Goal: Task Accomplishment & Management: Manage account settings

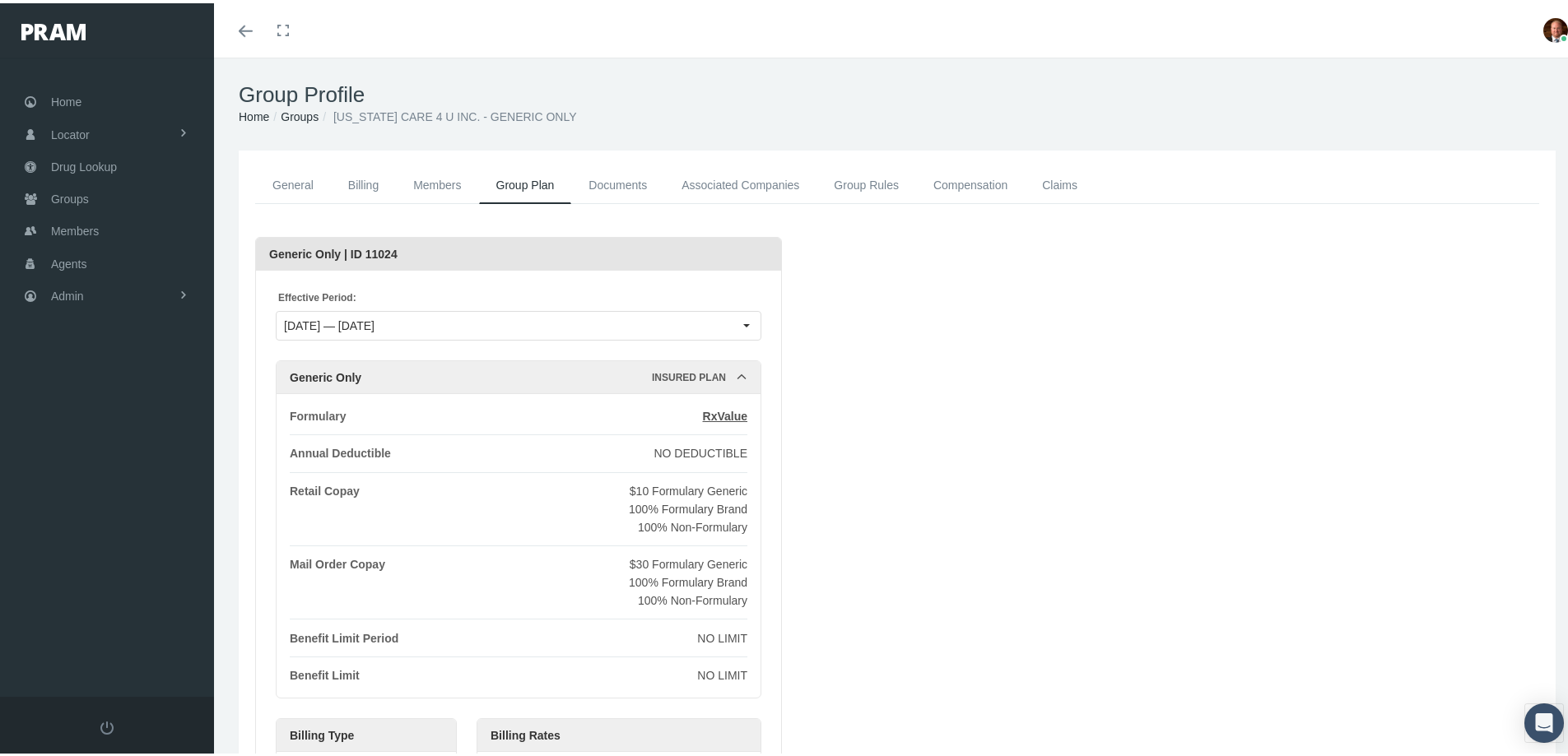
click at [294, 174] on link "General" at bounding box center [293, 182] width 75 height 37
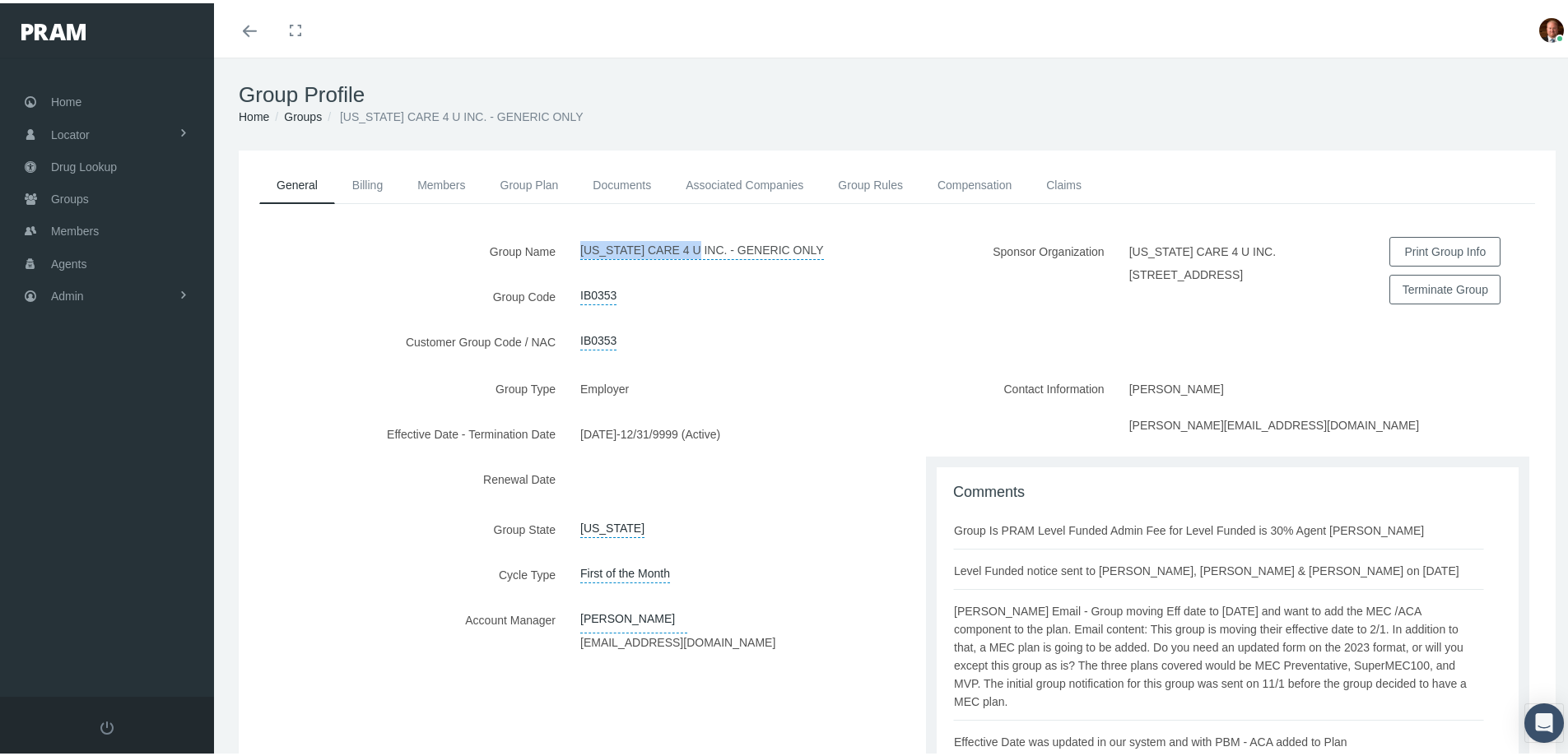
drag, startPoint x: 574, startPoint y: 245, endPoint x: 702, endPoint y: 249, distance: 128.1
click at [702, 249] on div "[US_STATE] CARE 4 U INC. - GENERIC ONLY" at bounding box center [732, 248] width 329 height 29
click at [561, 272] on div "Group Name CALIFORNIA CARE 4 U INC. - GENERIC ONLY Group Code IB0353 Customer G…" at bounding box center [568, 303] width 658 height 138
drag, startPoint x: 572, startPoint y: 293, endPoint x: 612, endPoint y: 292, distance: 40.0
click at [612, 292] on div "IB0353" at bounding box center [732, 293] width 329 height 29
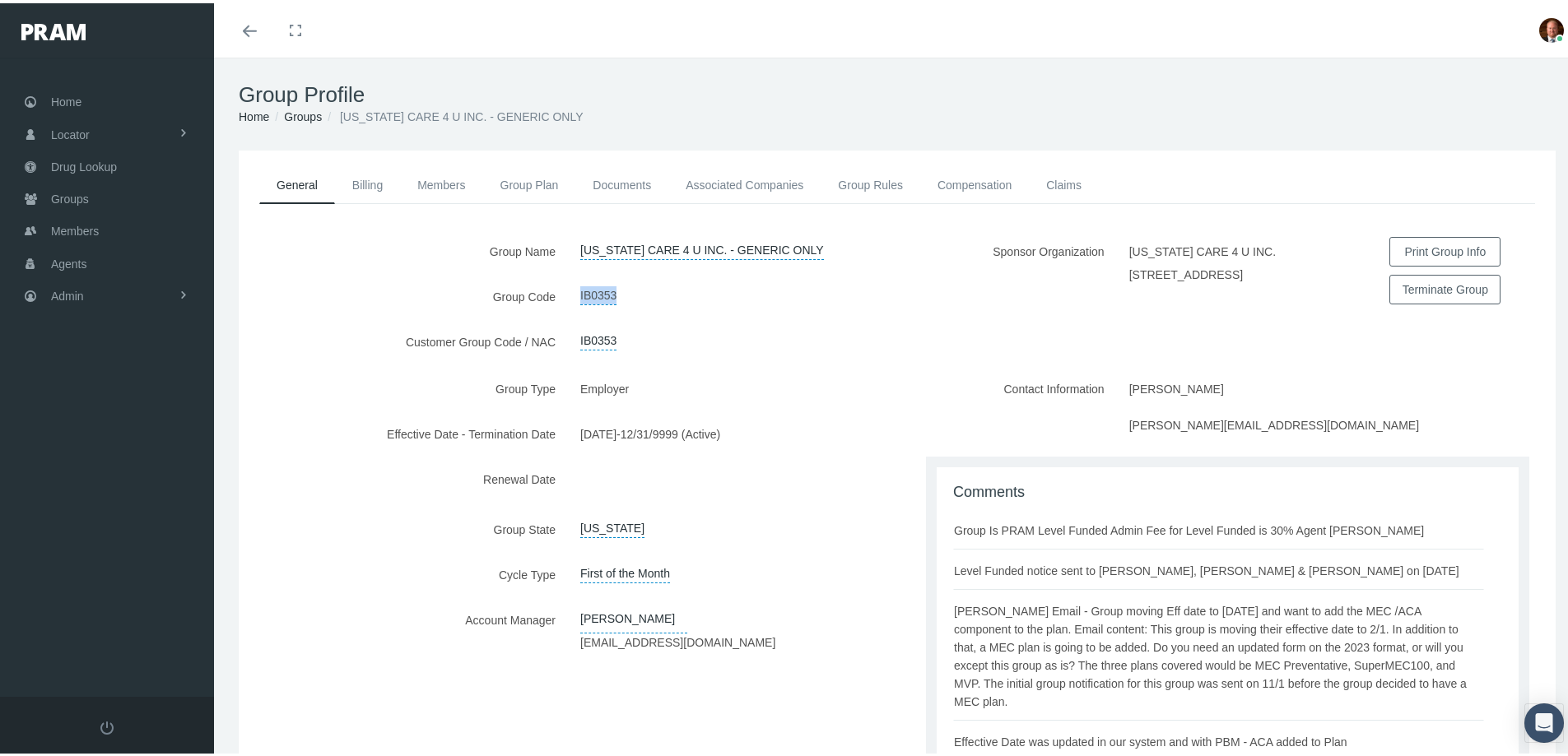
copy link "IB0353"
click at [858, 481] on div at bounding box center [732, 479] width 329 height 34
click at [389, 660] on div "Group Type Employer Effective Date - Termination Date 02/01/2023 - 12/31/9999 (…" at bounding box center [568, 609] width 658 height 475
click at [529, 180] on link "Group Plan" at bounding box center [529, 182] width 93 height 36
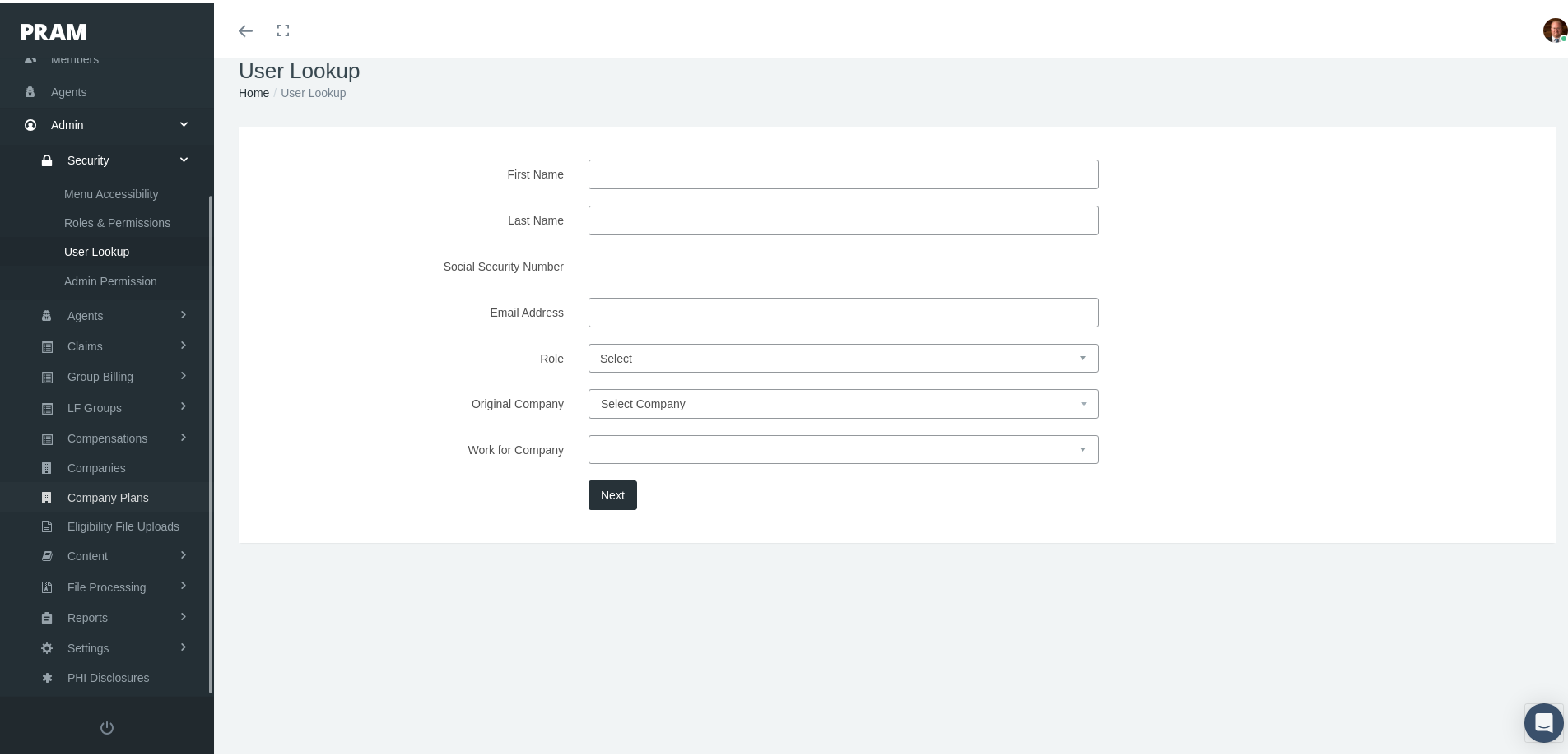
scroll to position [36, 0]
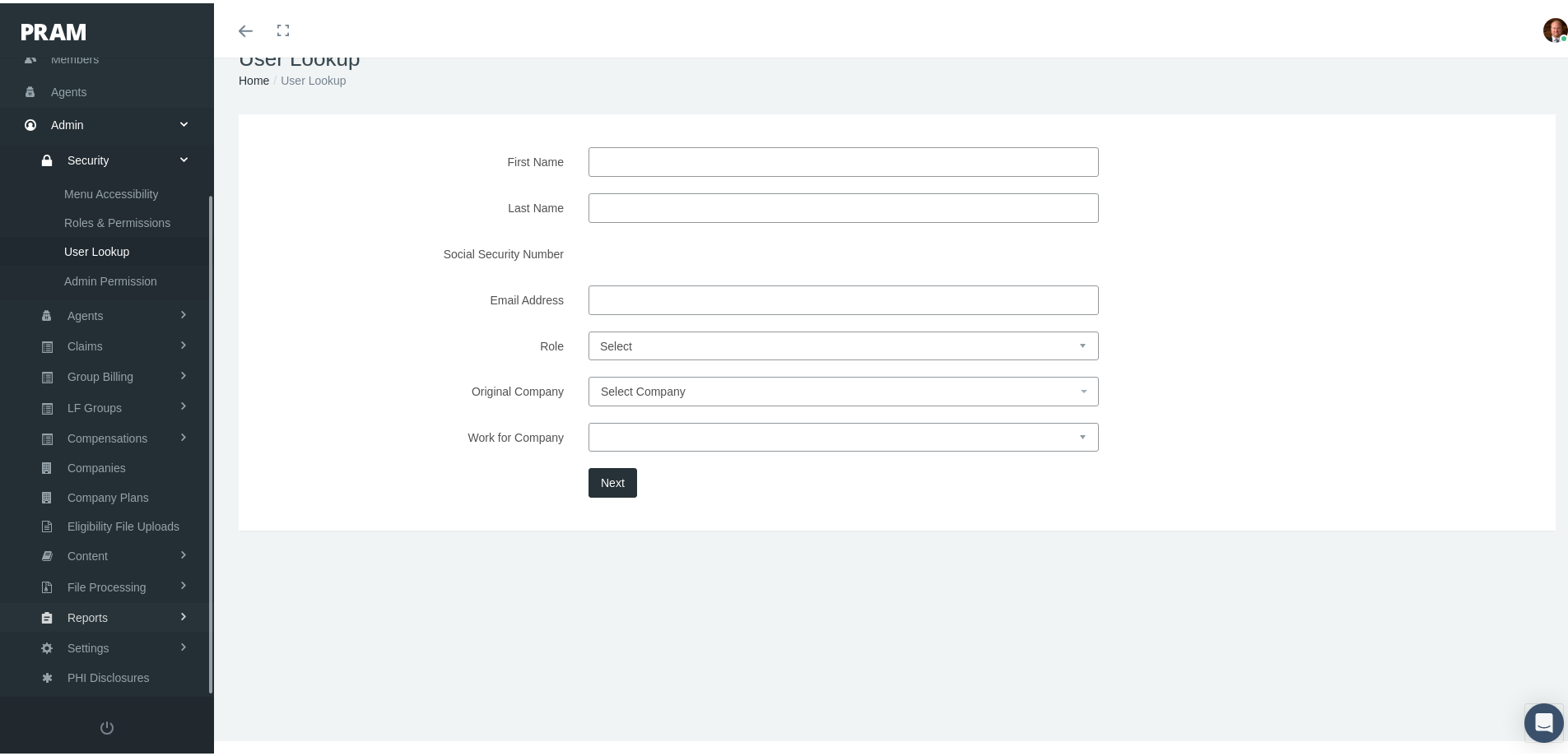
click at [107, 607] on link "Reports" at bounding box center [107, 614] width 214 height 29
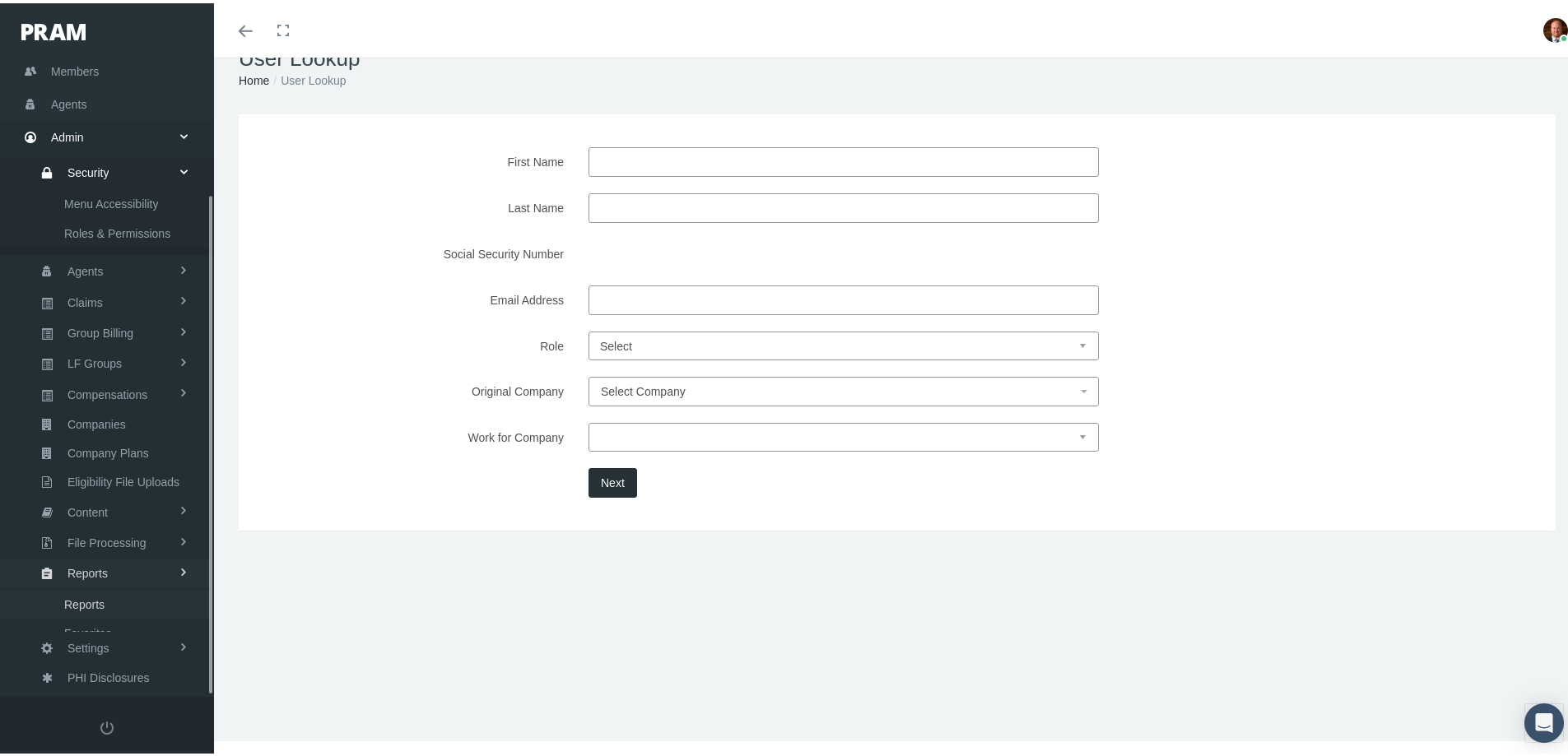
scroll to position [145, 0]
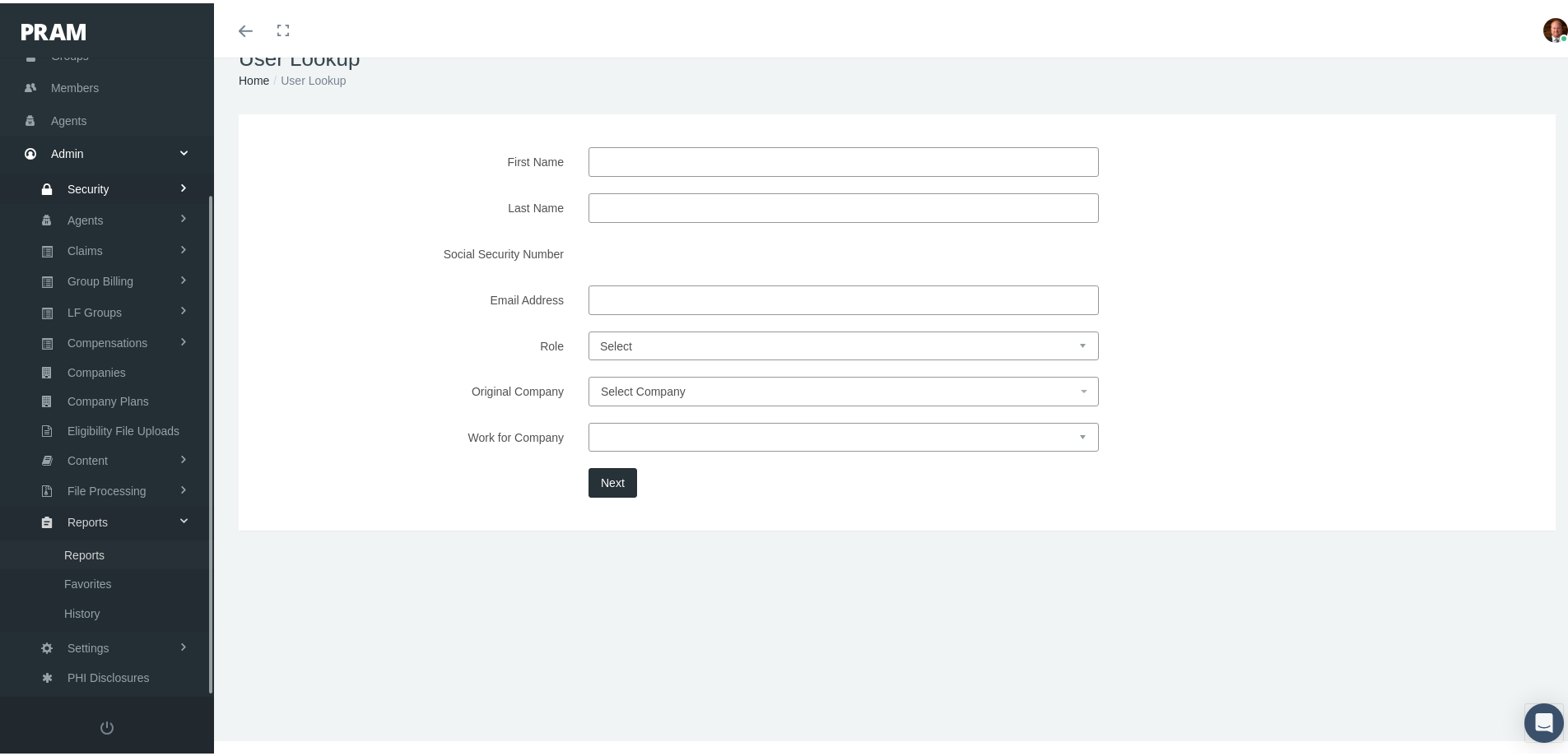
click at [94, 547] on span "Reports" at bounding box center [84, 552] width 41 height 28
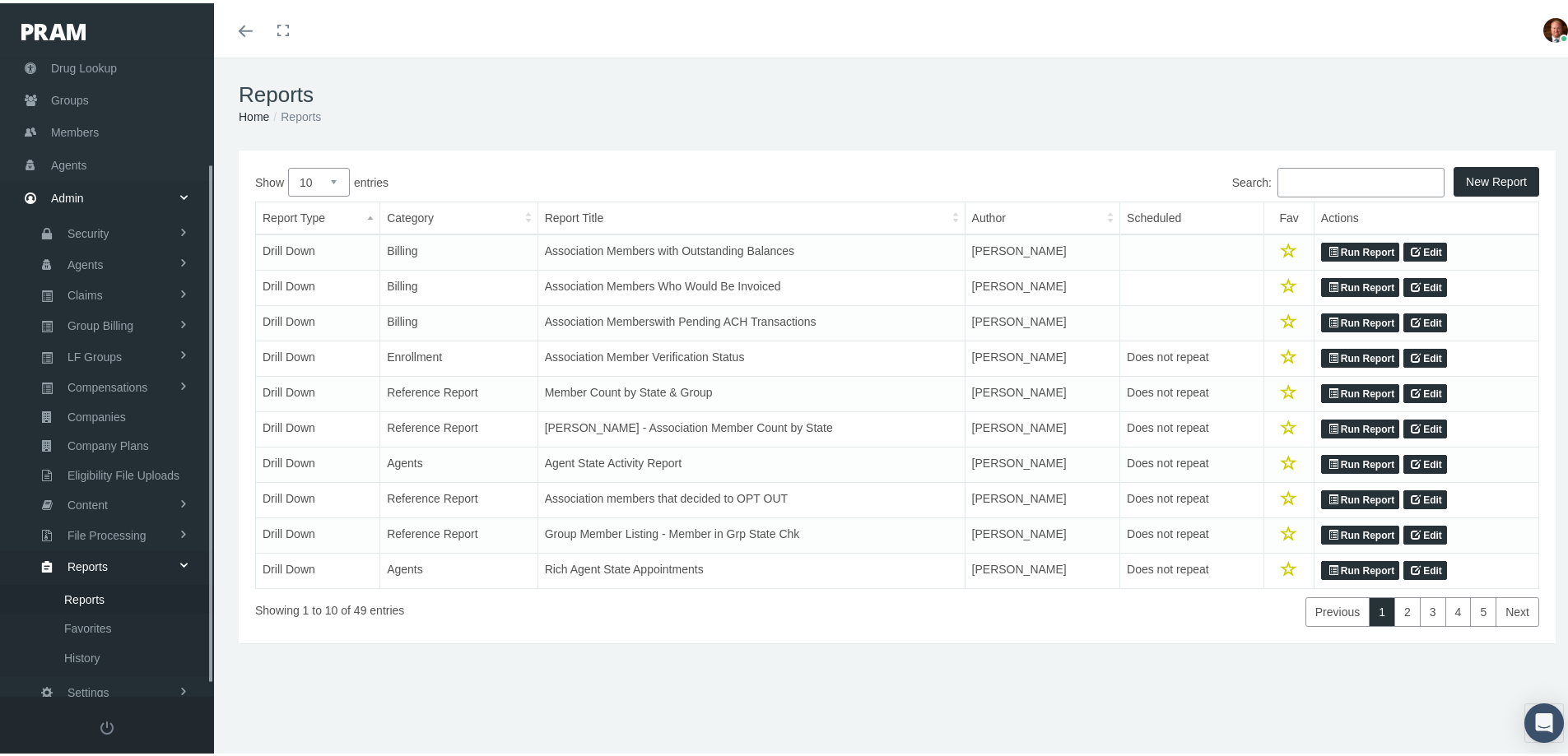
scroll to position [145, 0]
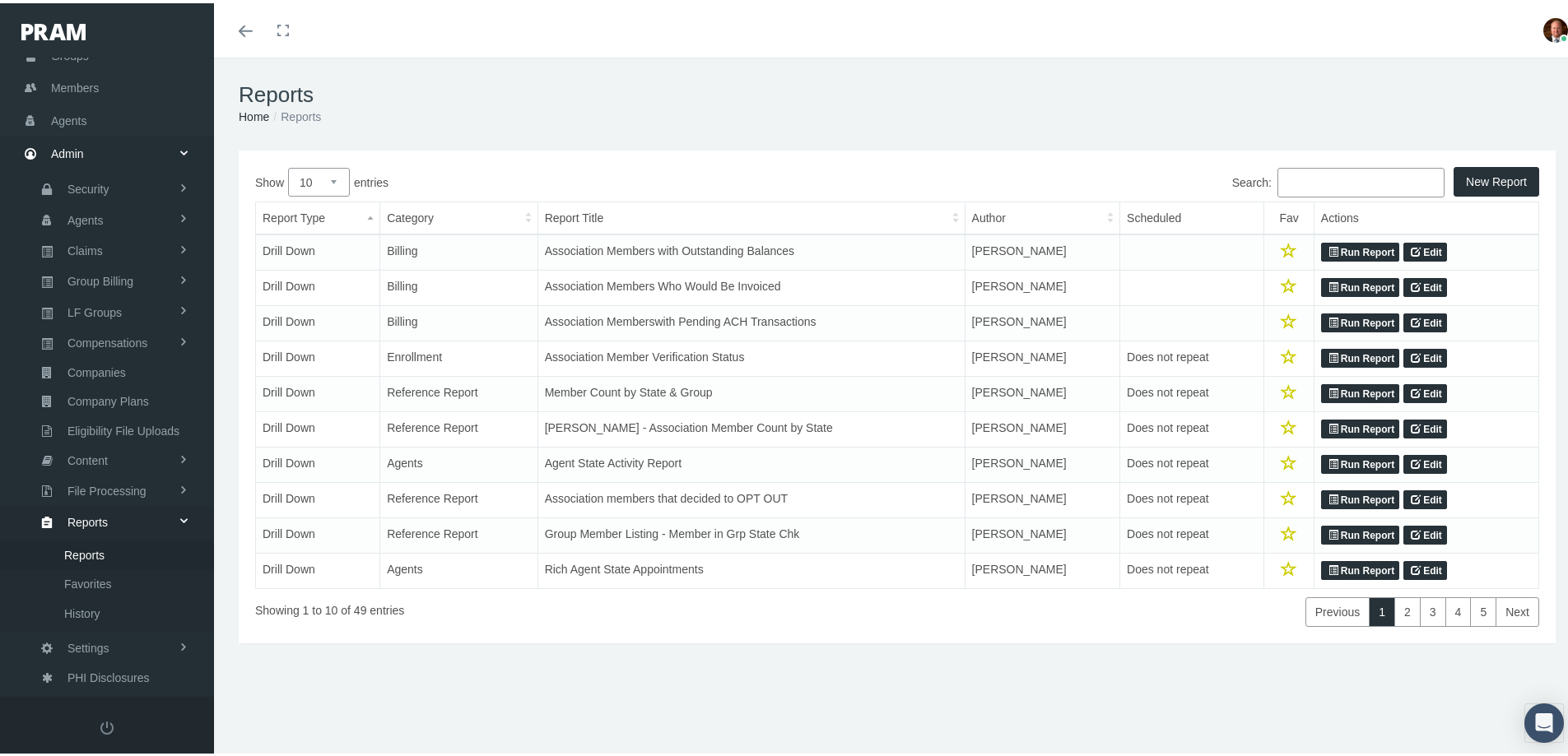
click at [1336, 187] on input "Search:" at bounding box center [1361, 179] width 167 height 29
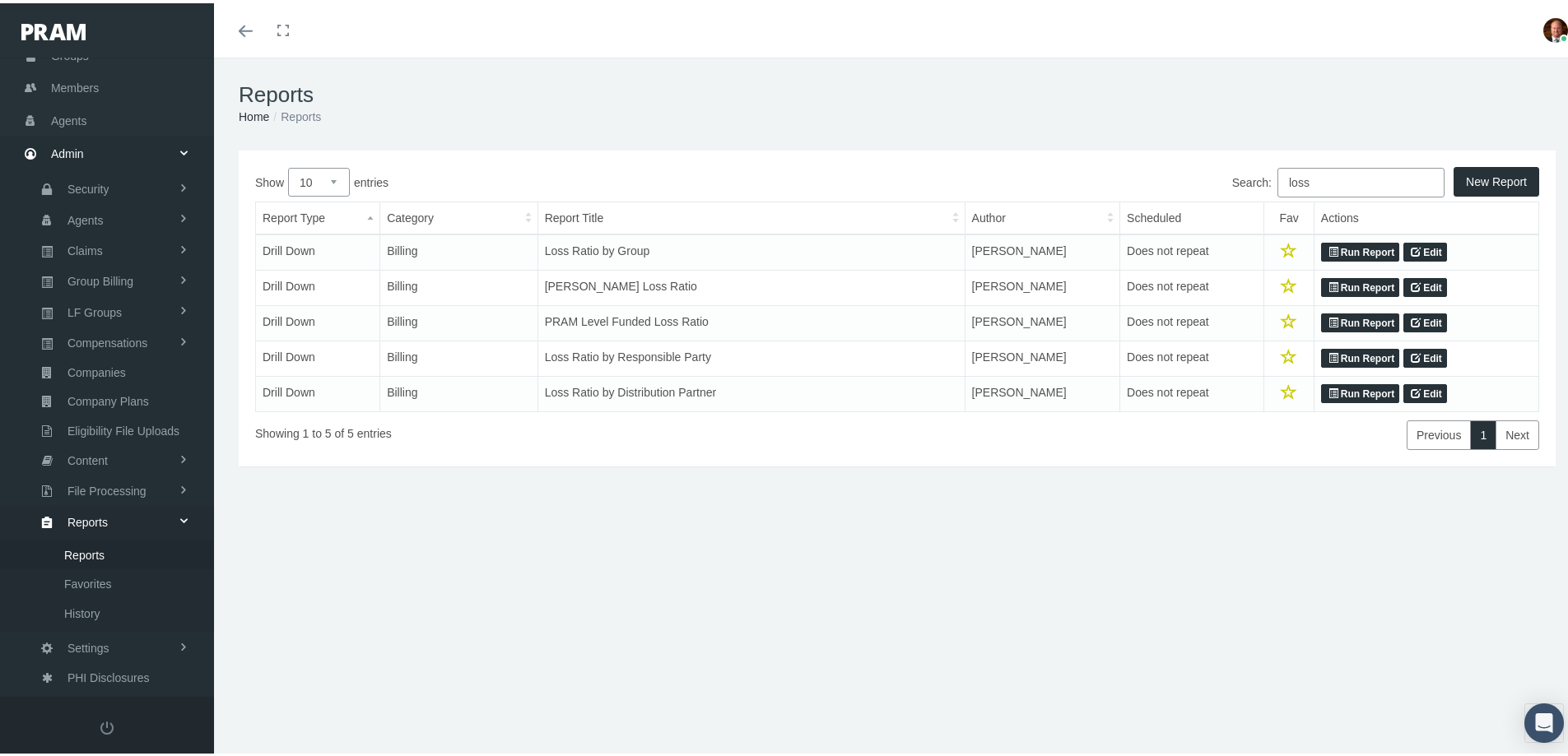
type input "loss"
click at [1331, 247] on link "Run Report" at bounding box center [1360, 249] width 78 height 20
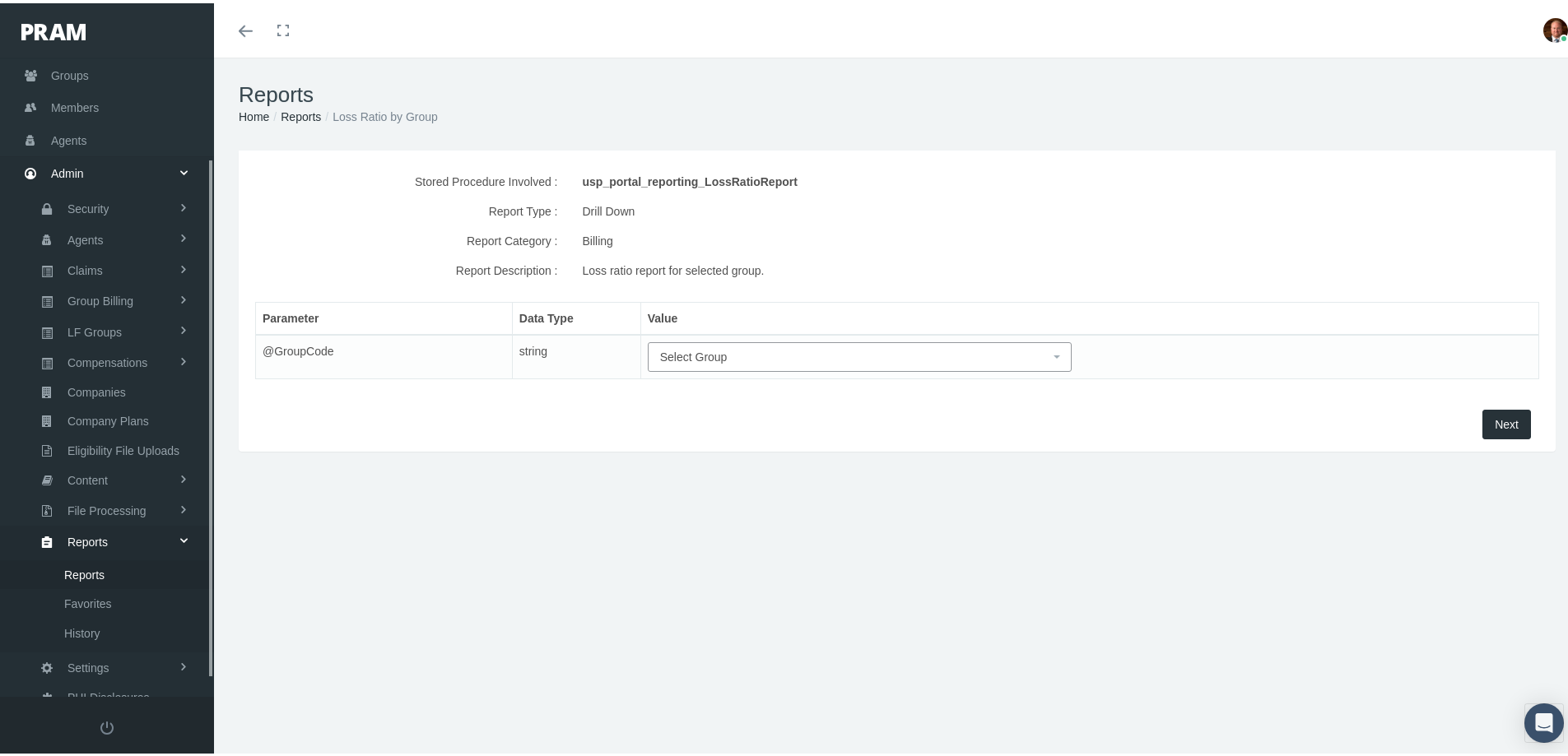
scroll to position [145, 0]
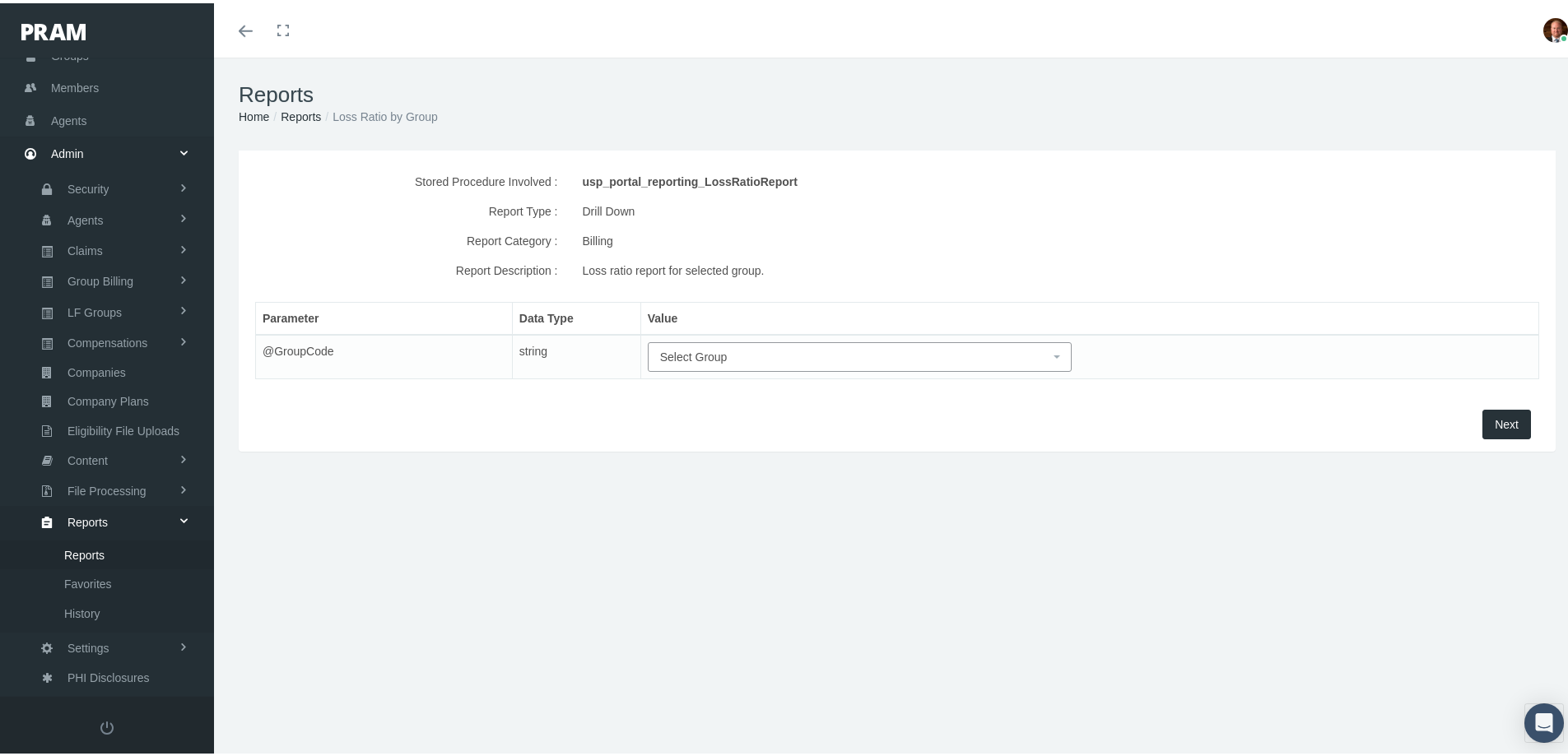
click at [718, 353] on span "Select Group" at bounding box center [694, 353] width 68 height 13
drag, startPoint x: 718, startPoint y: 353, endPoint x: 690, endPoint y: 386, distance: 43.3
click at [690, 386] on input "search" at bounding box center [853, 385] width 412 height 26
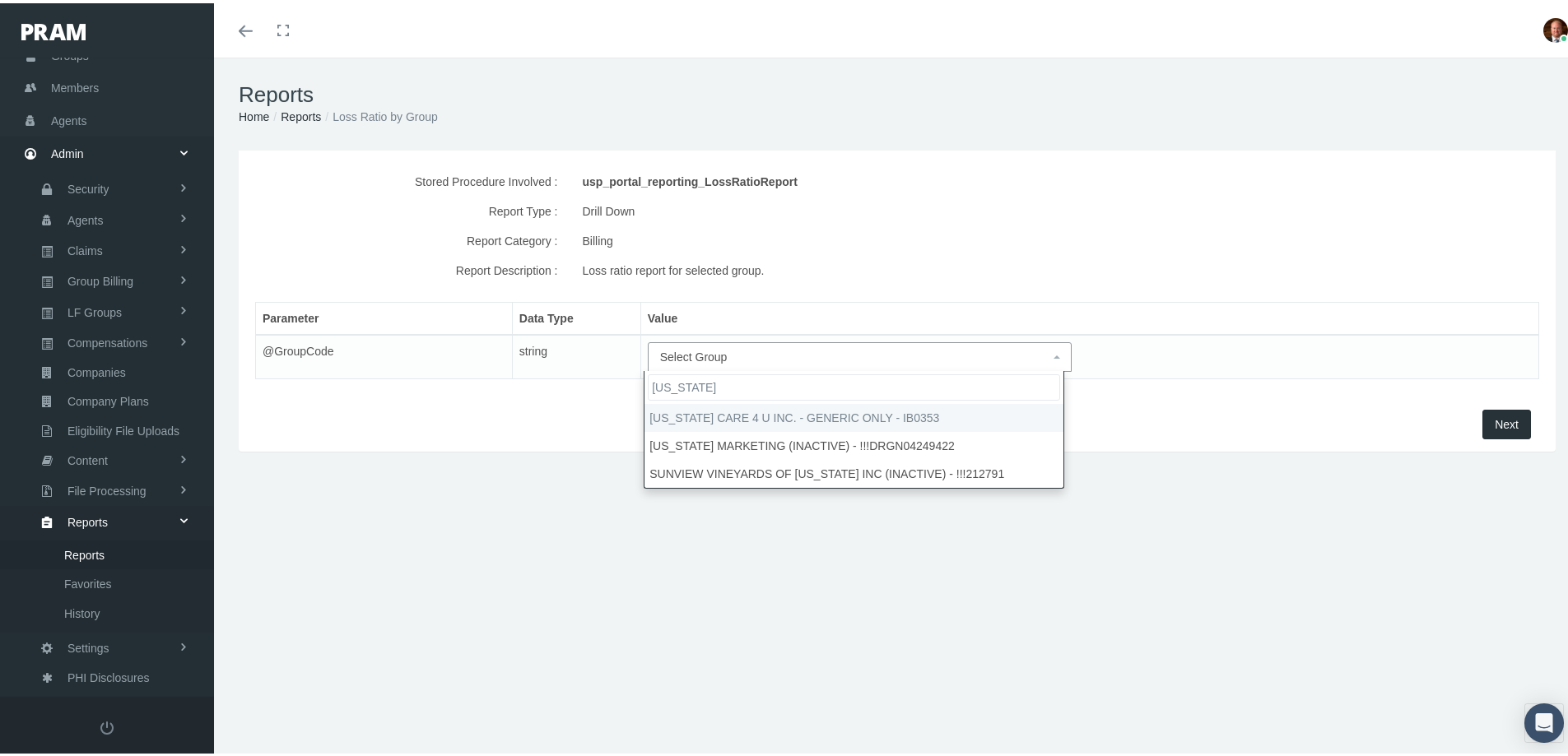
type input "california"
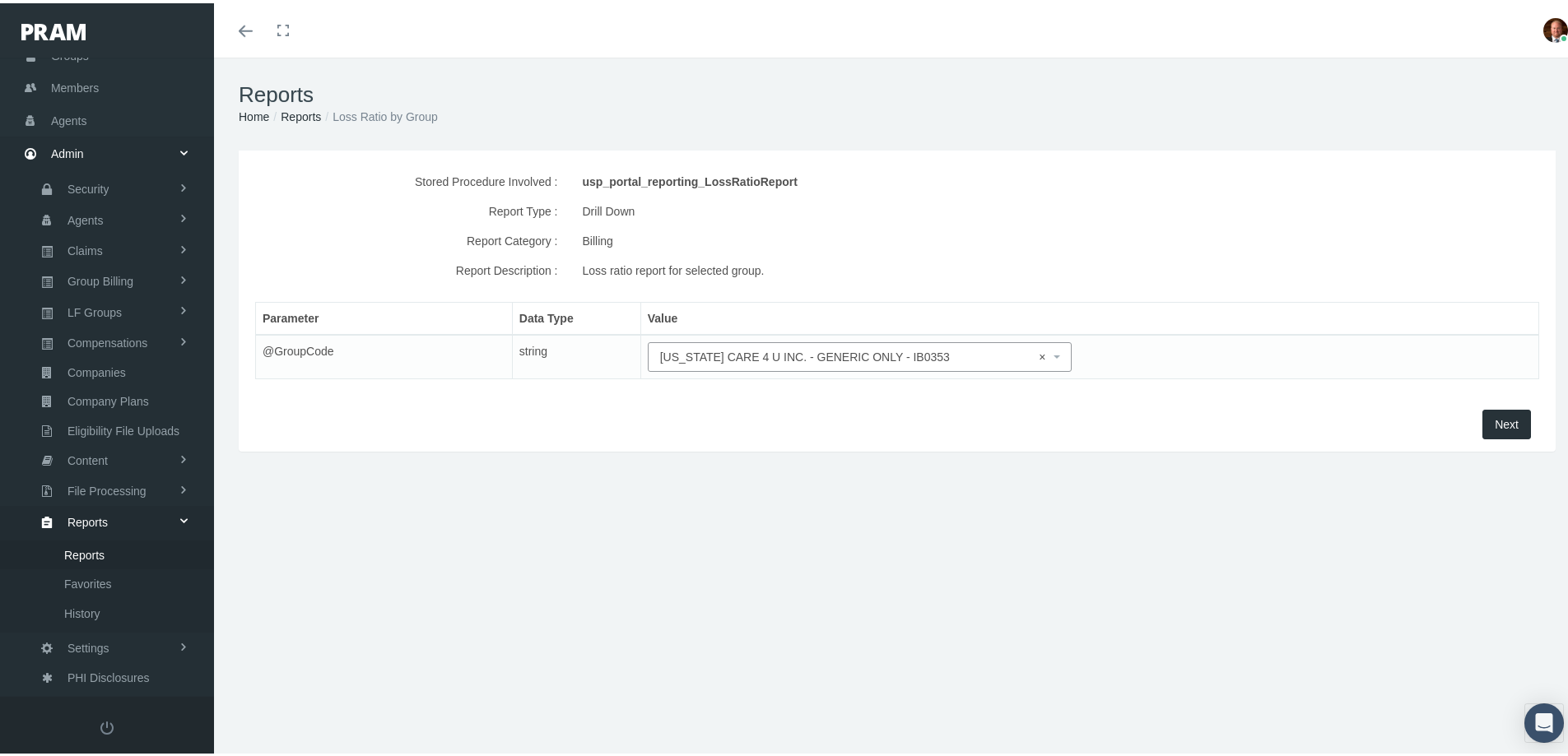
select select "IB0353"
click at [1482, 419] on button "Next" at bounding box center [1506, 420] width 48 height 29
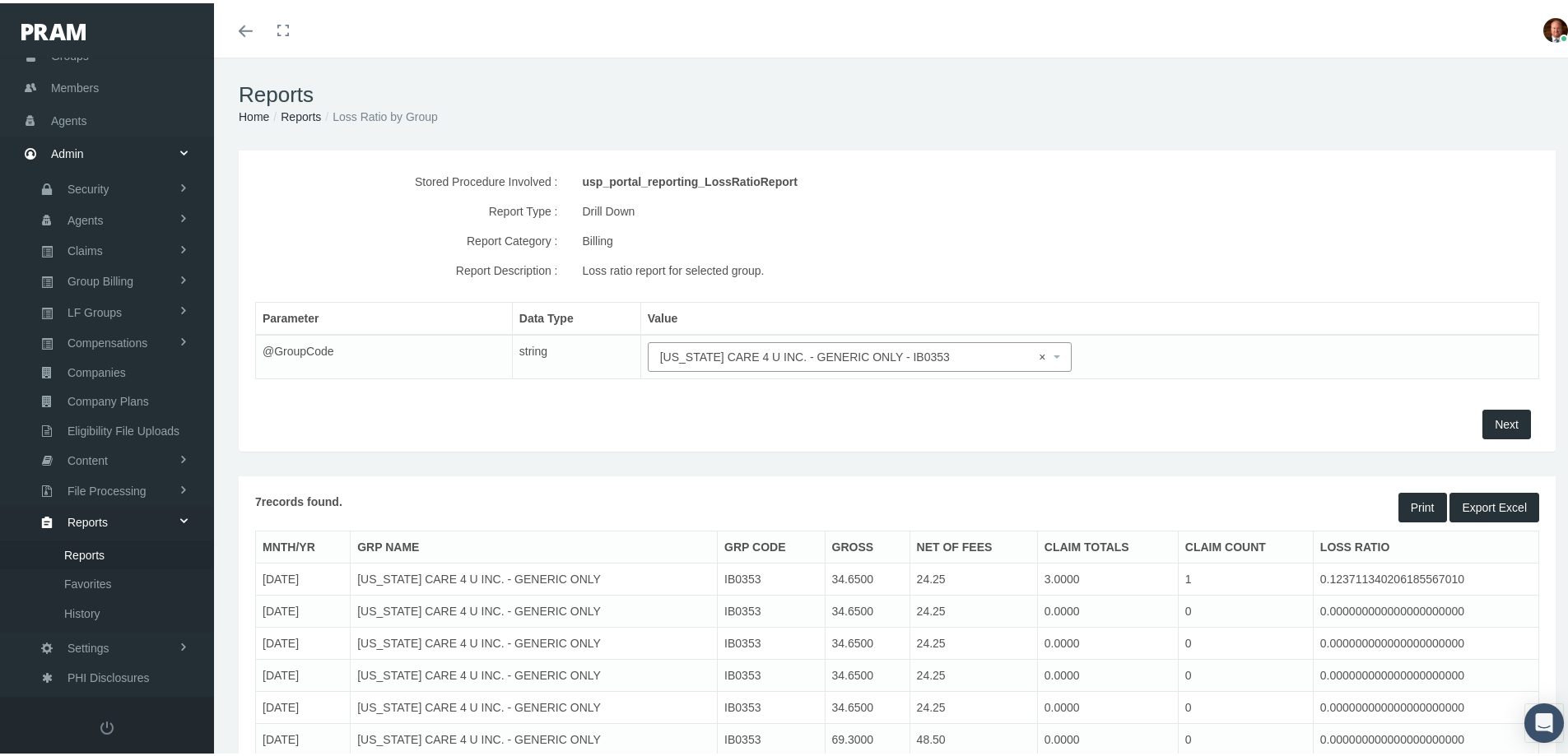
click at [1395, 275] on div "Report Description : Loss ratio report for selected group." at bounding box center [897, 267] width 1309 height 29
click at [1473, 506] on button "Export Excel" at bounding box center [1494, 503] width 90 height 29
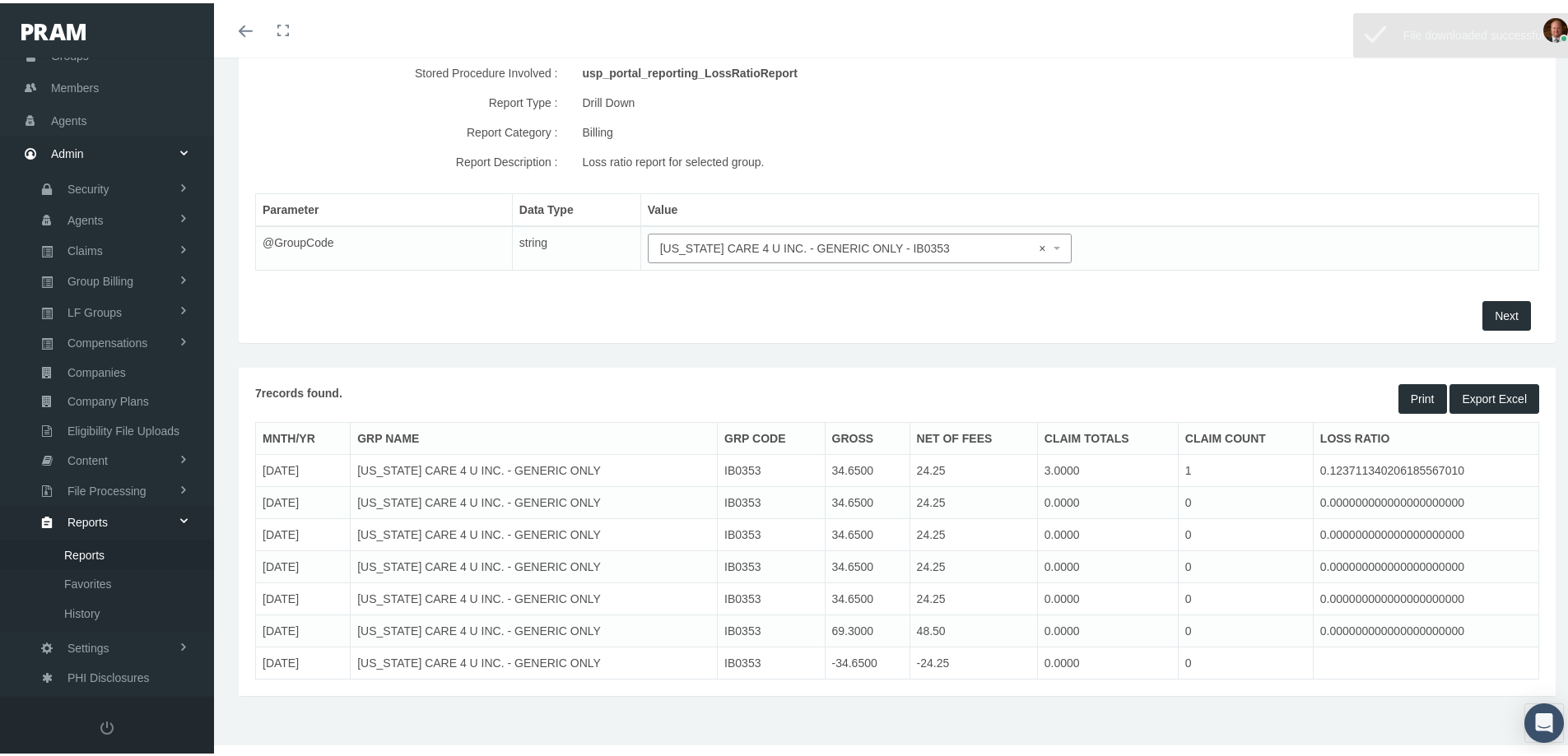
scroll to position [113, 0]
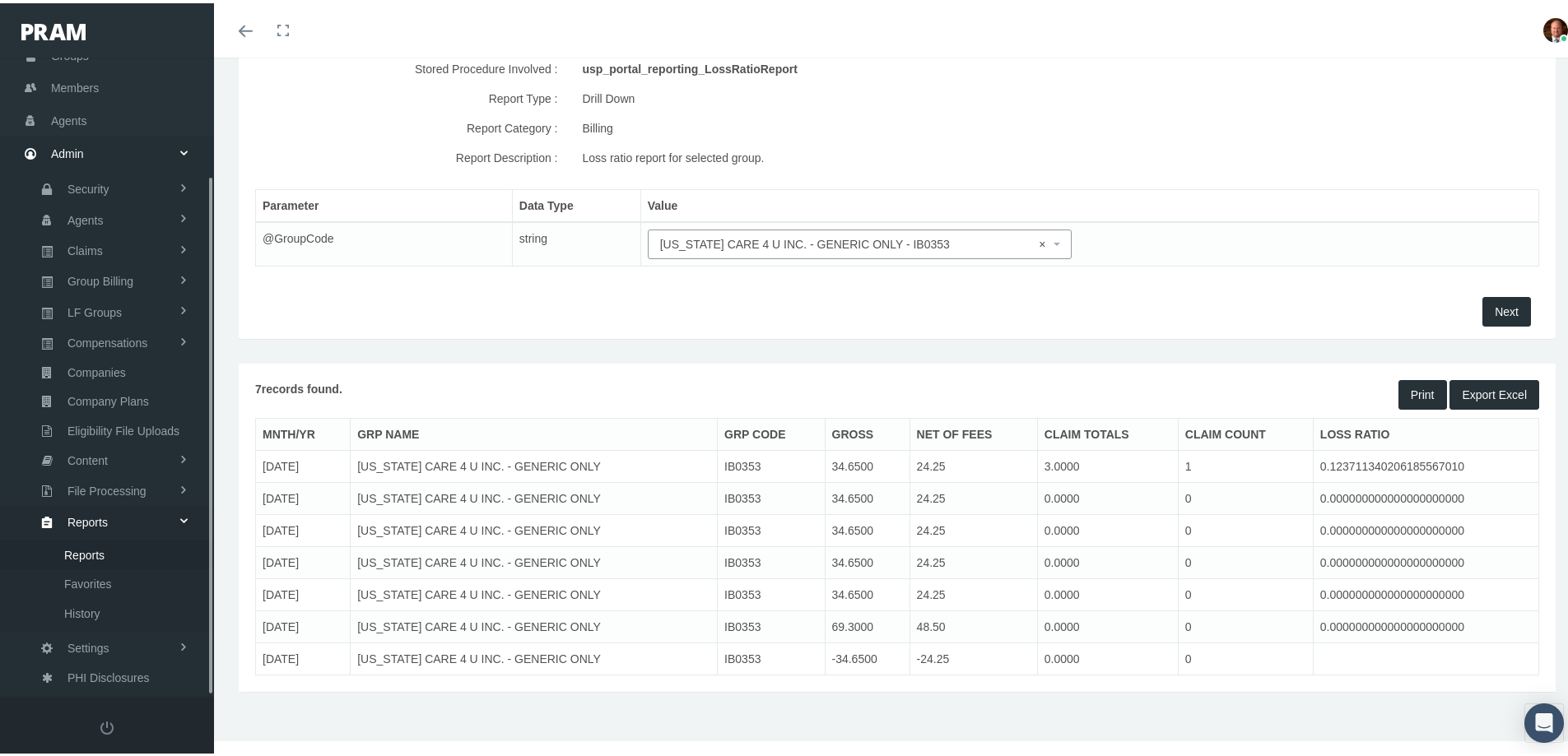
click at [100, 549] on span "Reports" at bounding box center [84, 552] width 41 height 28
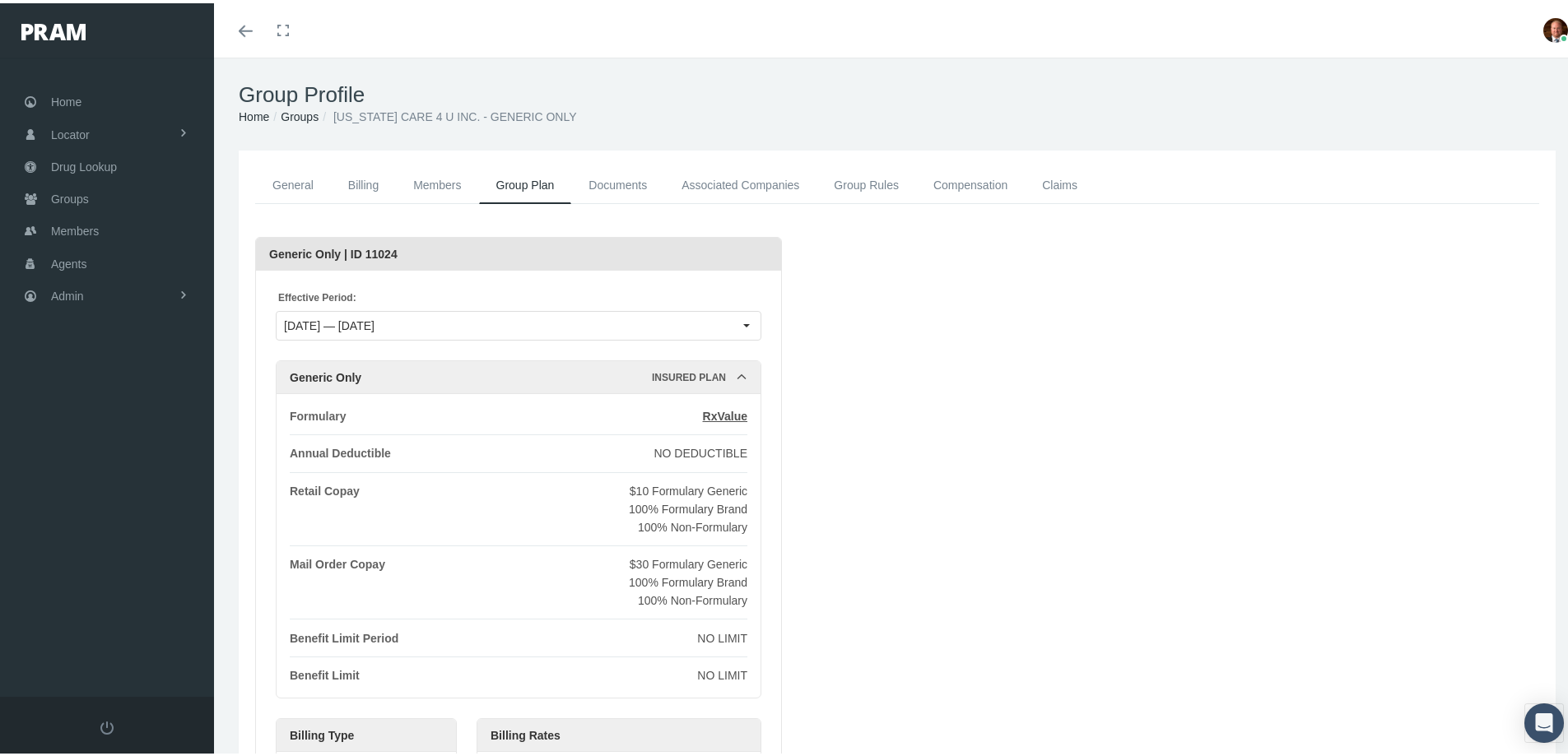
click at [299, 113] on link "Groups" at bounding box center [300, 113] width 38 height 13
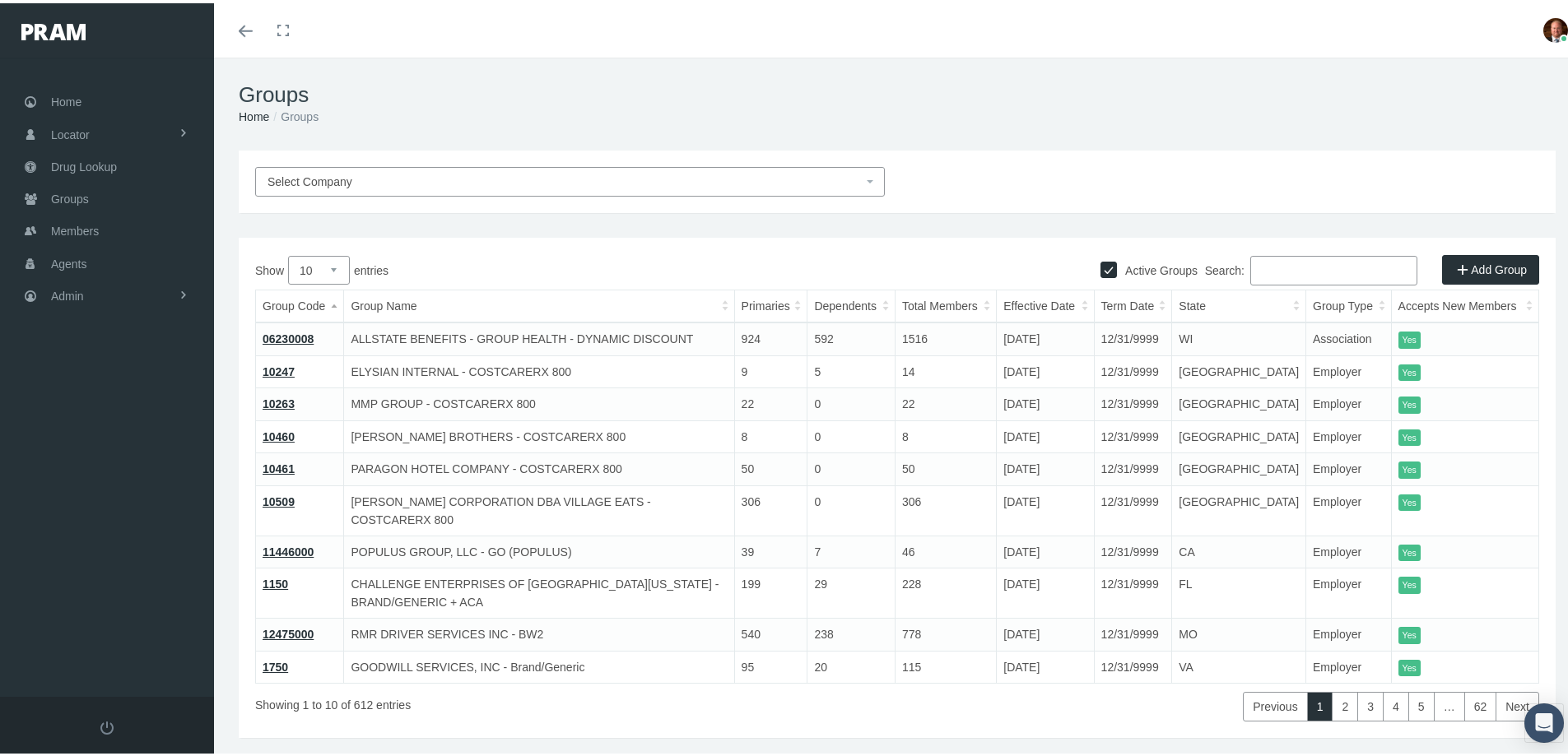
click at [337, 262] on select "10 25 50 100" at bounding box center [318, 267] width 61 height 29
select select "100"
click at [288, 253] on select "10 25 50 100" at bounding box center [318, 267] width 61 height 29
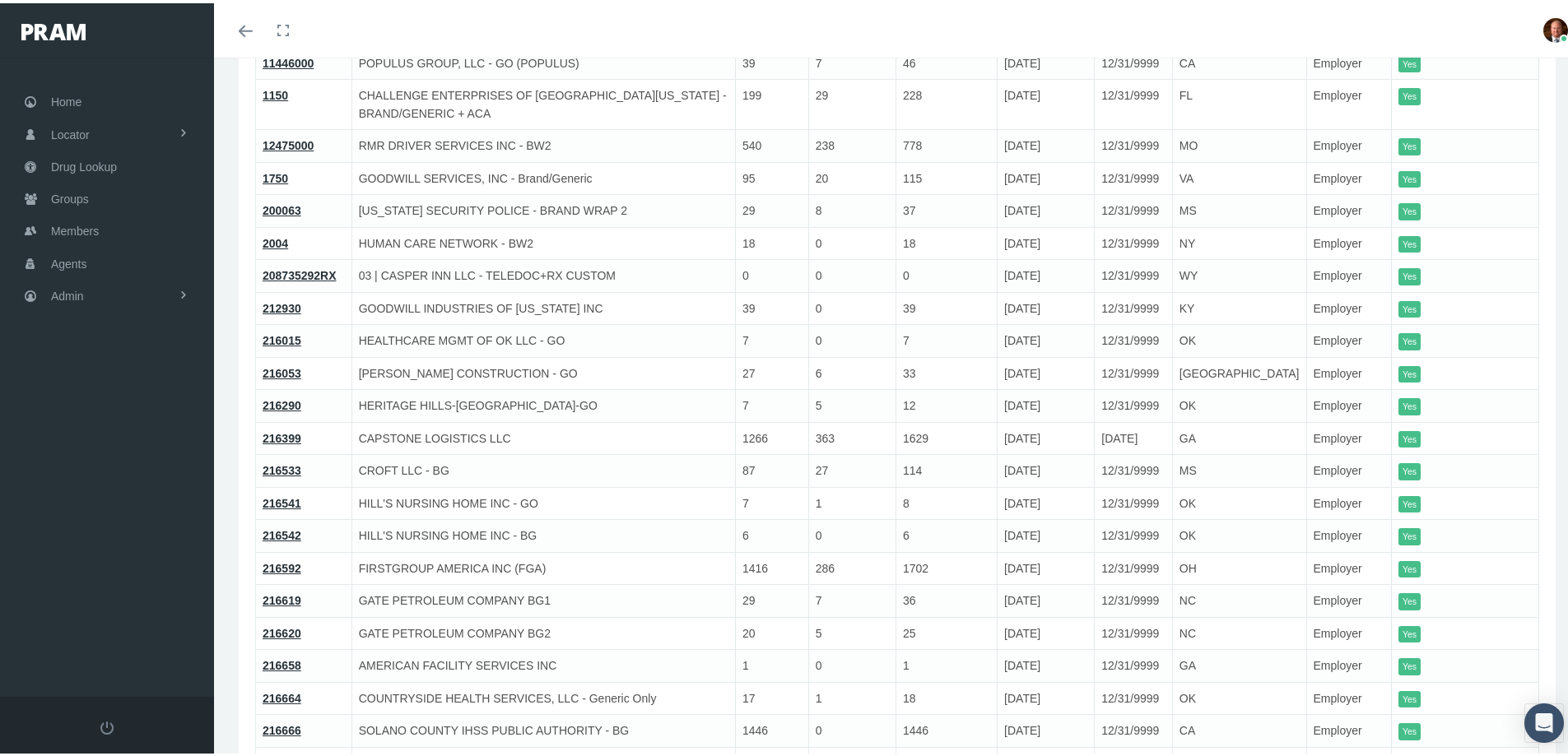
scroll to position [494, 0]
click at [74, 293] on span "Admin" at bounding box center [67, 292] width 33 height 31
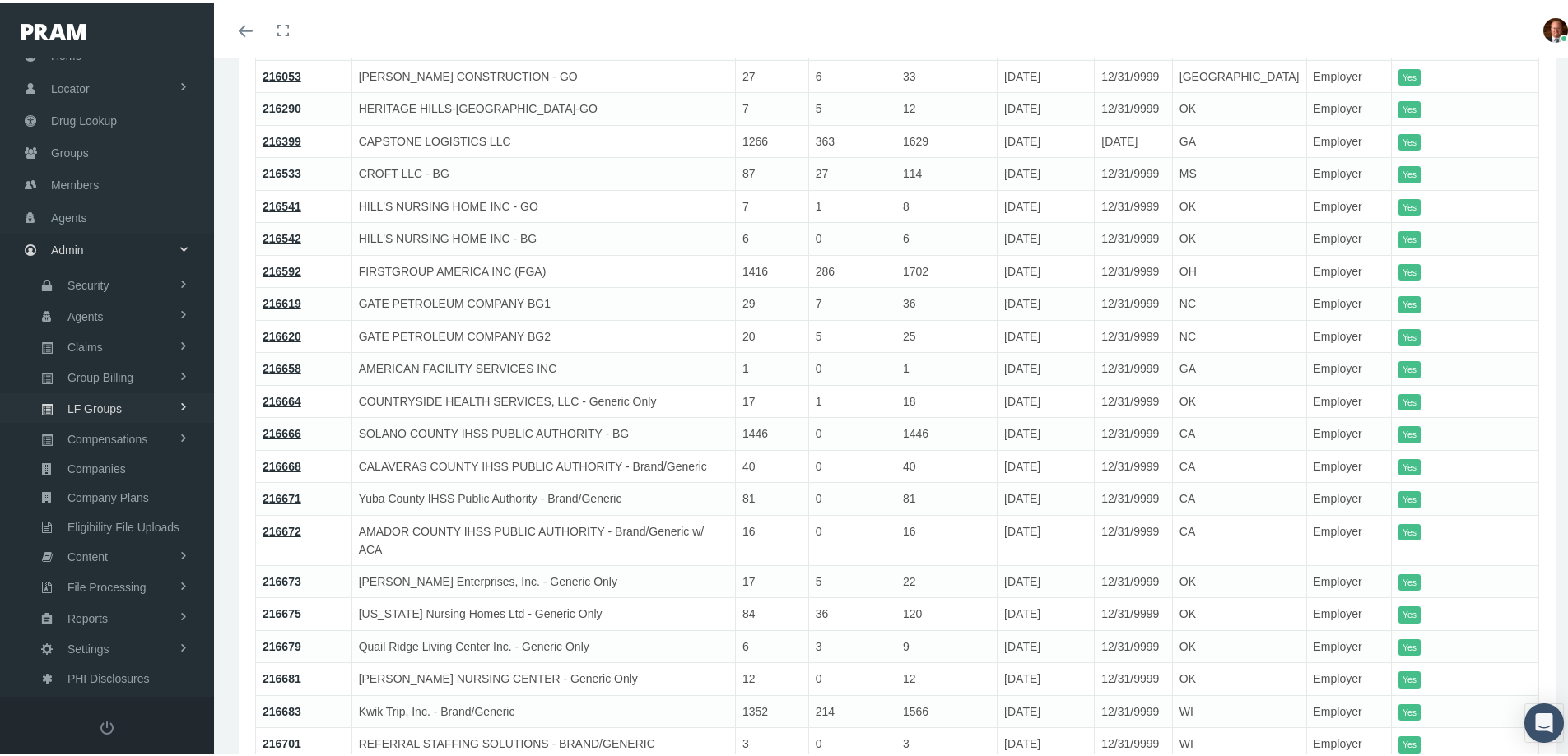
scroll to position [823, 0]
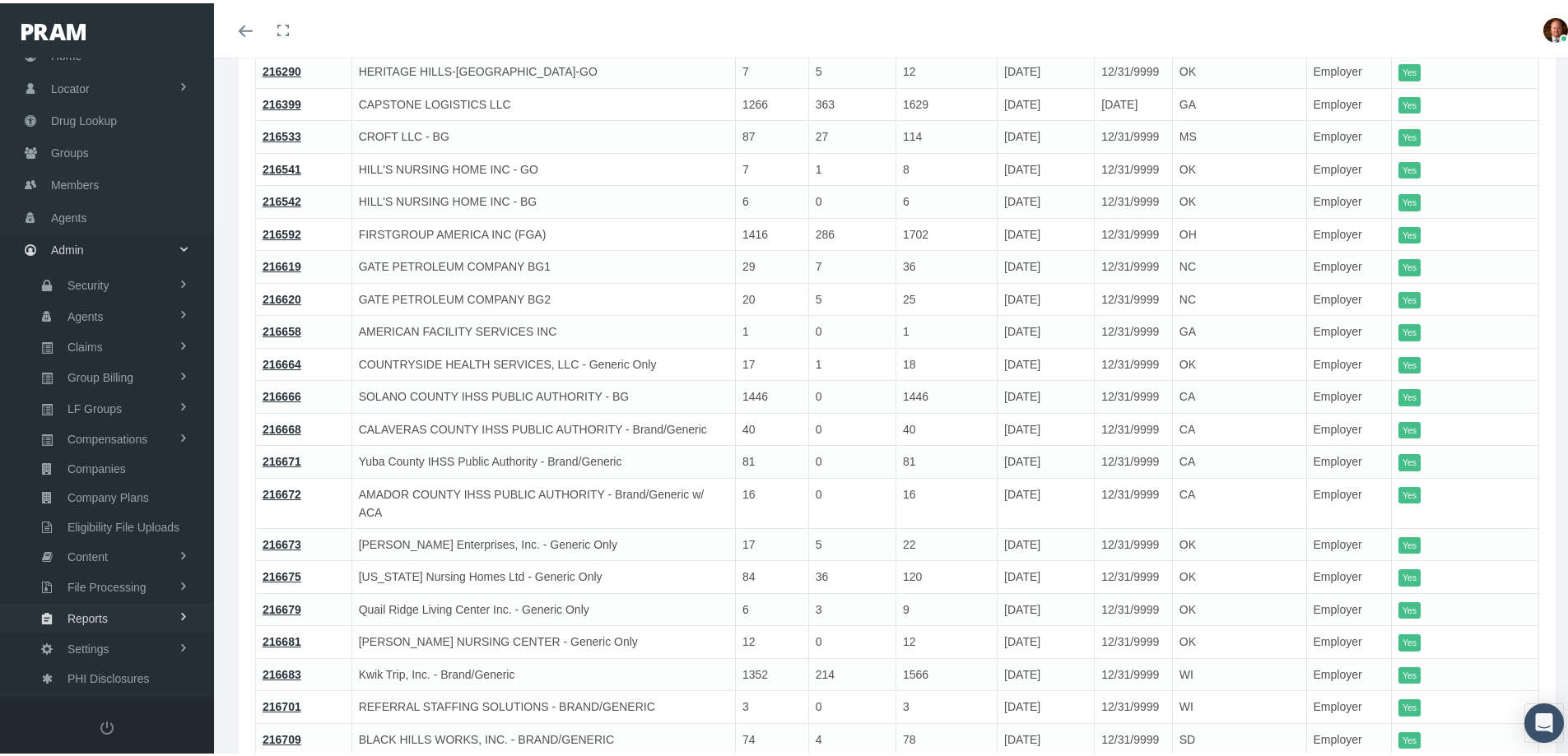
click at [126, 611] on link "Reports" at bounding box center [107, 614] width 214 height 29
click at [94, 644] on span "Reports" at bounding box center [84, 647] width 41 height 28
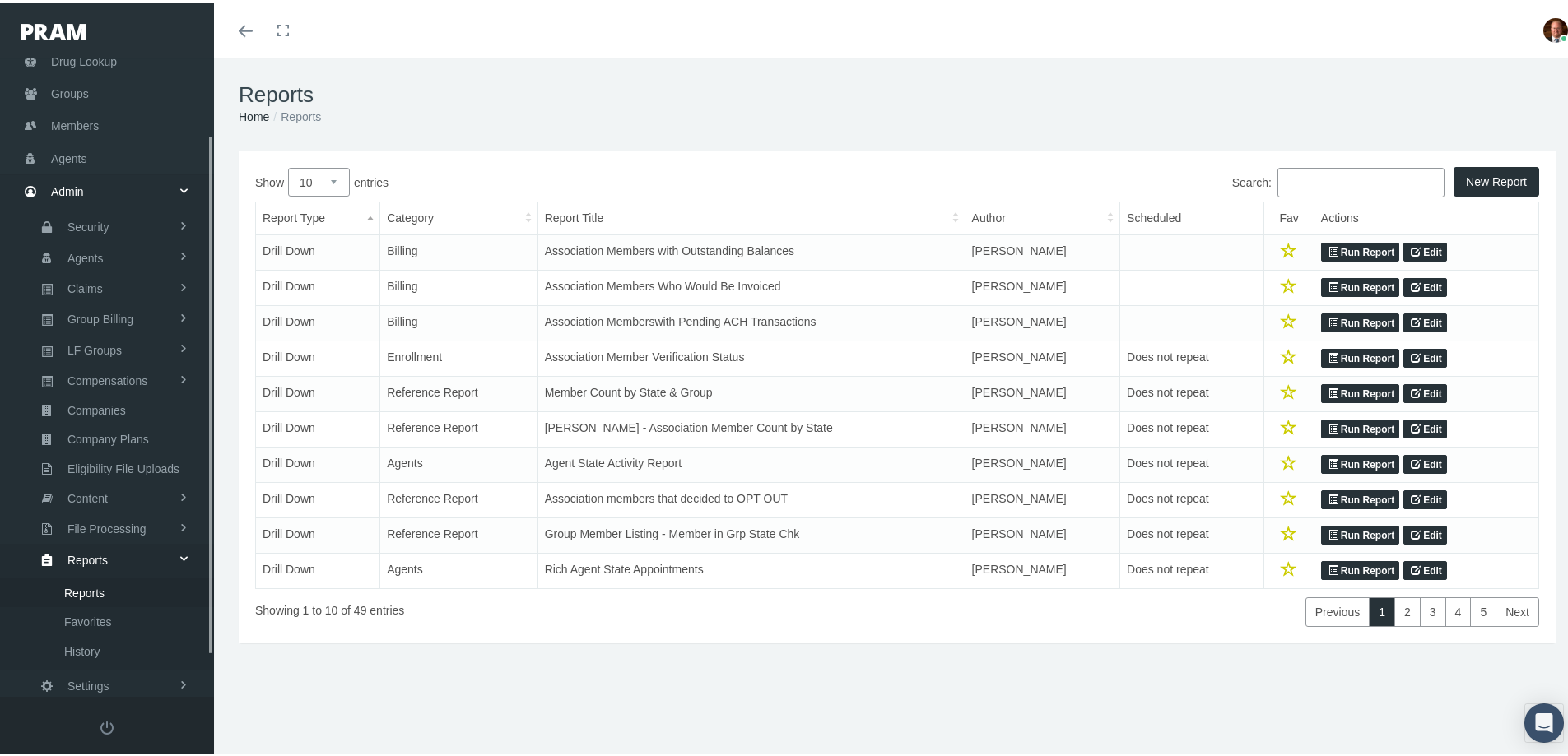
scroll to position [145, 0]
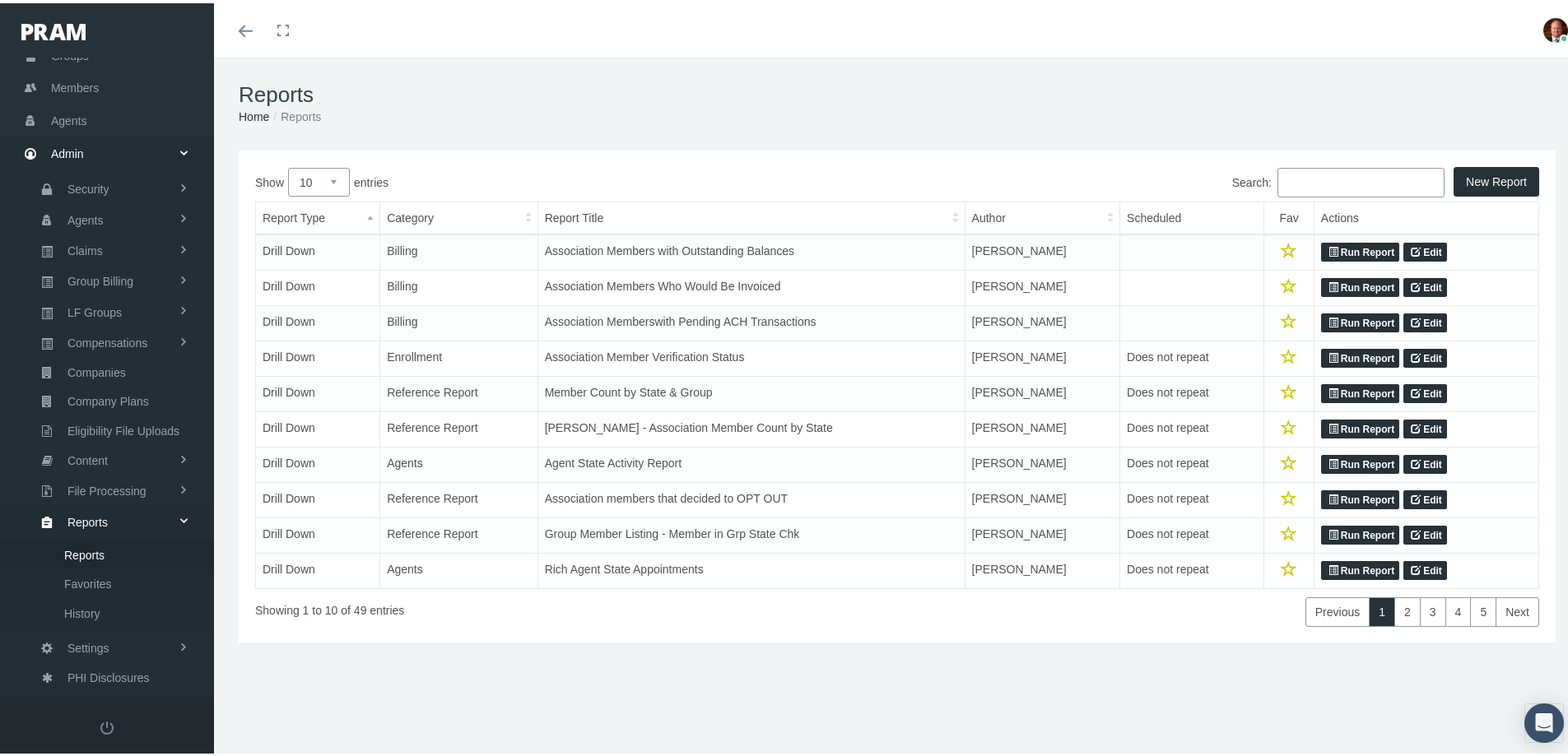
click at [323, 180] on select "10 25 50 100" at bounding box center [318, 179] width 61 height 29
select select "100"
click at [288, 165] on select "10 25 50 100" at bounding box center [318, 179] width 61 height 29
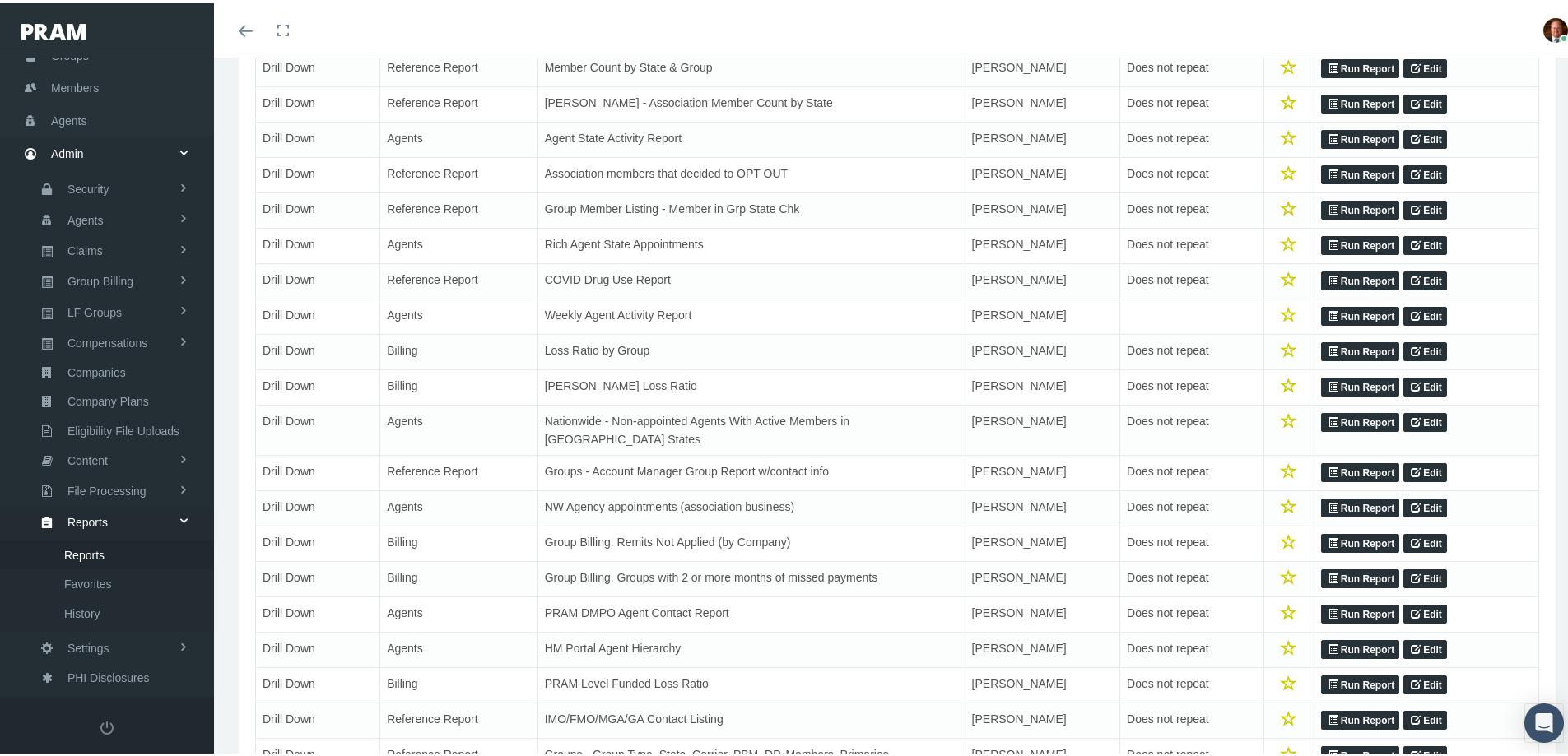
scroll to position [329, 0]
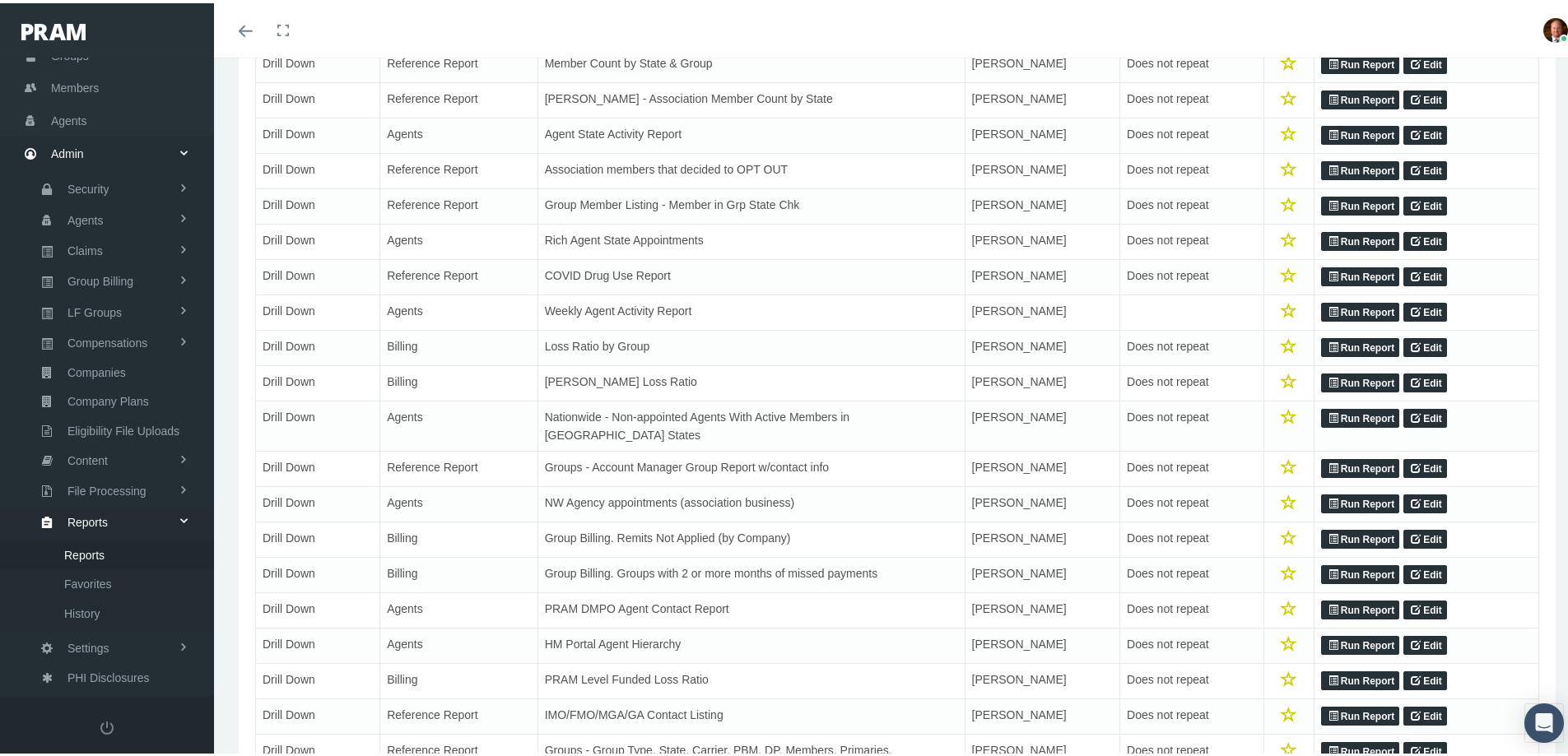
click at [1334, 456] on link "Run Report" at bounding box center [1360, 466] width 78 height 20
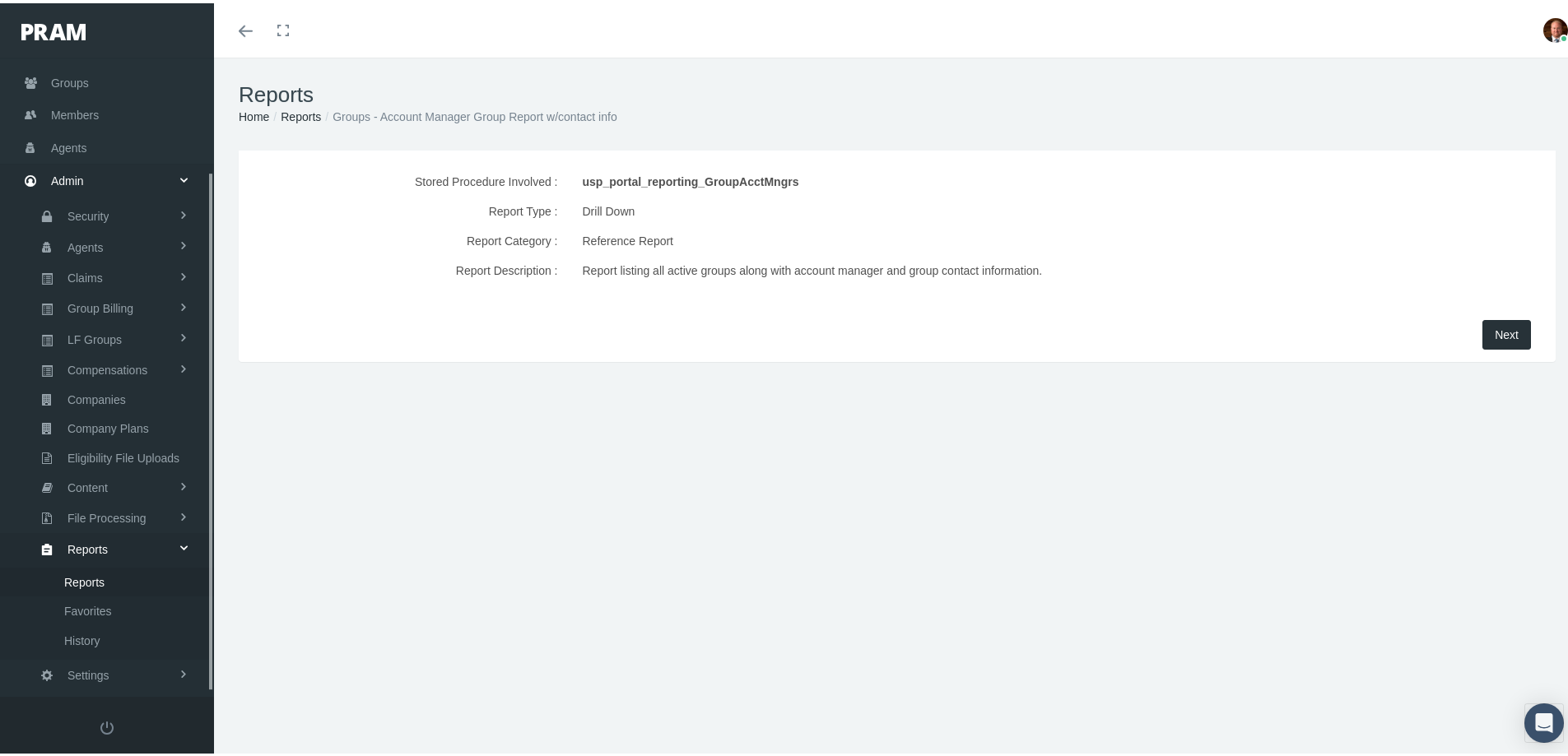
scroll to position [145, 0]
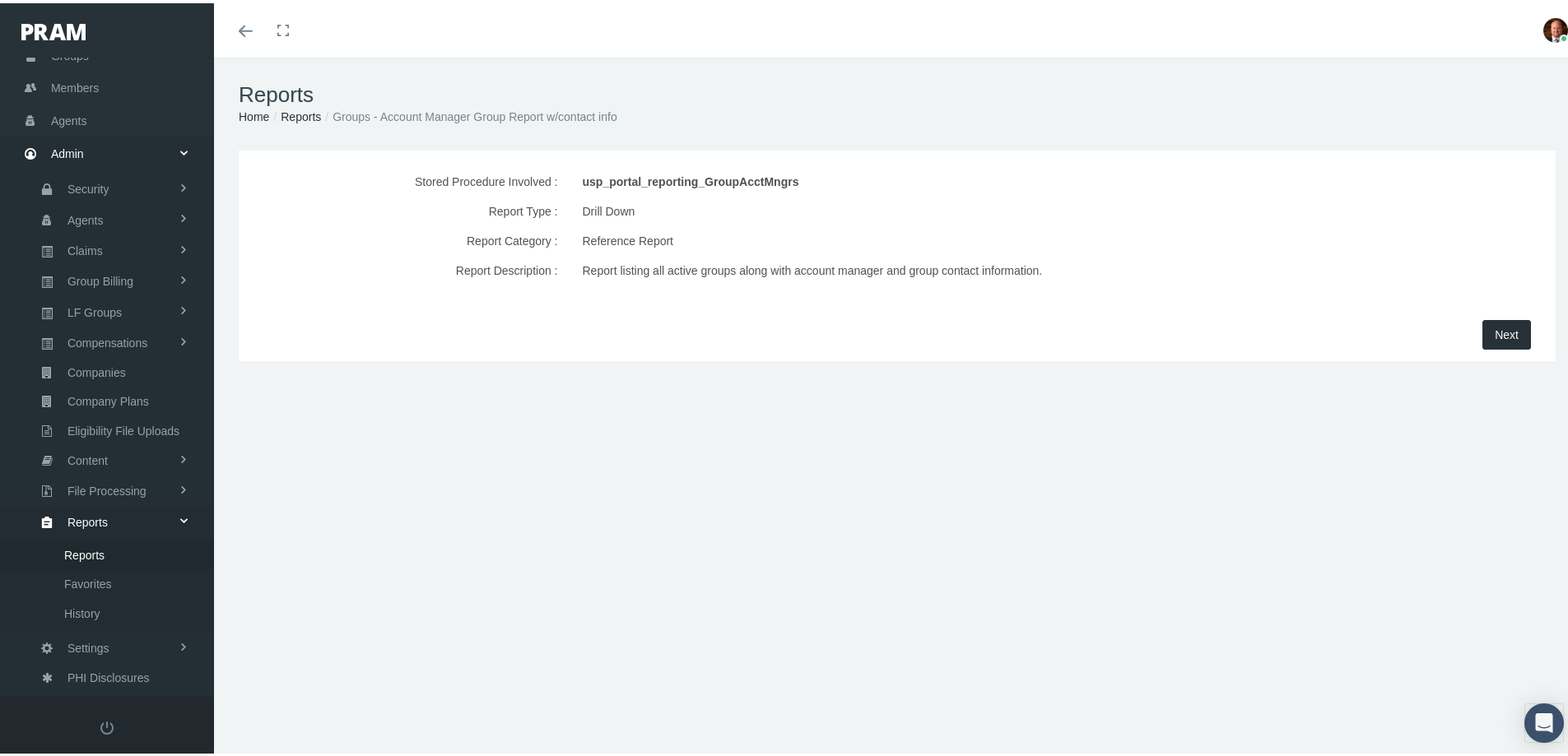
click at [1494, 336] on span "Next" at bounding box center [1506, 332] width 24 height 13
click at [1149, 197] on div "Drill Down" at bounding box center [952, 207] width 739 height 29
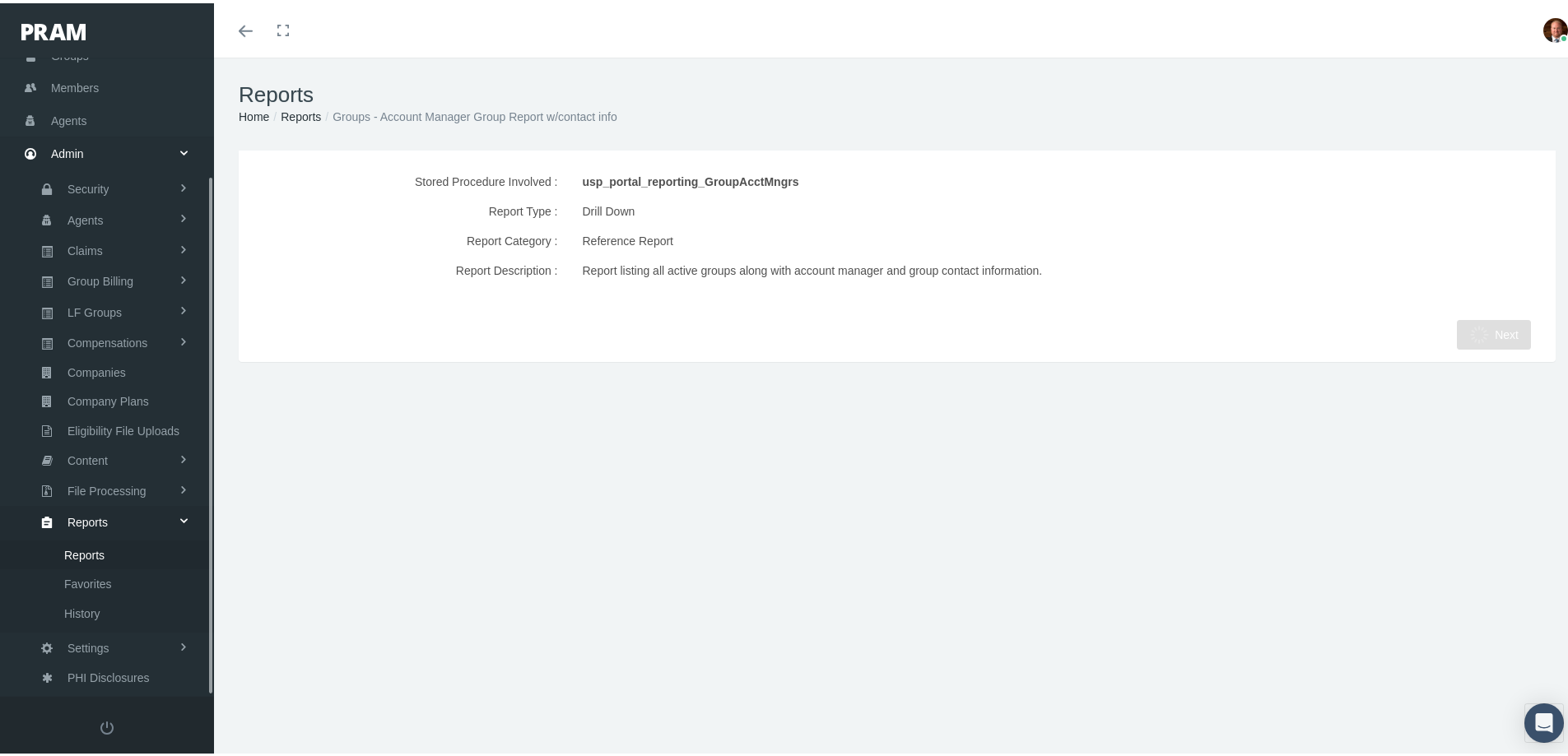
click at [91, 552] on span "Reports" at bounding box center [84, 552] width 41 height 28
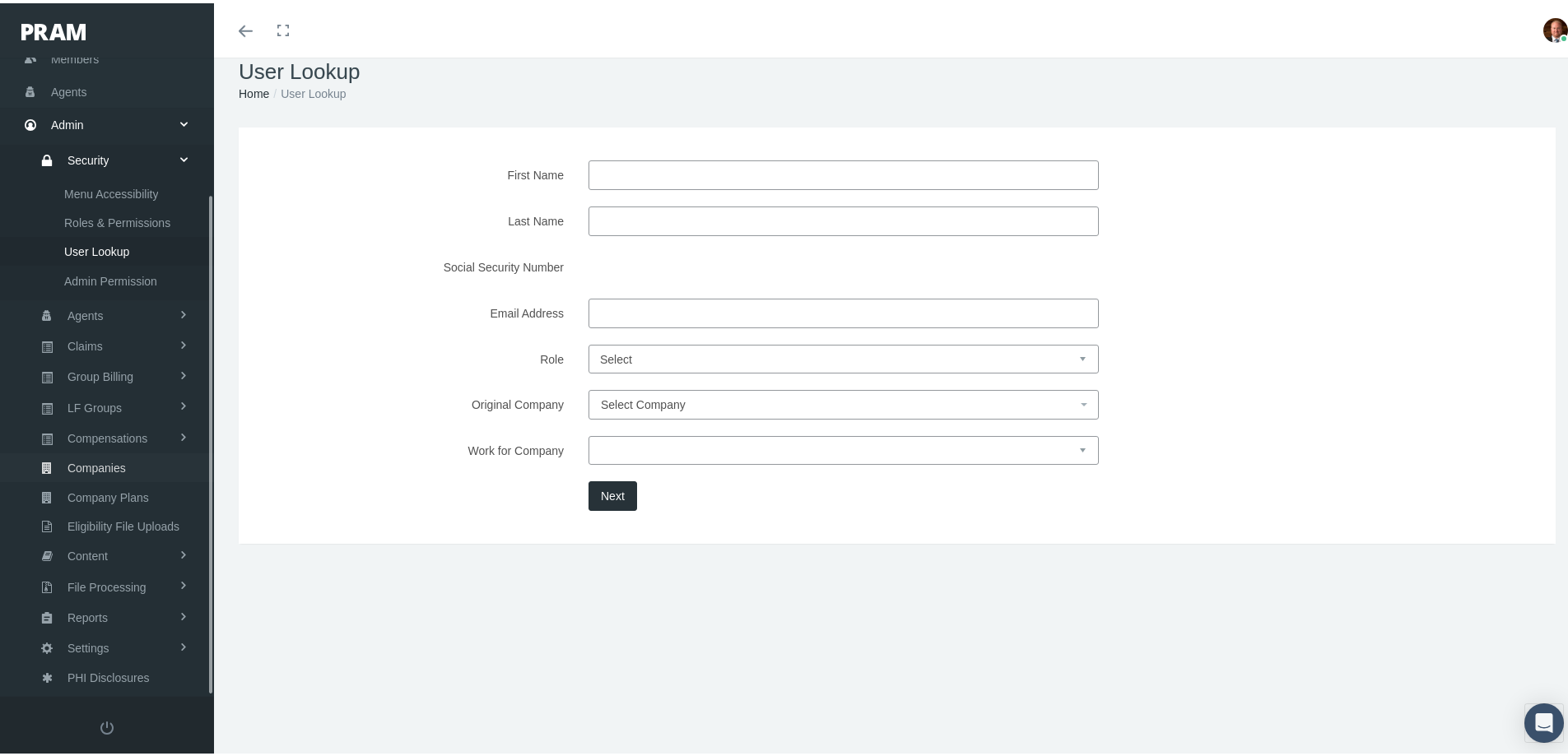
scroll to position [36, 0]
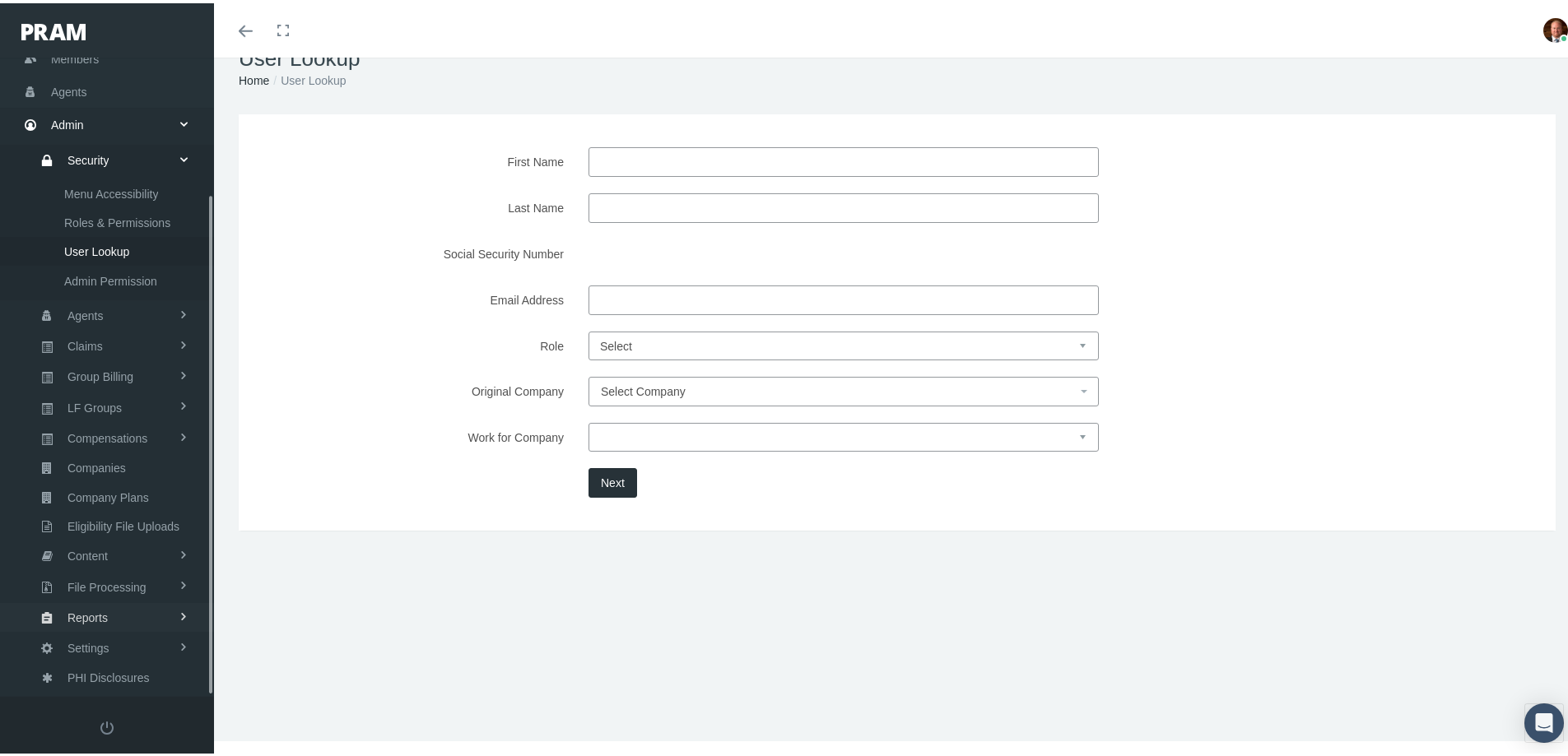
click at [118, 615] on link "Reports" at bounding box center [107, 614] width 214 height 29
click at [89, 553] on span "Reports" at bounding box center [84, 552] width 41 height 28
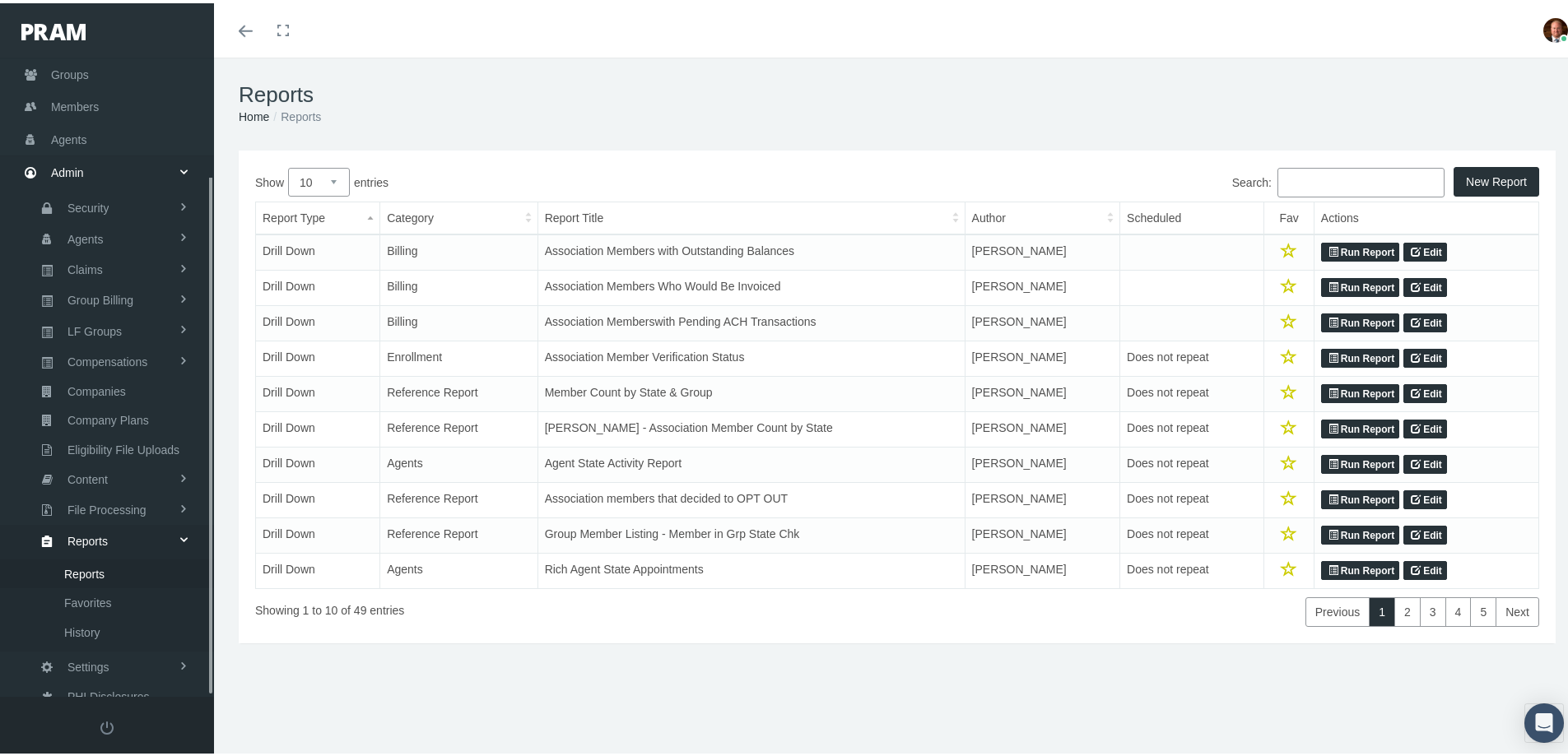
scroll to position [145, 0]
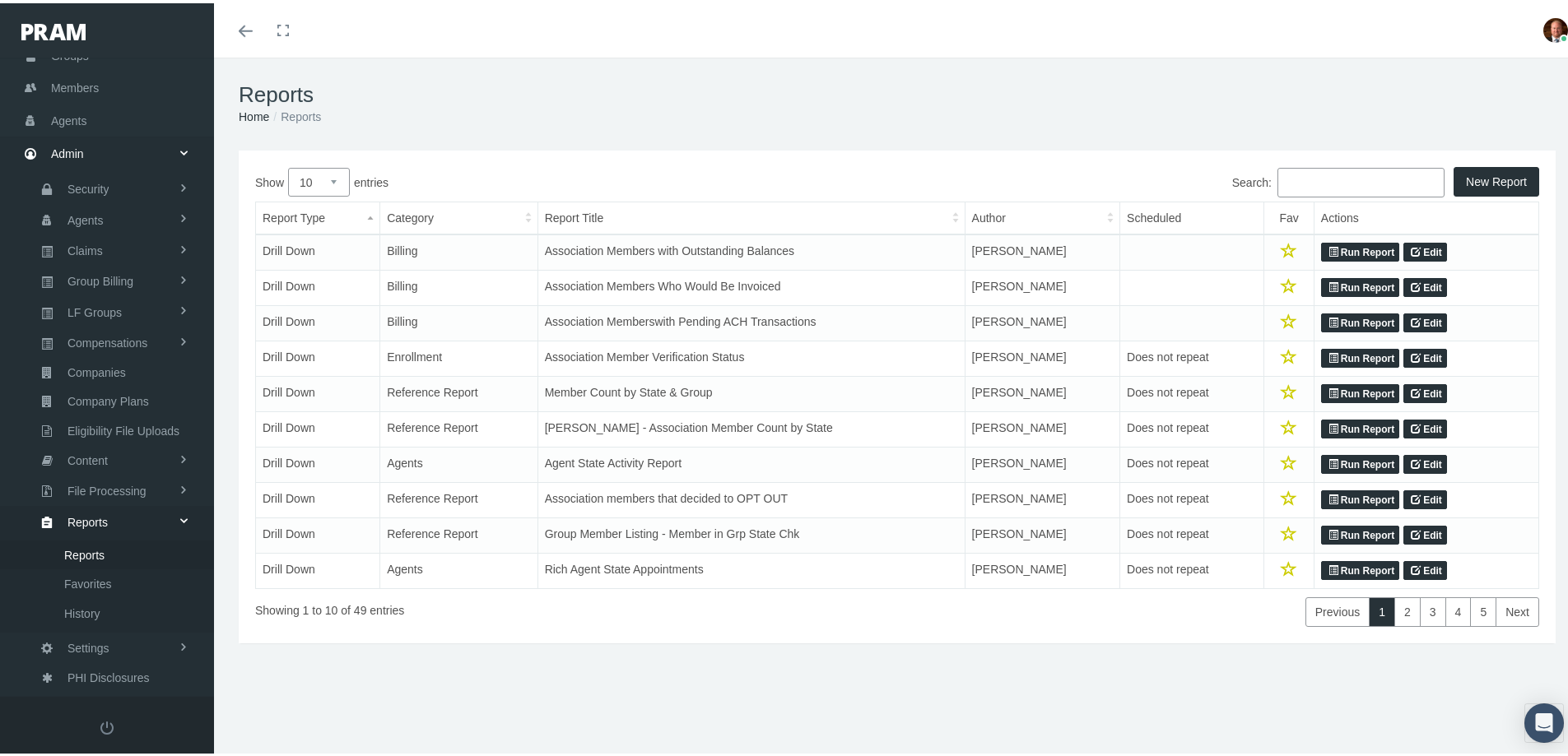
click at [339, 180] on select "10 25 50 100" at bounding box center [318, 179] width 61 height 29
select select "100"
click at [288, 165] on select "10 25 50 100" at bounding box center [318, 179] width 61 height 29
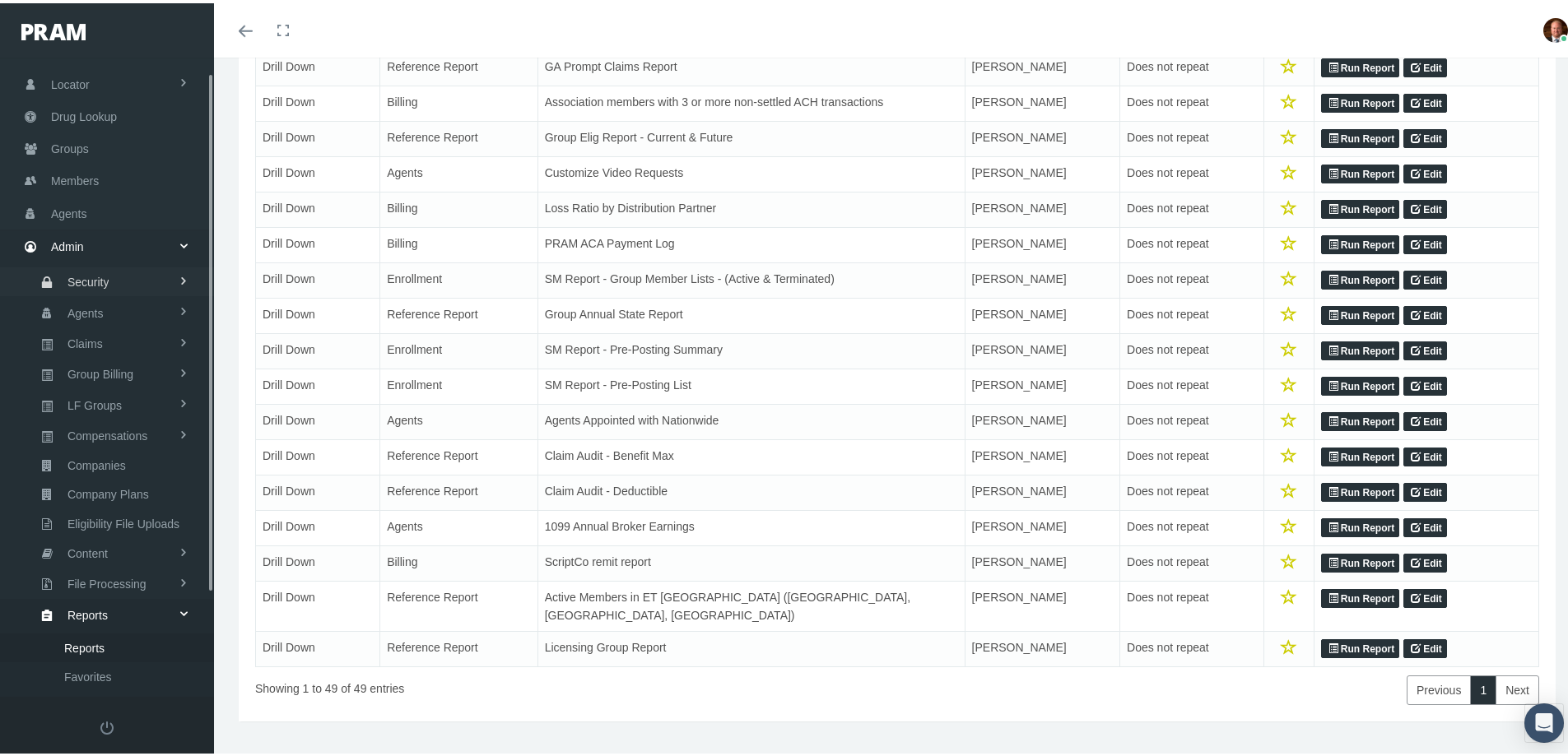
scroll to position [0, 0]
click at [73, 94] on span "Home" at bounding box center [66, 98] width 30 height 31
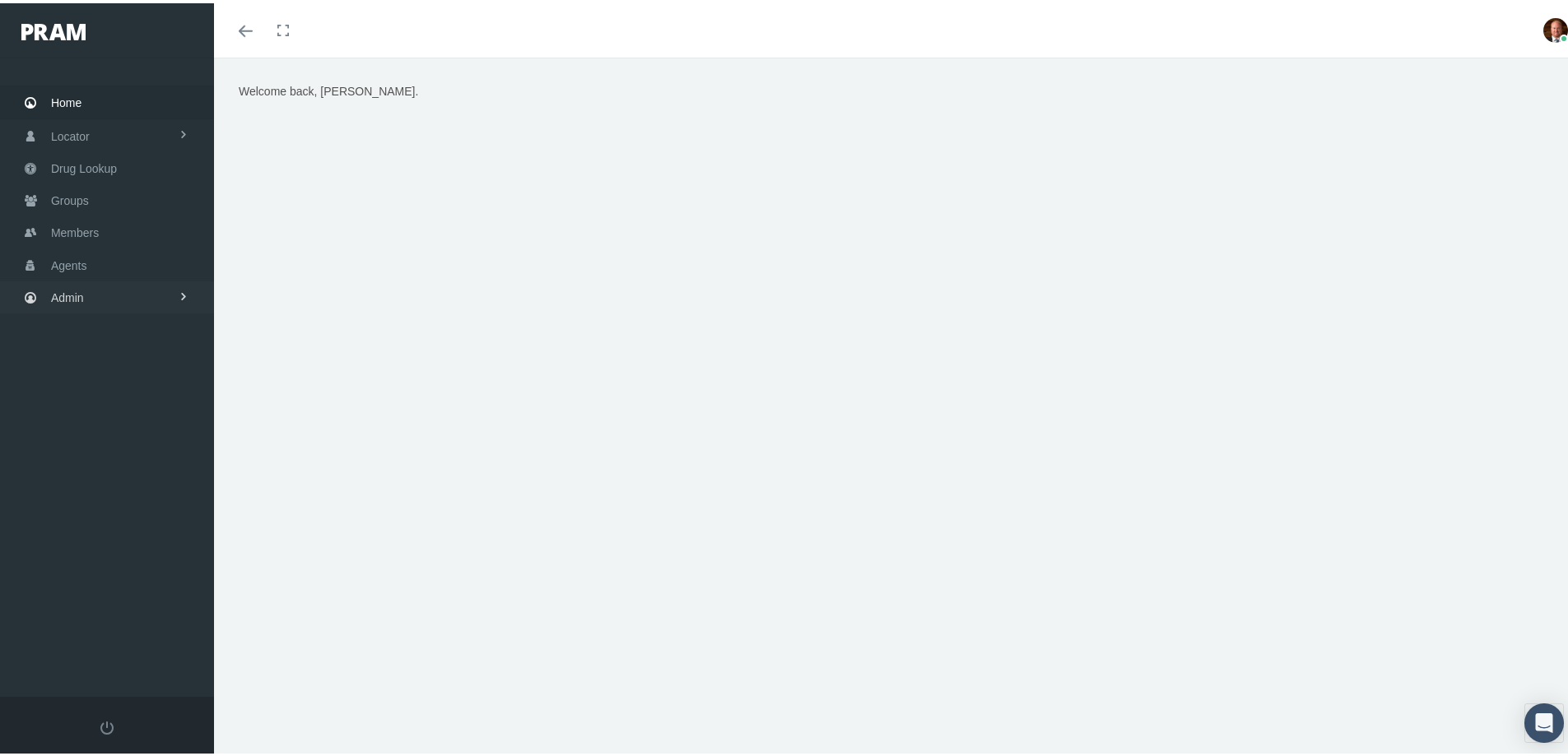
click at [85, 295] on link "Admin" at bounding box center [107, 294] width 214 height 32
click at [100, 658] on span "Reports" at bounding box center [88, 664] width 41 height 28
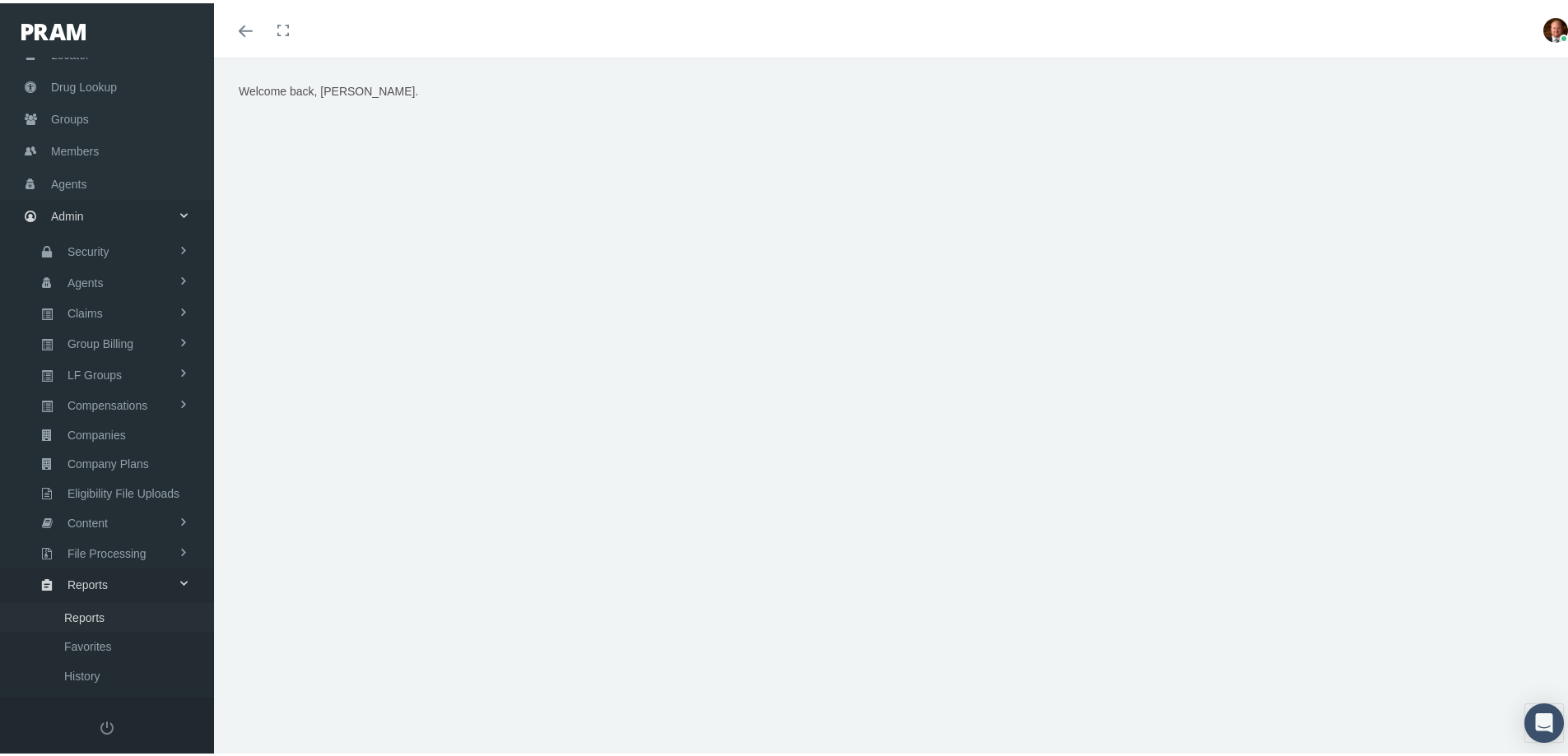
scroll to position [145, 0]
click at [103, 551] on span "Reports" at bounding box center [84, 553] width 41 height 28
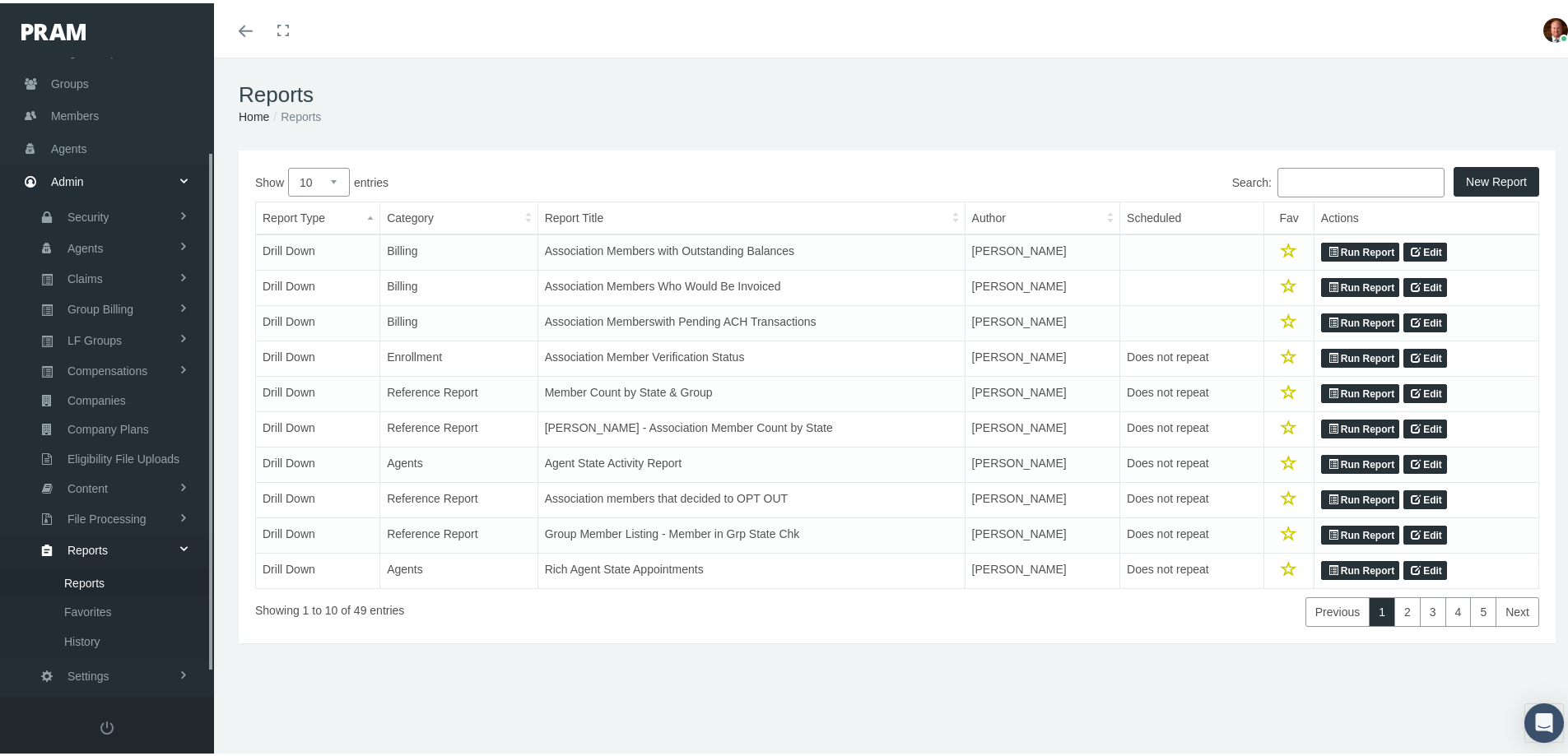
scroll to position [145, 0]
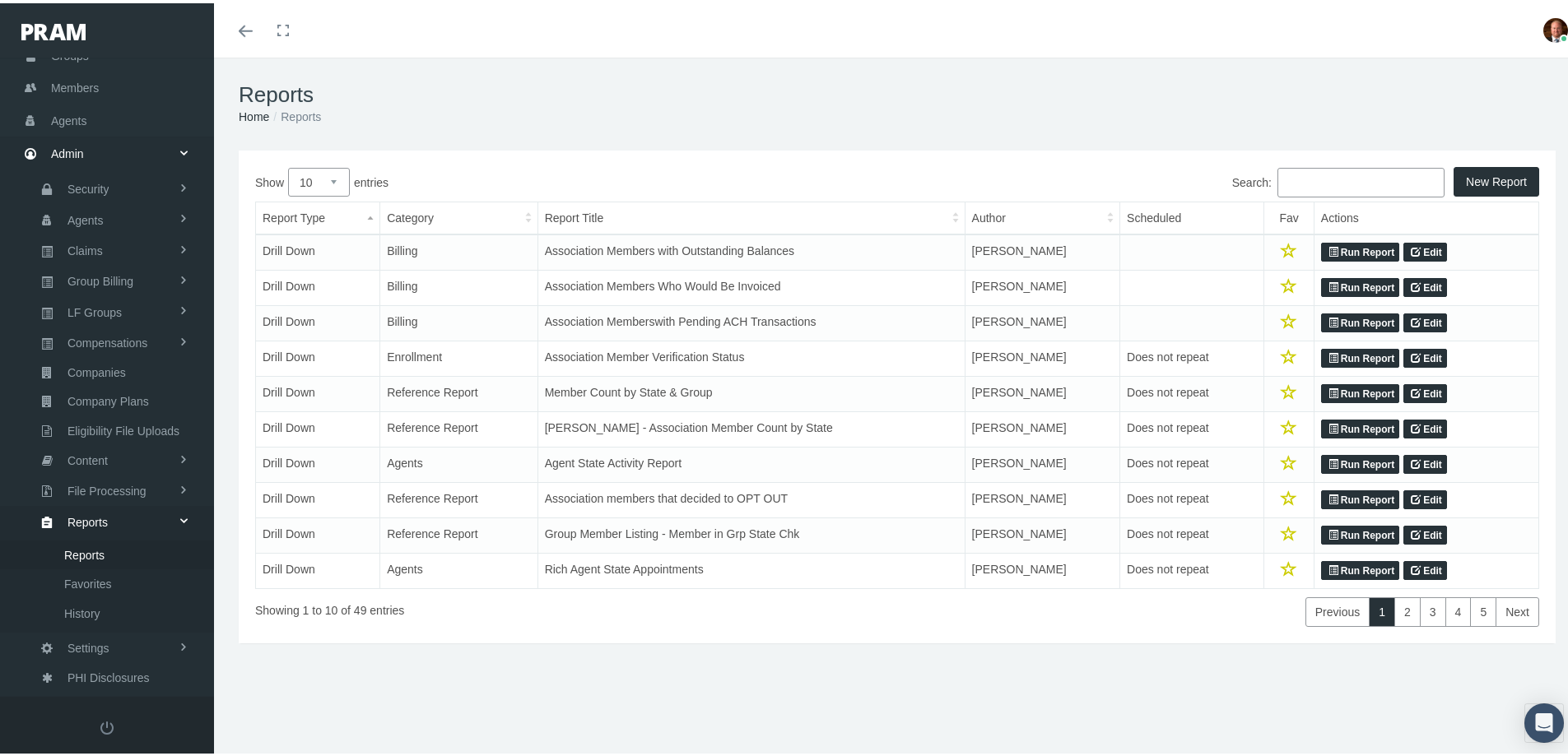
click at [1322, 172] on input "Search:" at bounding box center [1361, 179] width 167 height 29
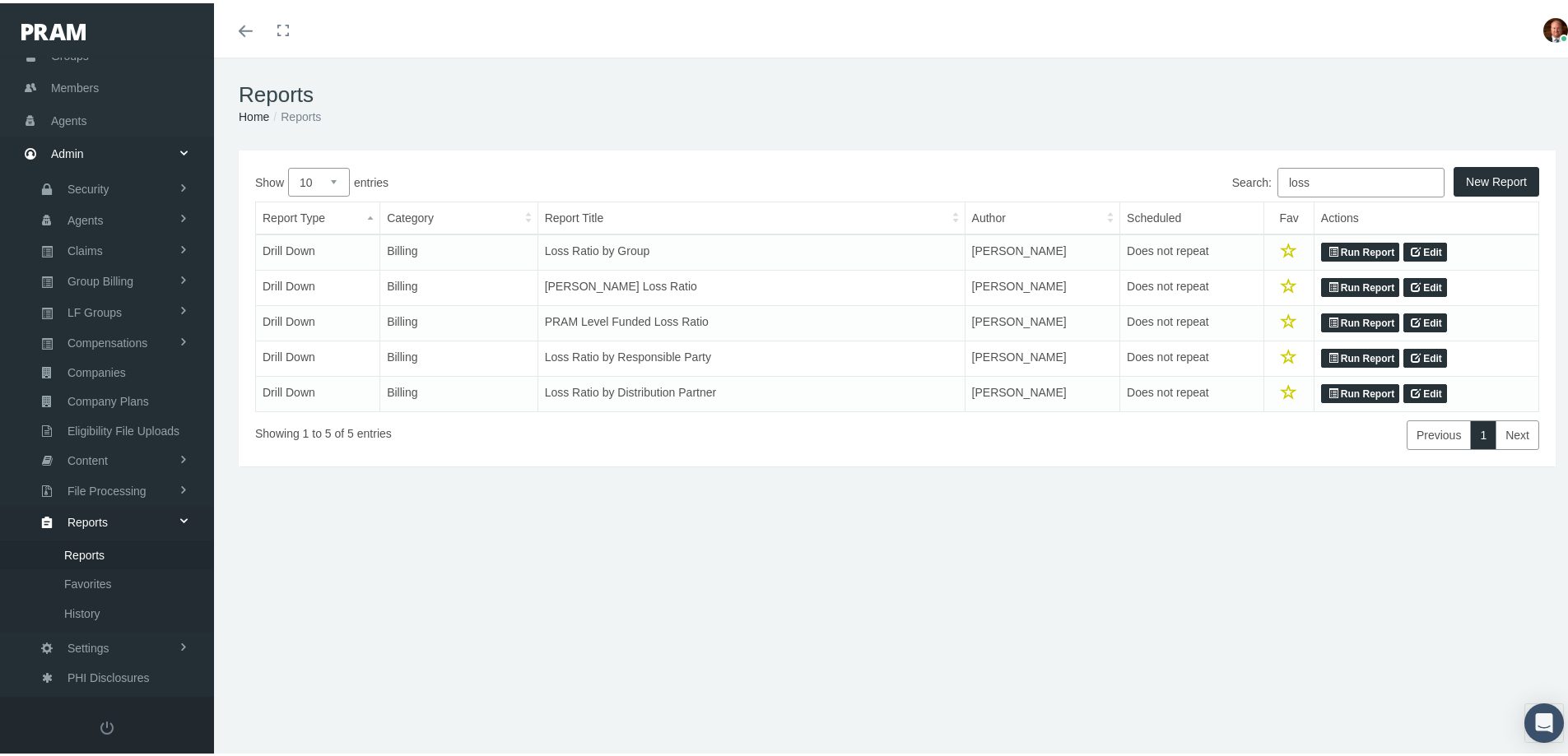
type input "loss"
click at [1334, 249] on link "Run Report" at bounding box center [1360, 249] width 78 height 20
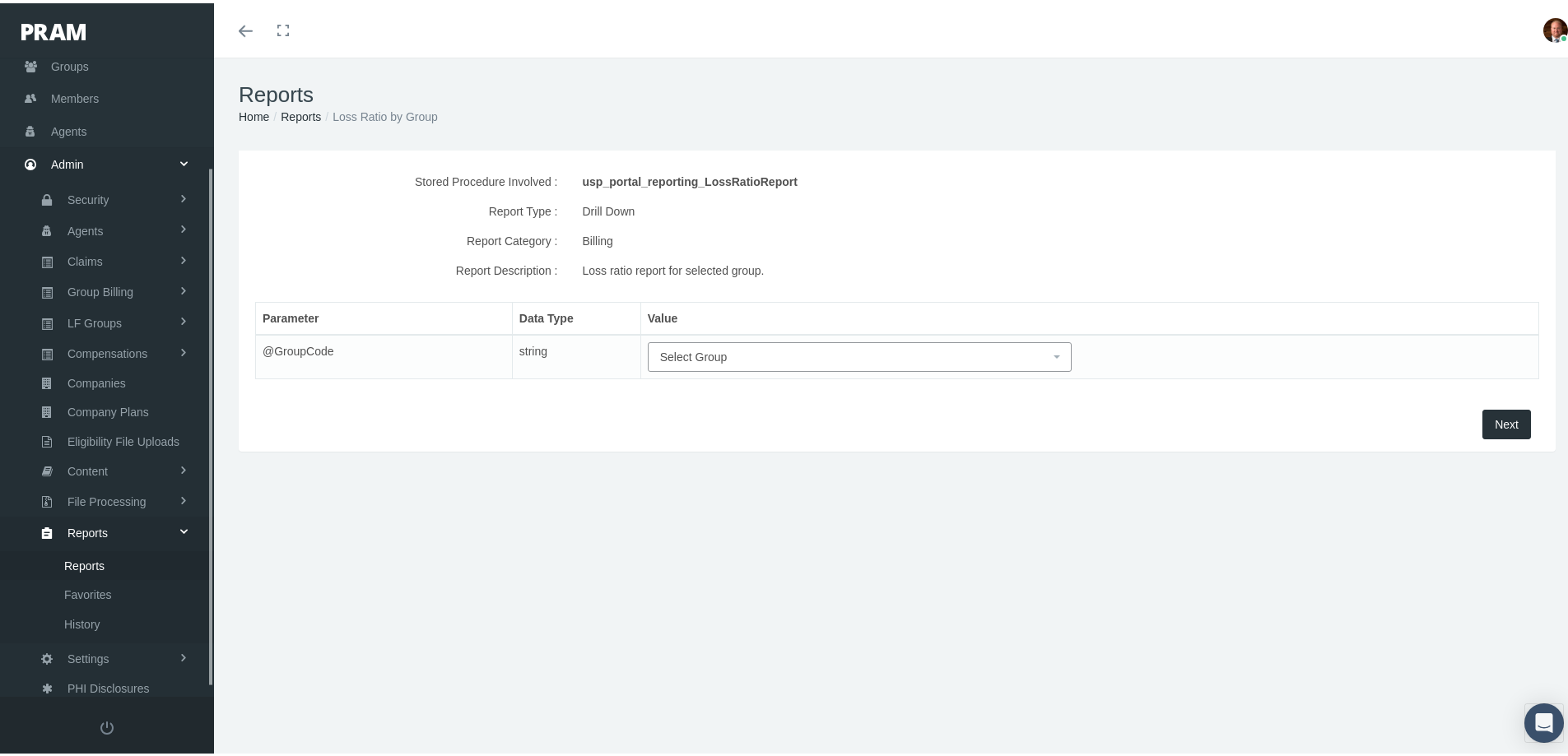
scroll to position [145, 0]
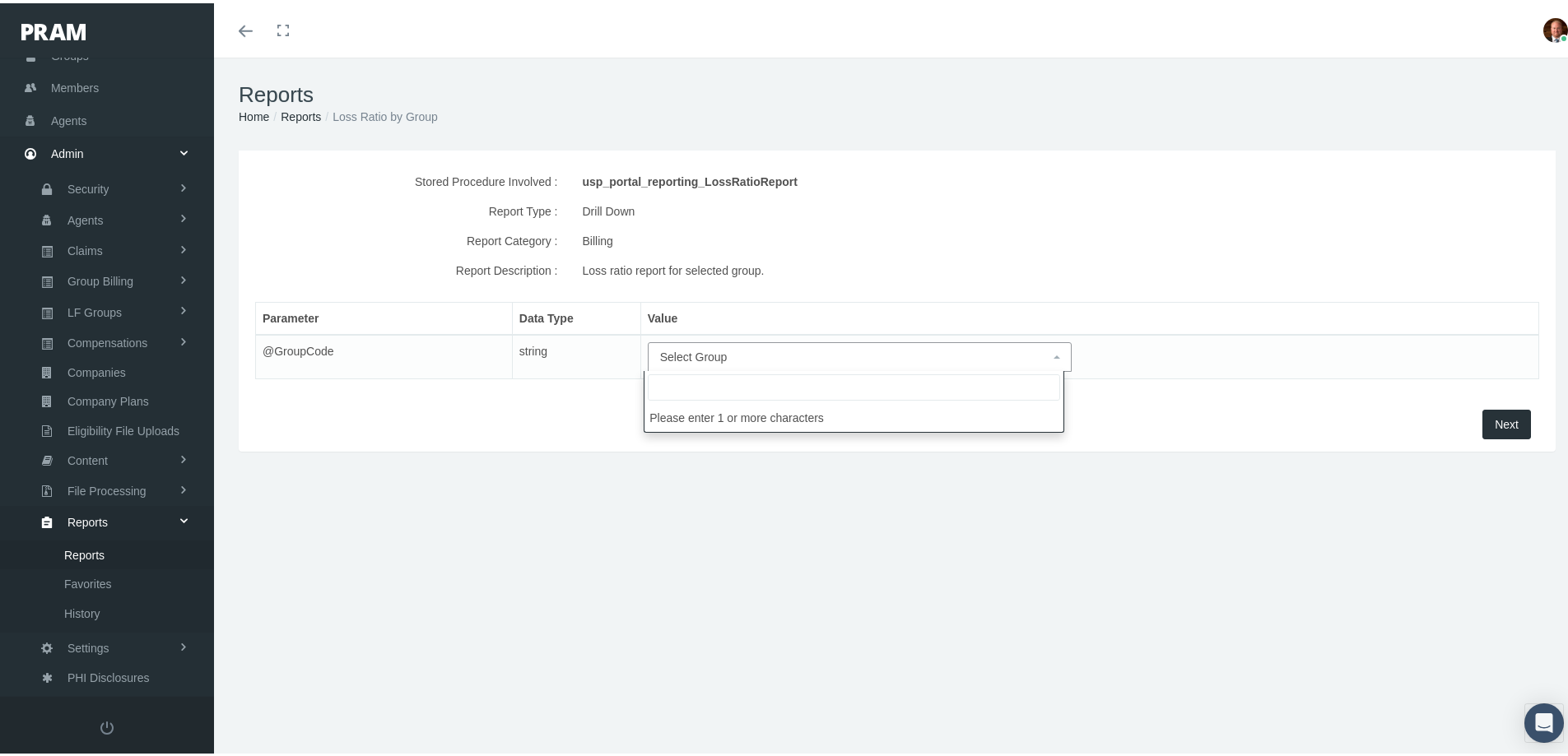
click at [761, 359] on span "Select Group" at bounding box center [855, 353] width 390 height 18
type input "home care of new"
select select "IB0247"
click at [1494, 418] on span "Next" at bounding box center [1506, 421] width 24 height 13
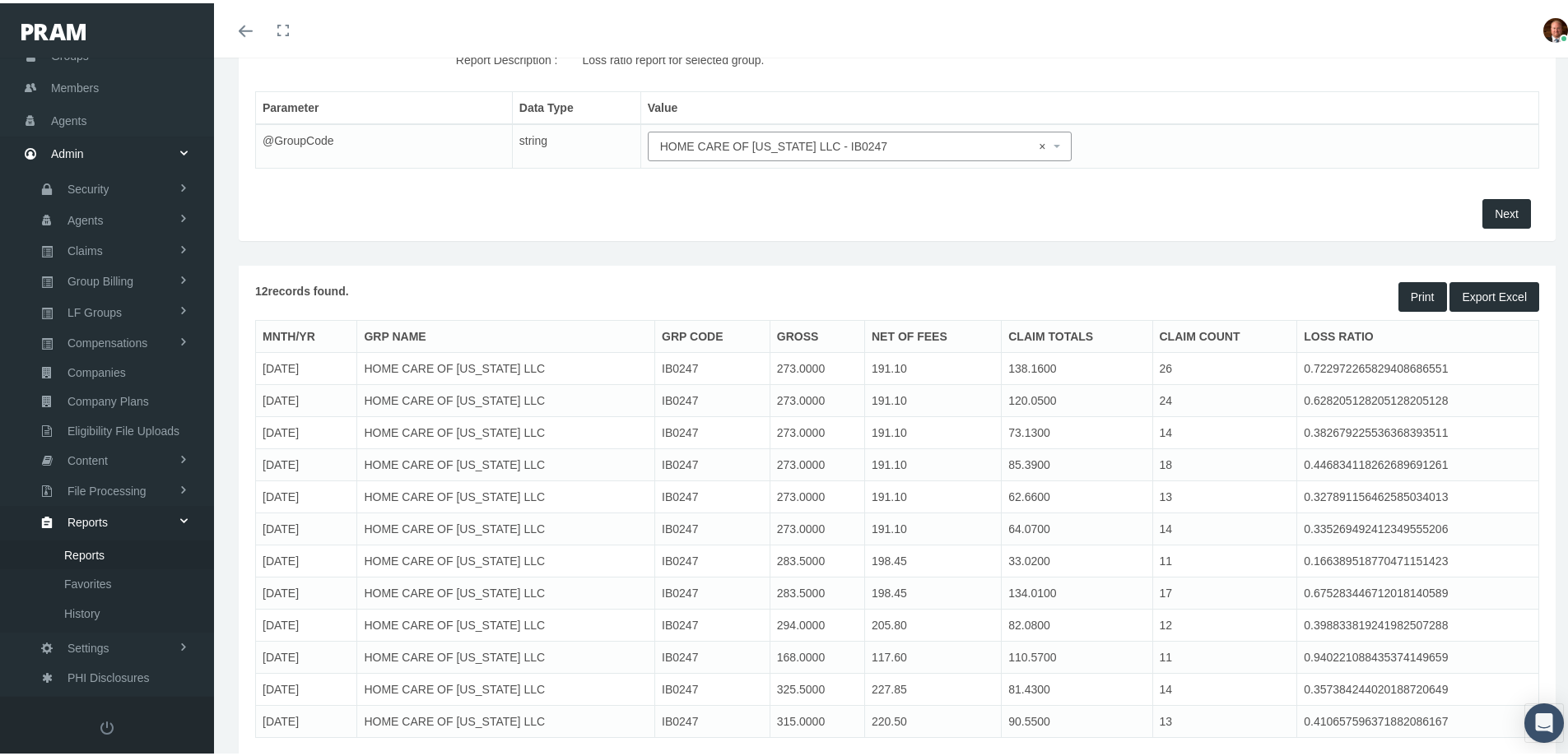
scroll to position [247, 0]
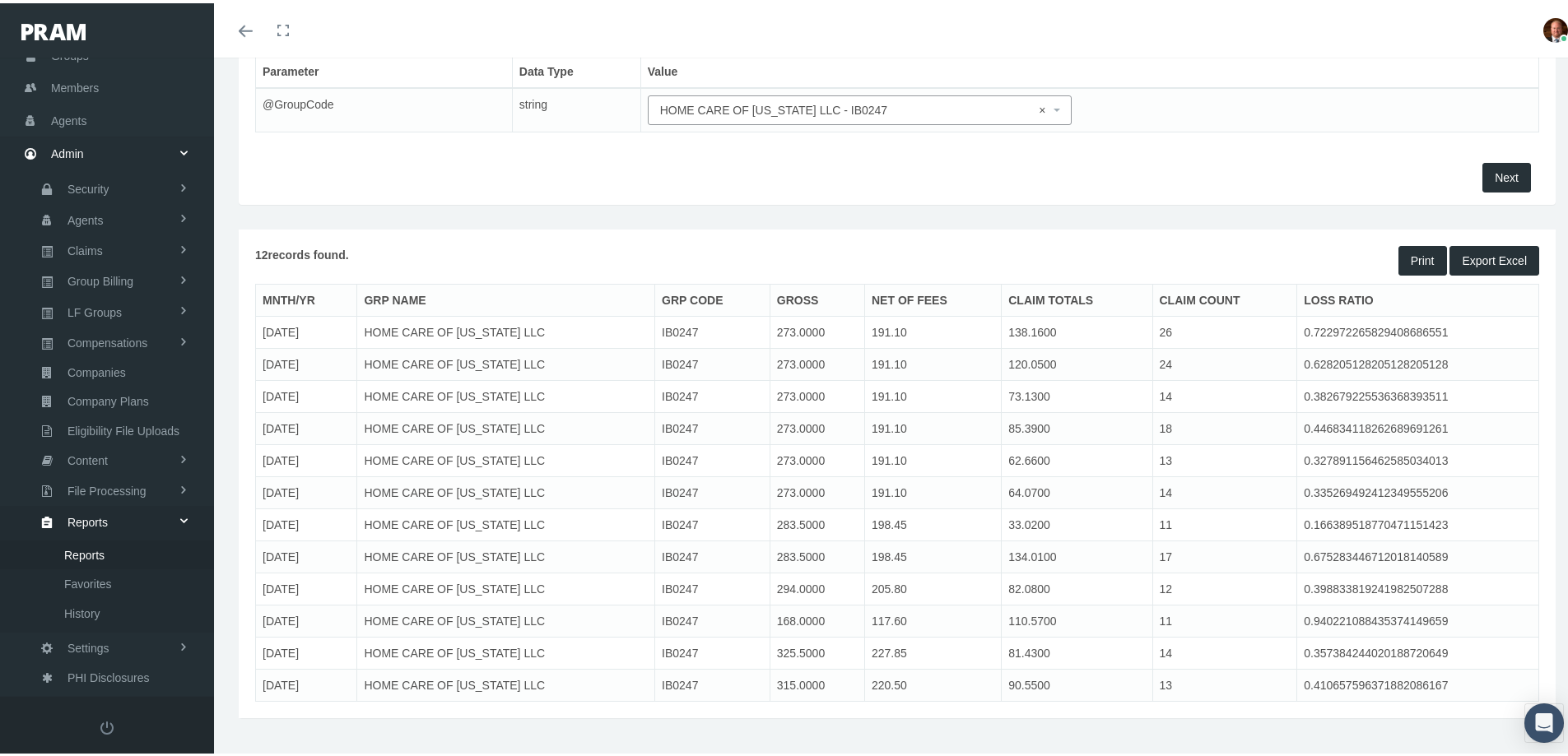
click at [1459, 259] on button "Export Excel" at bounding box center [1494, 256] width 90 height 29
click at [786, 107] on span "× HOME CARE OF [US_STATE] LLC - IB0247" at bounding box center [855, 107] width 390 height 18
click at [813, 136] on input "search" at bounding box center [853, 138] width 412 height 26
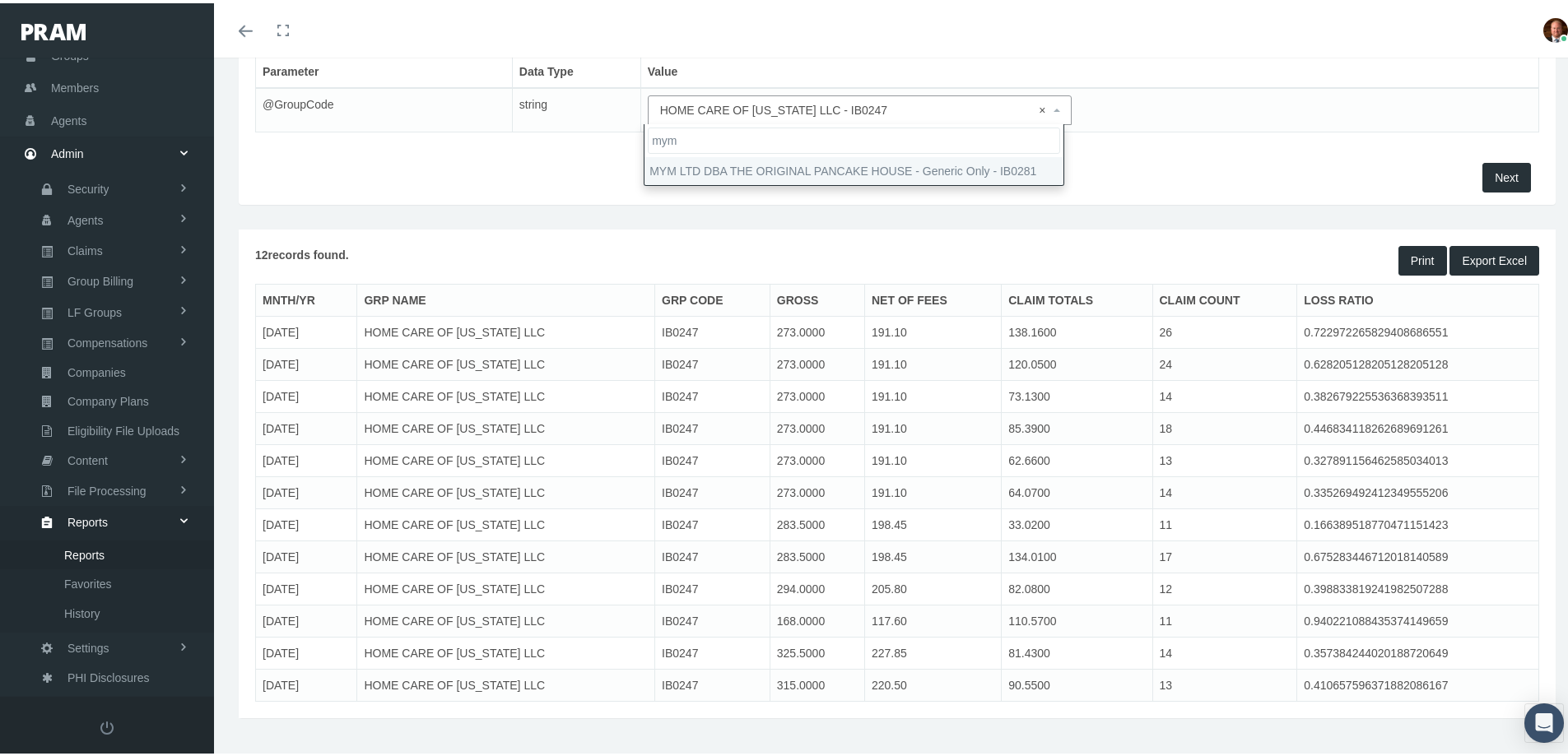
type input "mym"
select select "IB0281"
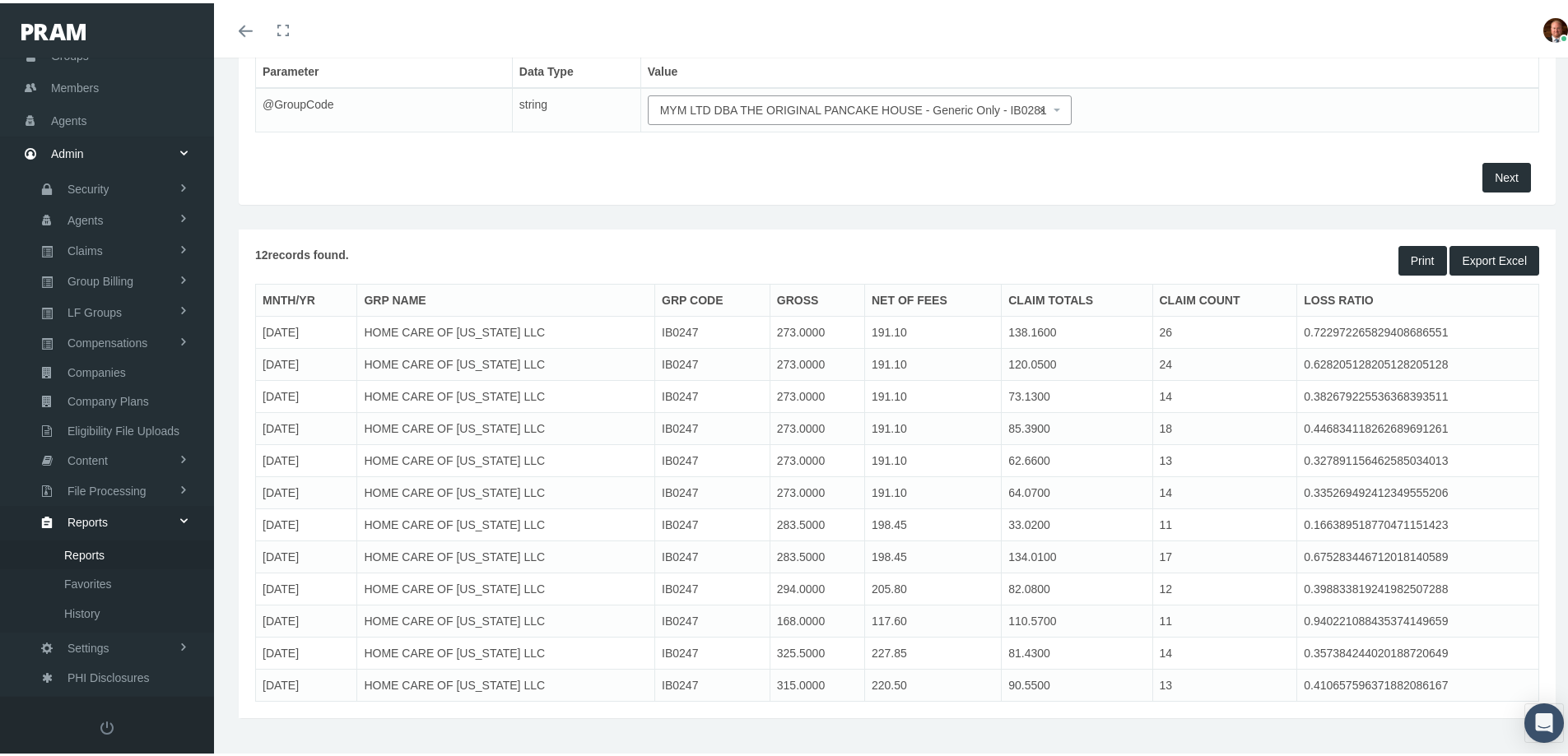
click at [1494, 173] on span "Next" at bounding box center [1506, 174] width 24 height 13
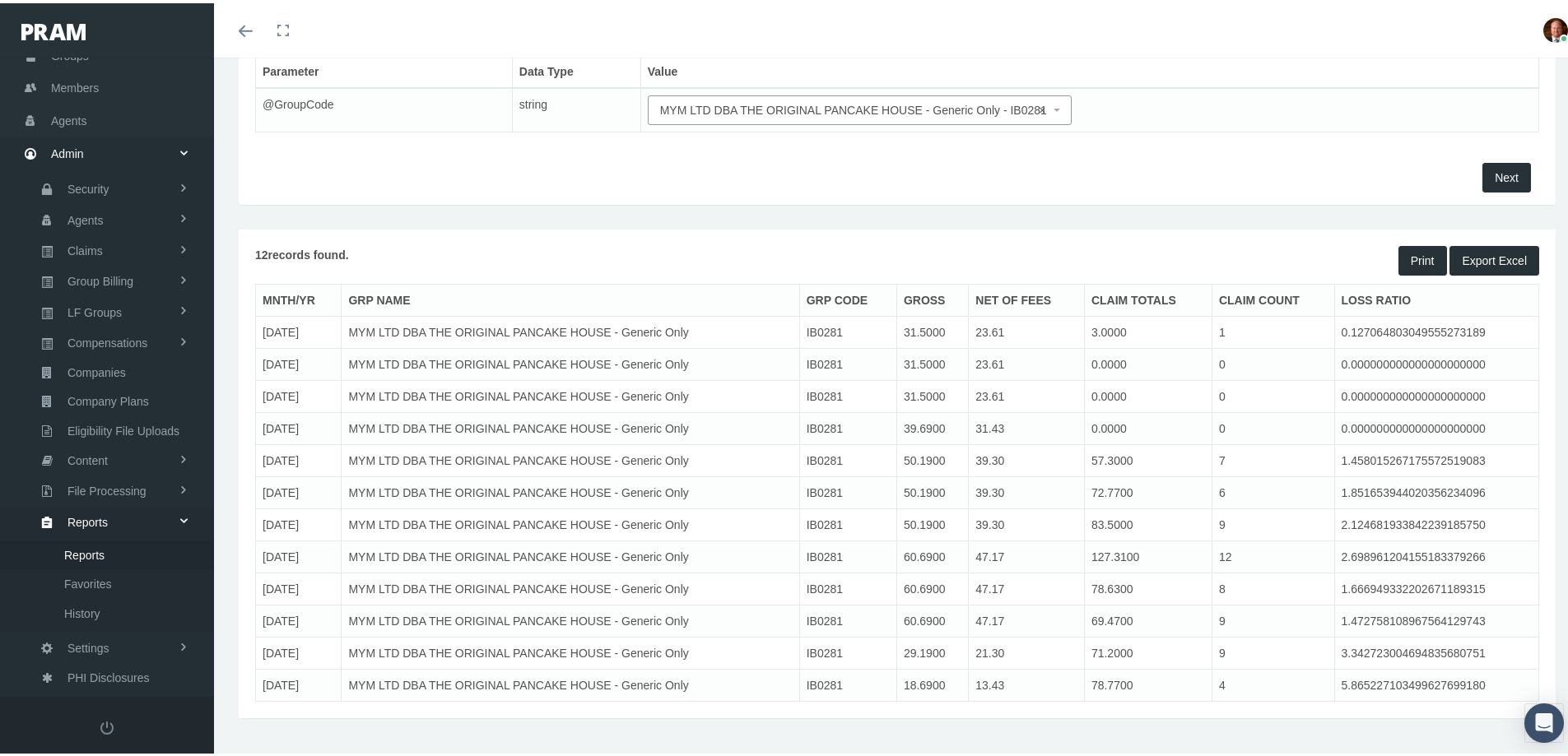
click at [1468, 253] on span "Export Excel" at bounding box center [1494, 257] width 65 height 13
click at [825, 109] on span "× MYM LTD DBA THE ORIGINAL PANCAKE HOUSE - Generic Only - IB0281" at bounding box center [855, 107] width 390 height 18
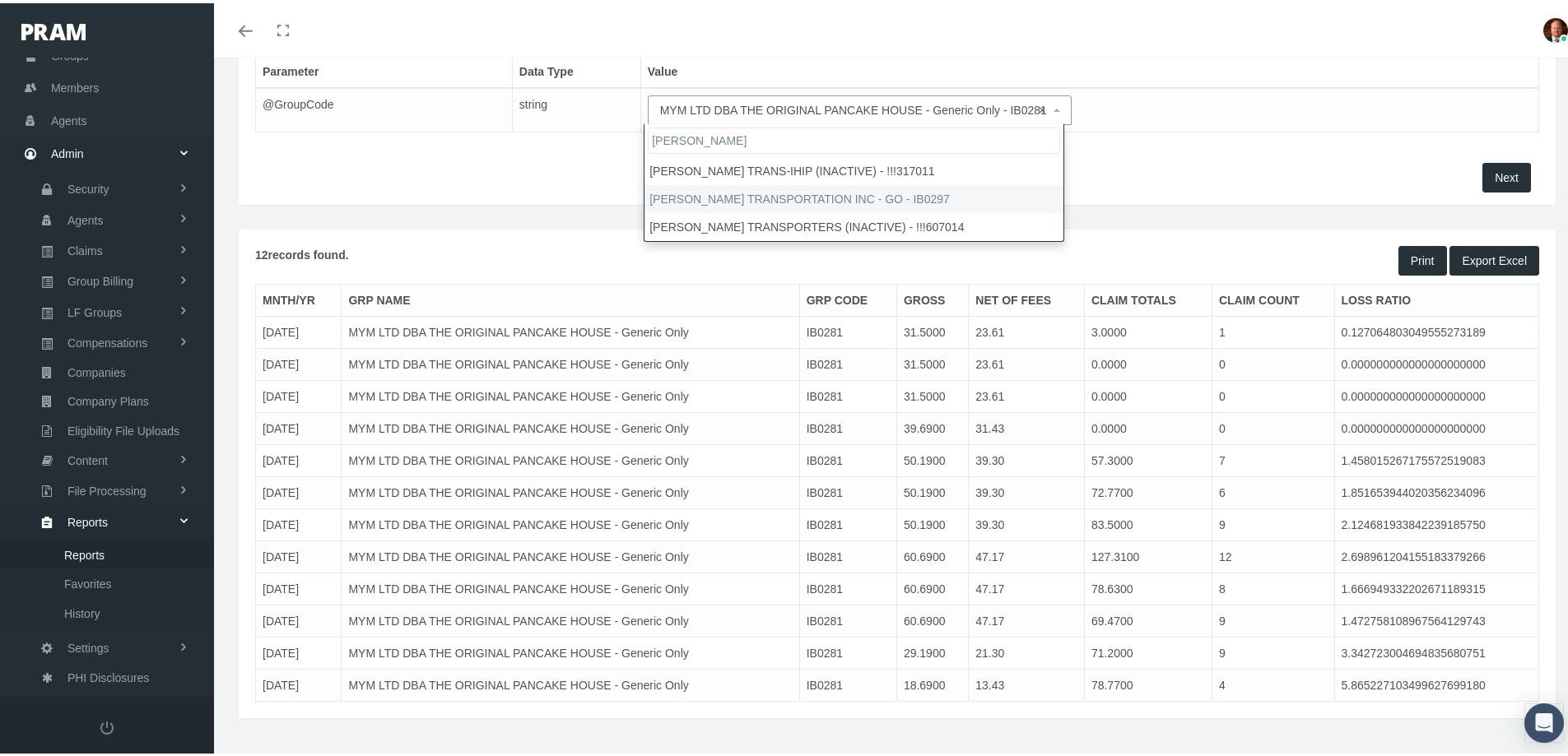
type input "[PERSON_NAME]"
select select "IB0297"
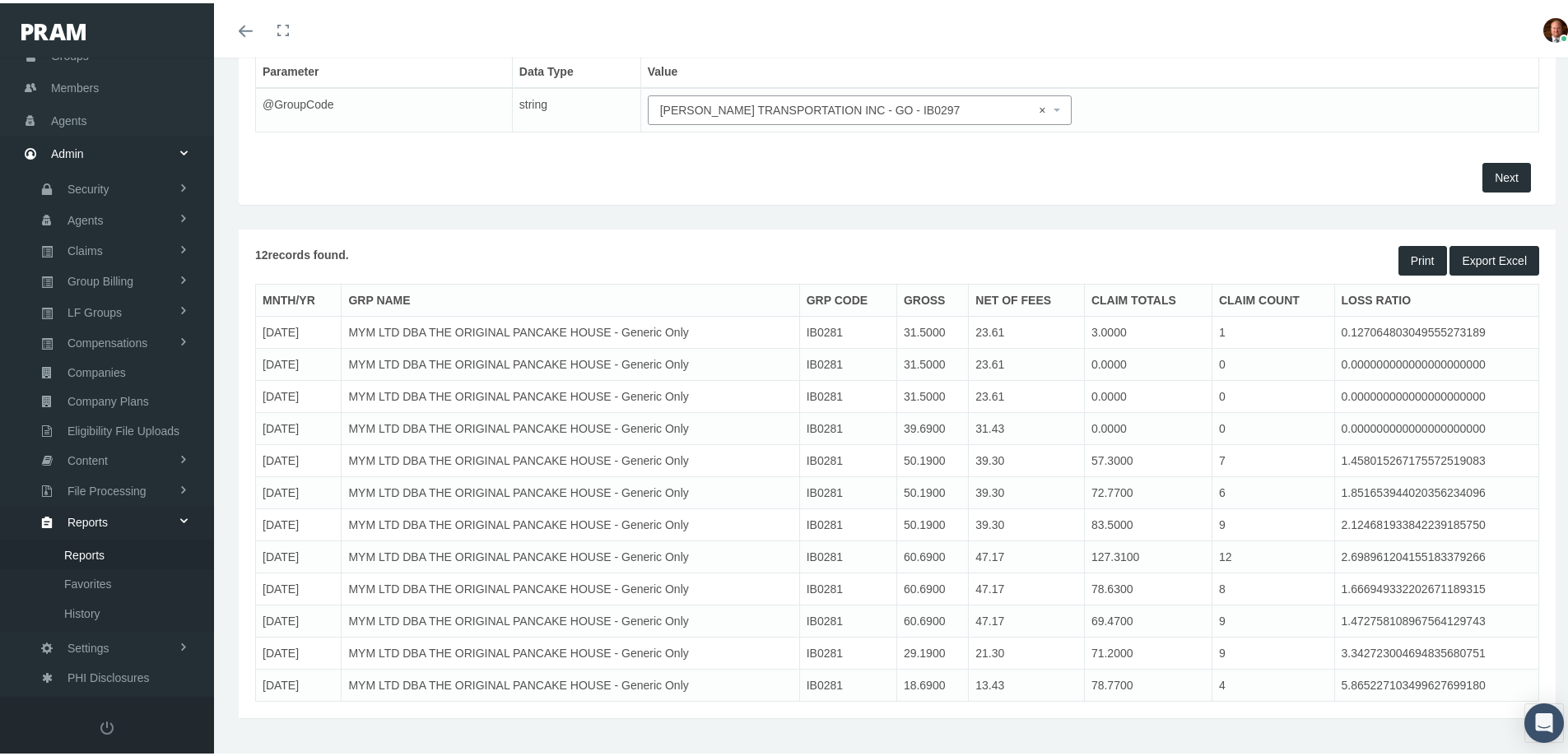
click at [1494, 173] on span "Next" at bounding box center [1506, 174] width 24 height 13
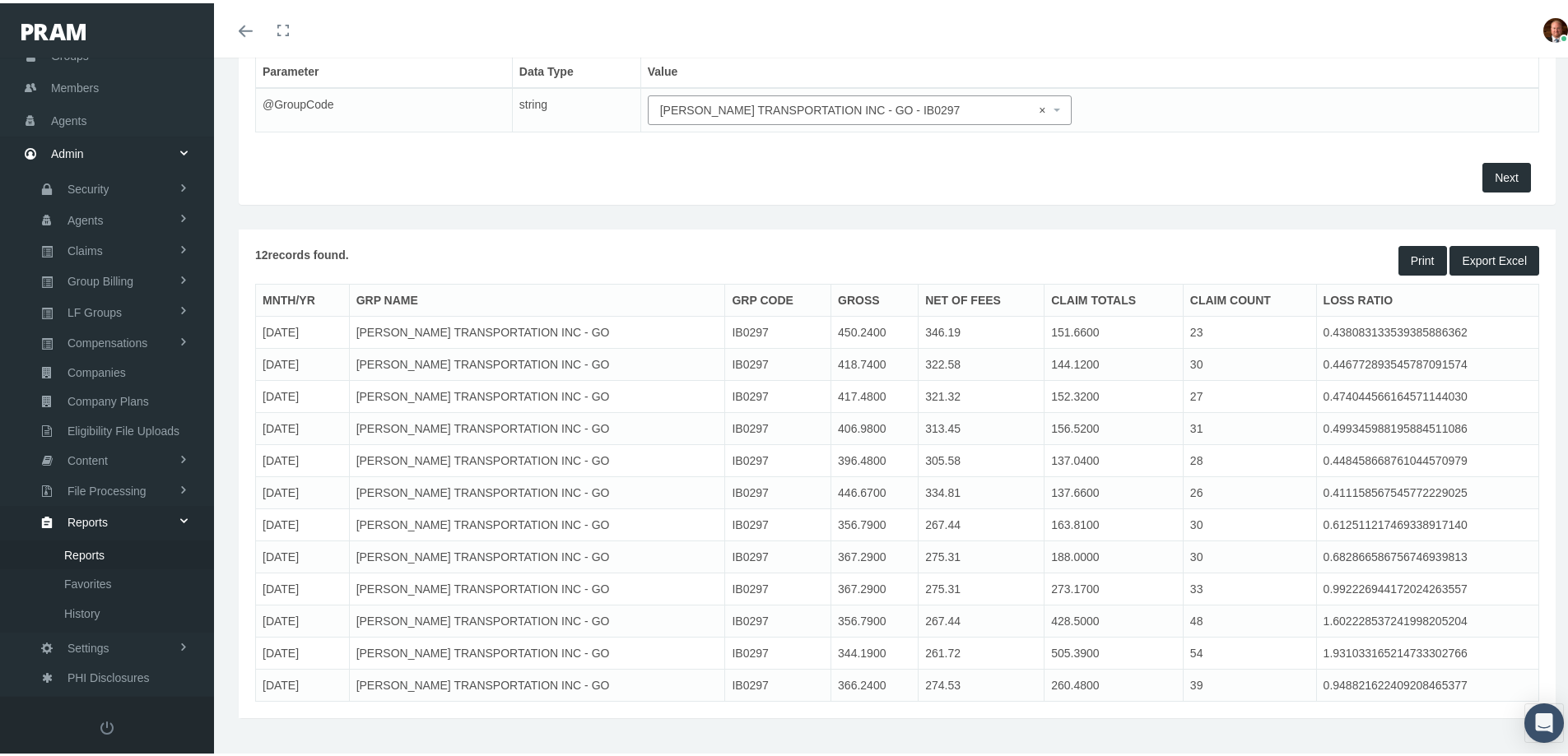
click at [1473, 256] on span "Export Excel" at bounding box center [1494, 257] width 65 height 13
click at [1381, 183] on div "Next" at bounding box center [897, 173] width 1292 height 29
click at [848, 112] on span "× MILLER TRANSPORTATION INC - GO - IB0297" at bounding box center [855, 107] width 390 height 18
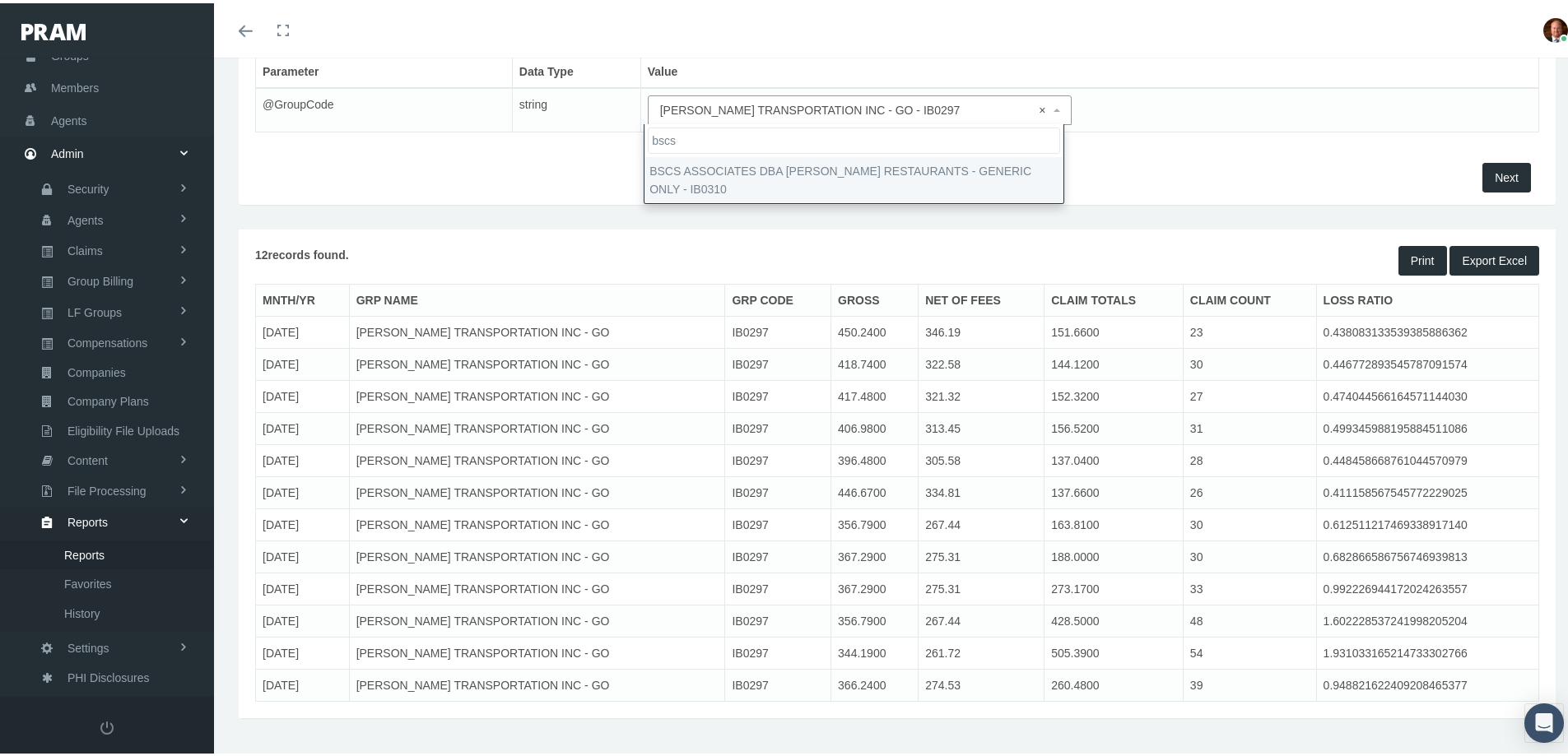
type input "bscs"
select select "IB0310"
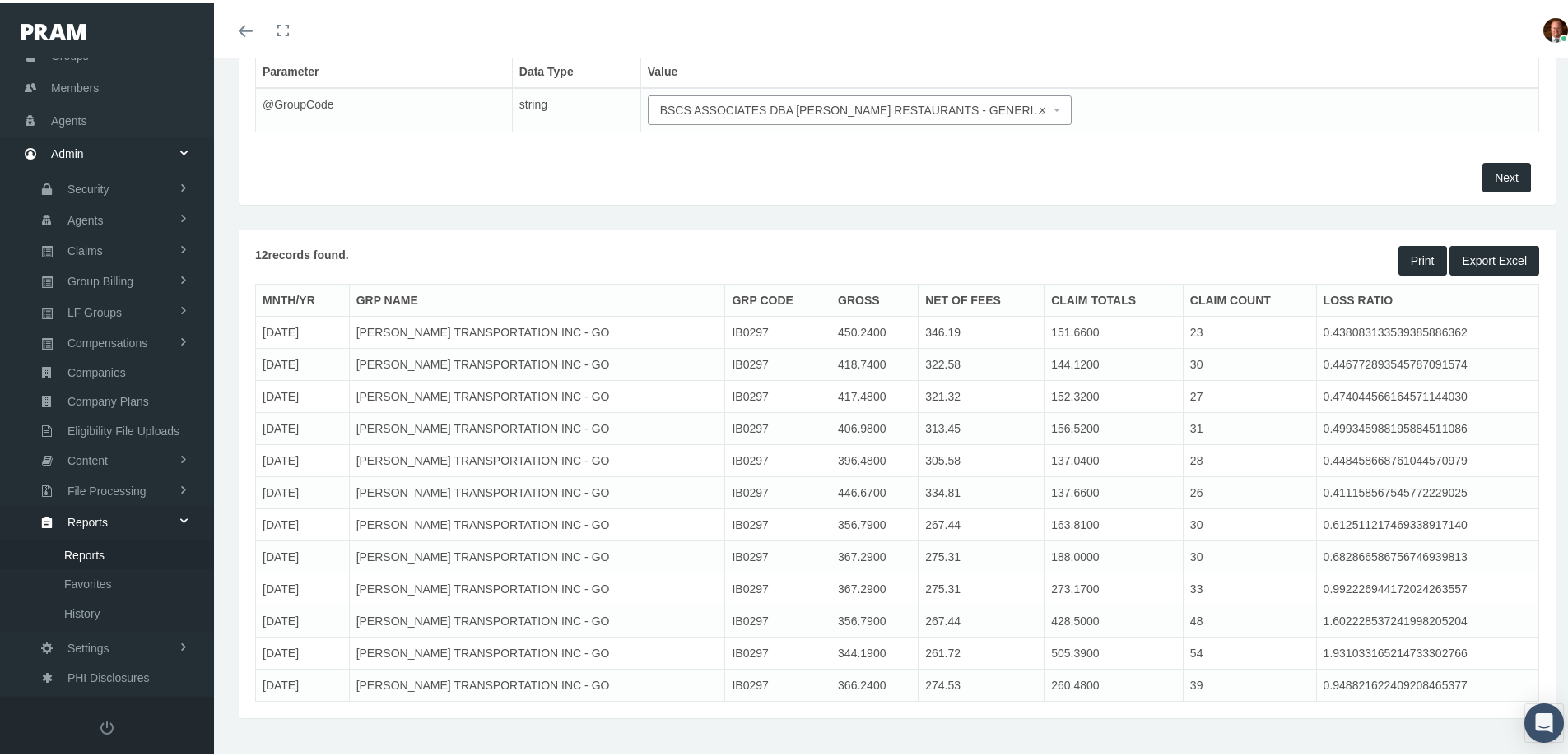
click at [1495, 175] on span "Next" at bounding box center [1506, 174] width 24 height 13
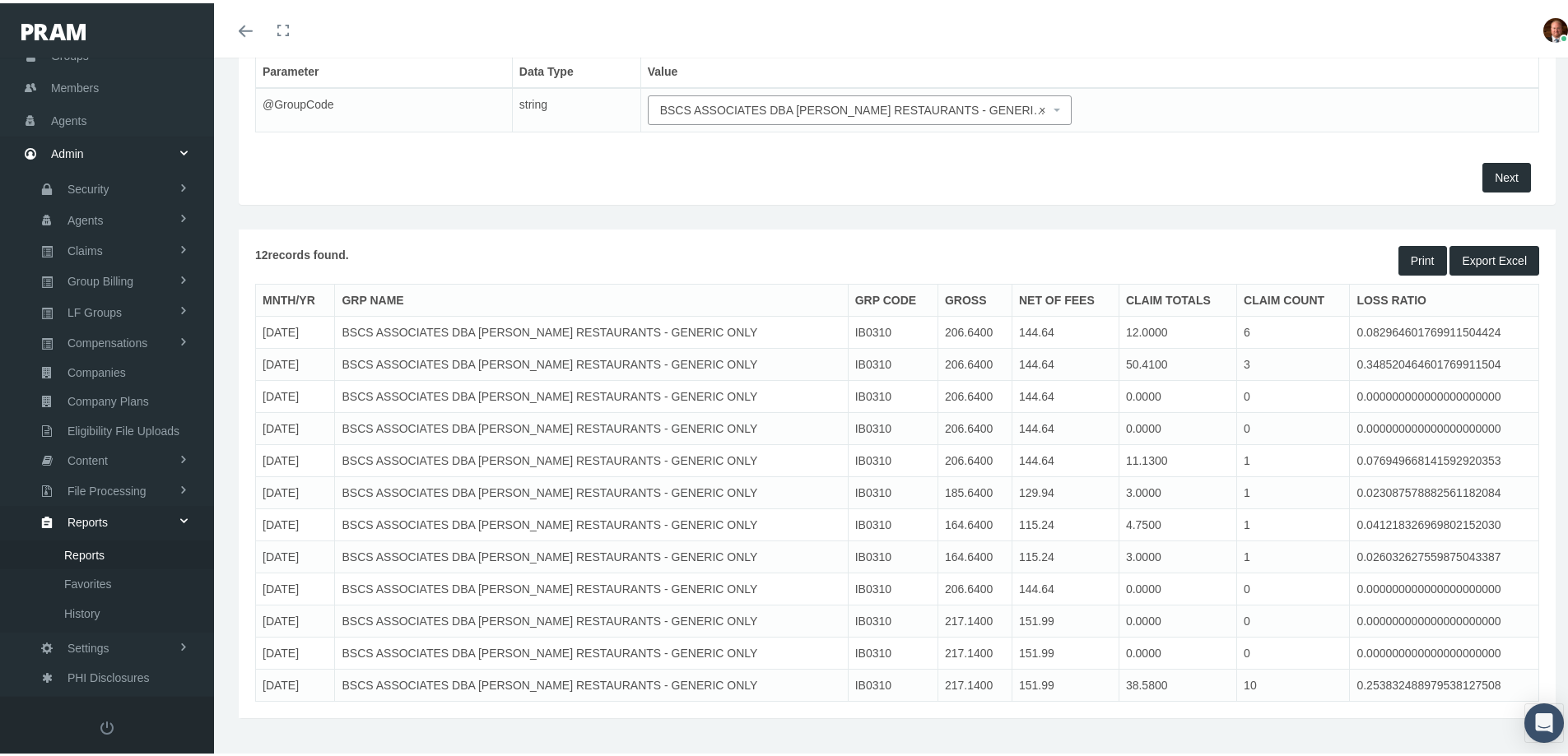
click at [1461, 257] on span "Export Excel" at bounding box center [1494, 257] width 65 height 13
click at [1408, 141] on div "Parameter Data Type Value @GroupCode string HOME CARE OF NEW JERSEY LLC - IB024…" at bounding box center [897, 97] width 1309 height 90
click at [698, 104] on span "× BSCS ASSOCIATES DBA SCIARRA RESTAURANTS - GENERIC ONLY - IB0310" at bounding box center [855, 107] width 390 height 18
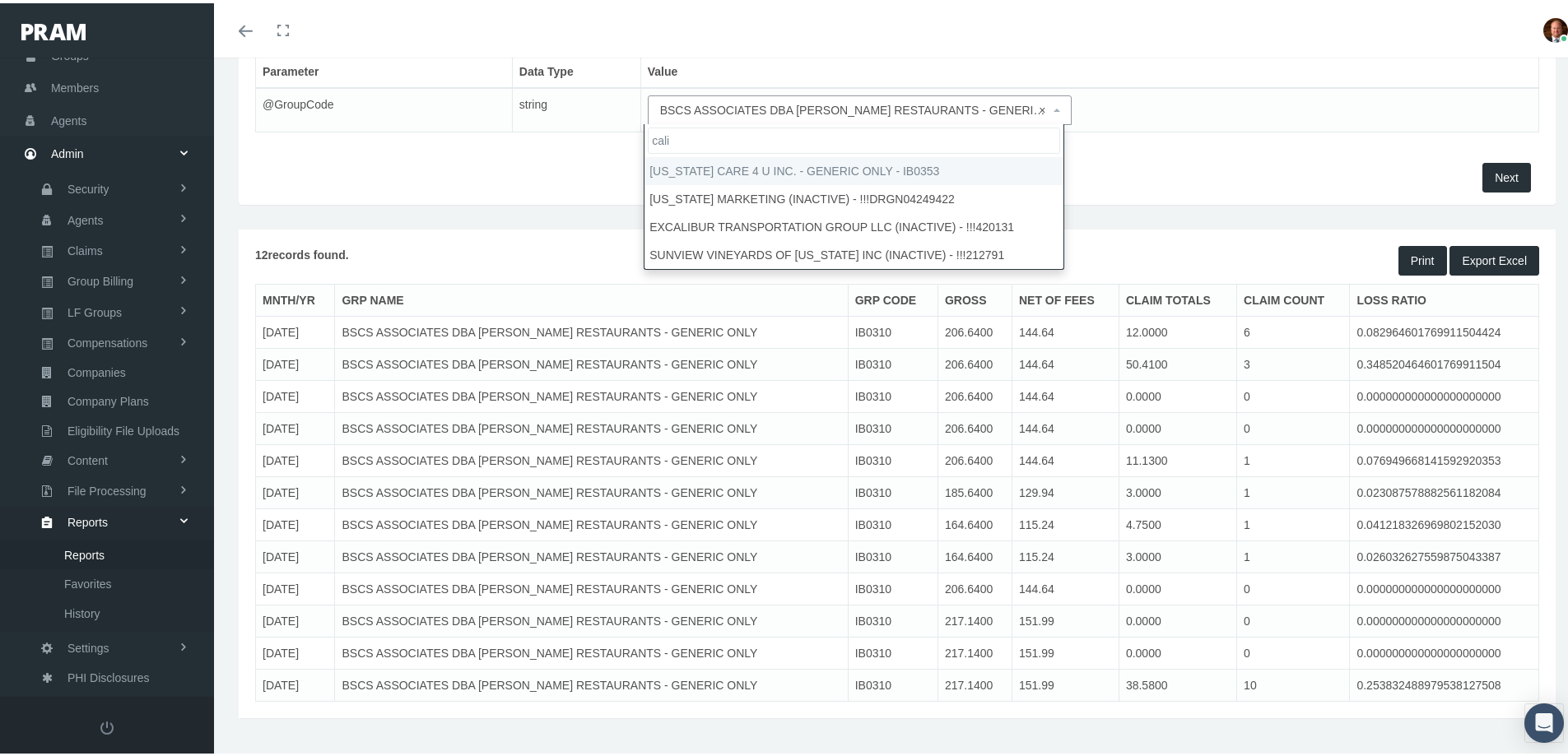
type input "cali"
select select "IB0353"
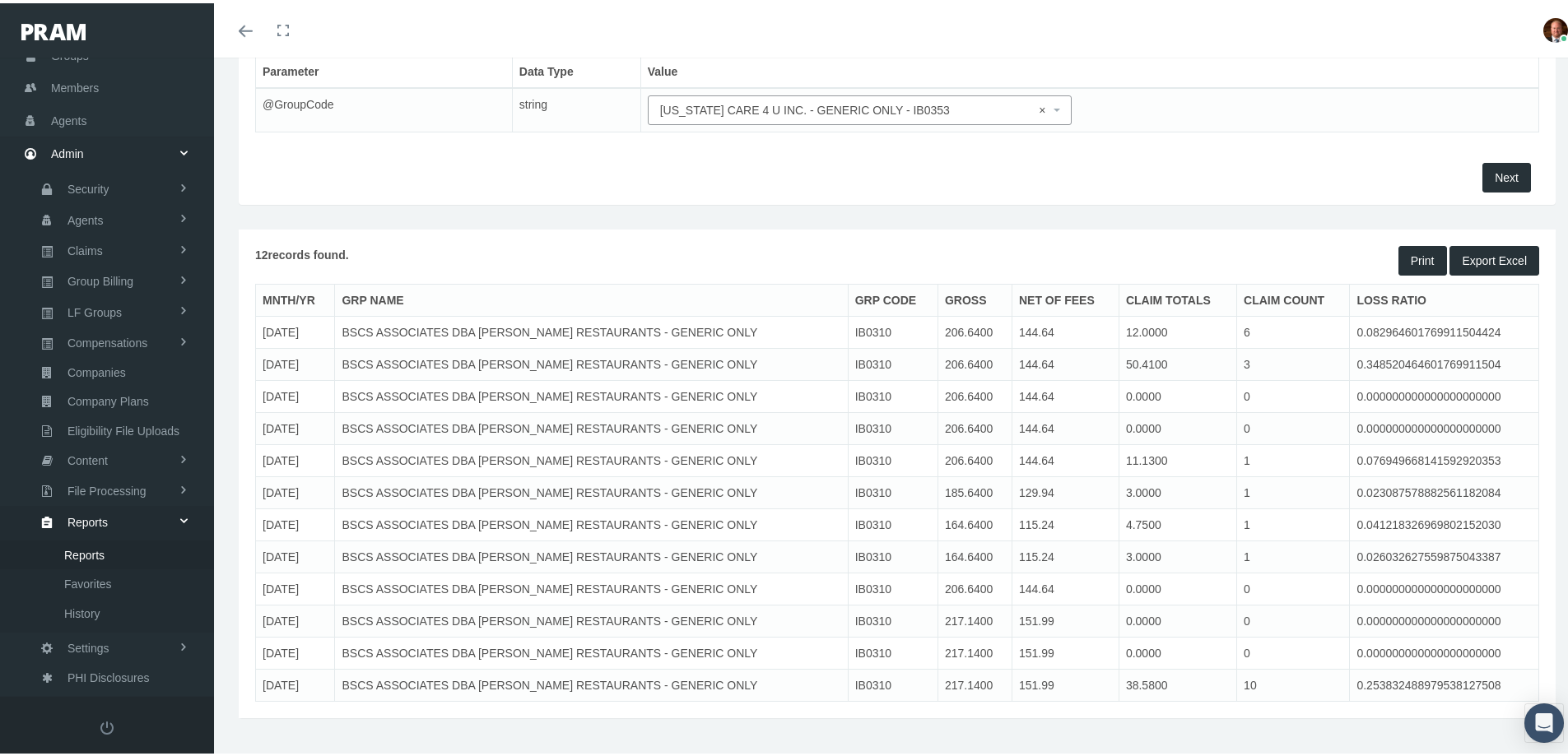
click at [1494, 174] on span "Next" at bounding box center [1506, 174] width 24 height 13
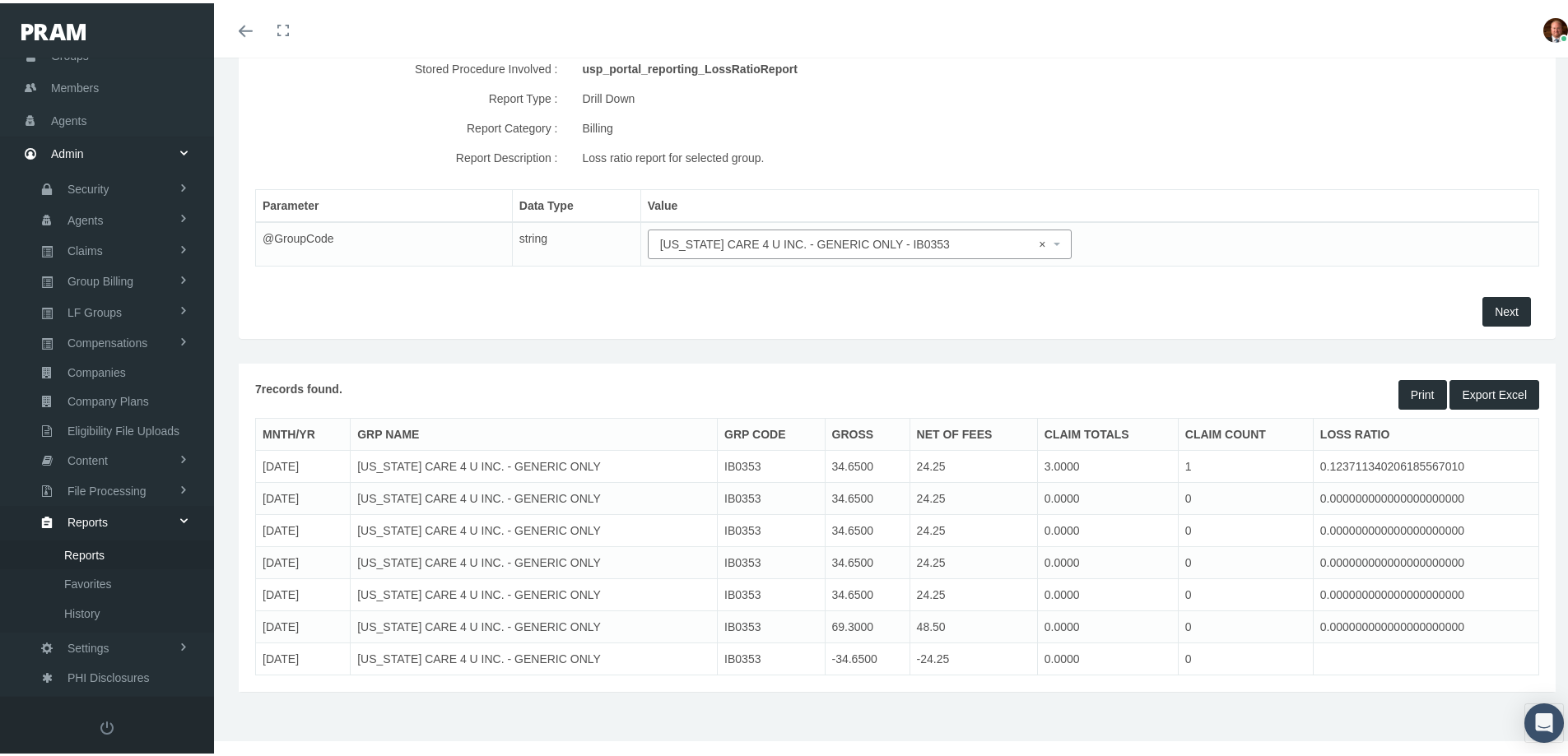
click at [1466, 384] on button "Export Excel" at bounding box center [1494, 391] width 90 height 29
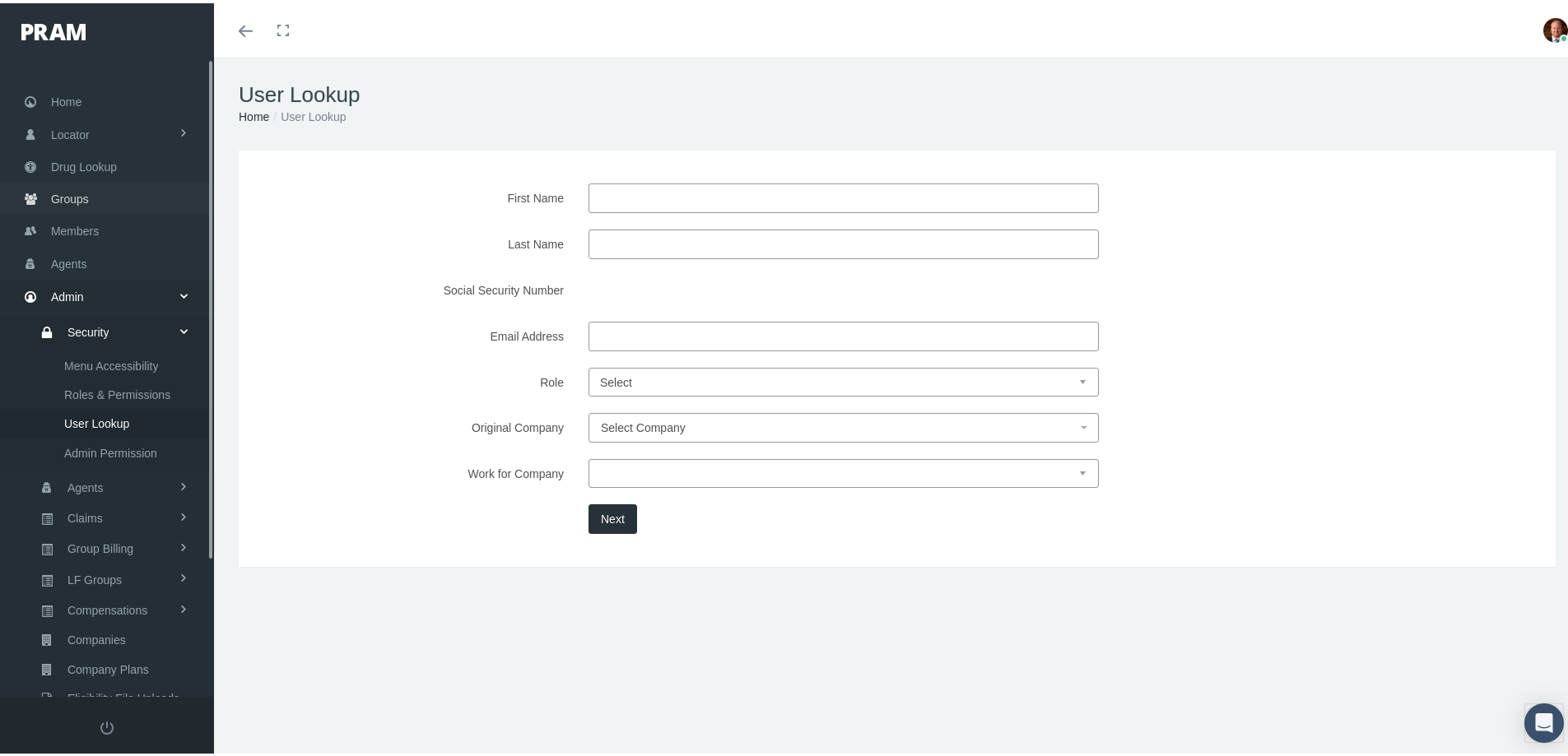
click at [88, 203] on span "Groups" at bounding box center [70, 195] width 38 height 31
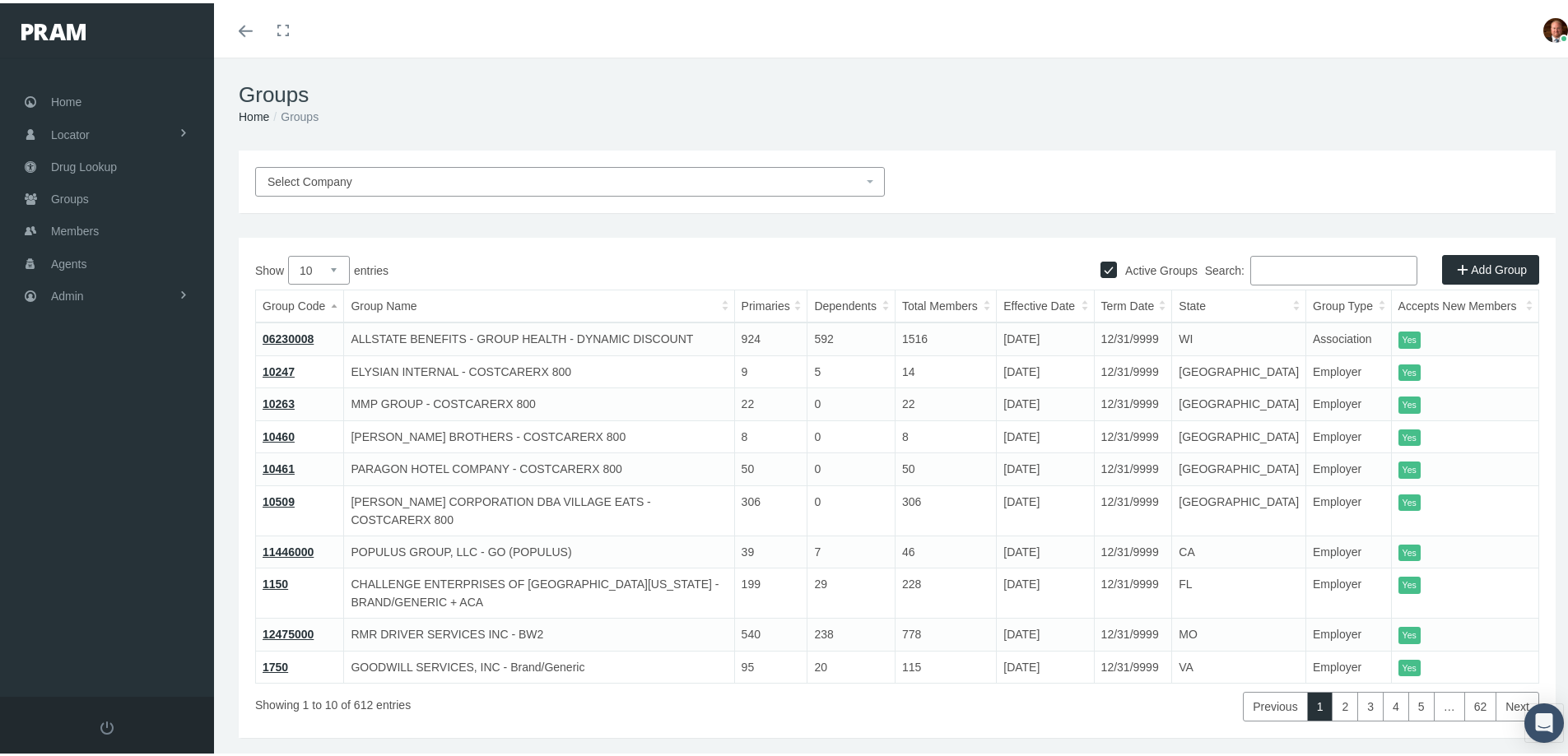
click at [1308, 266] on input "Search:" at bounding box center [1333, 267] width 167 height 29
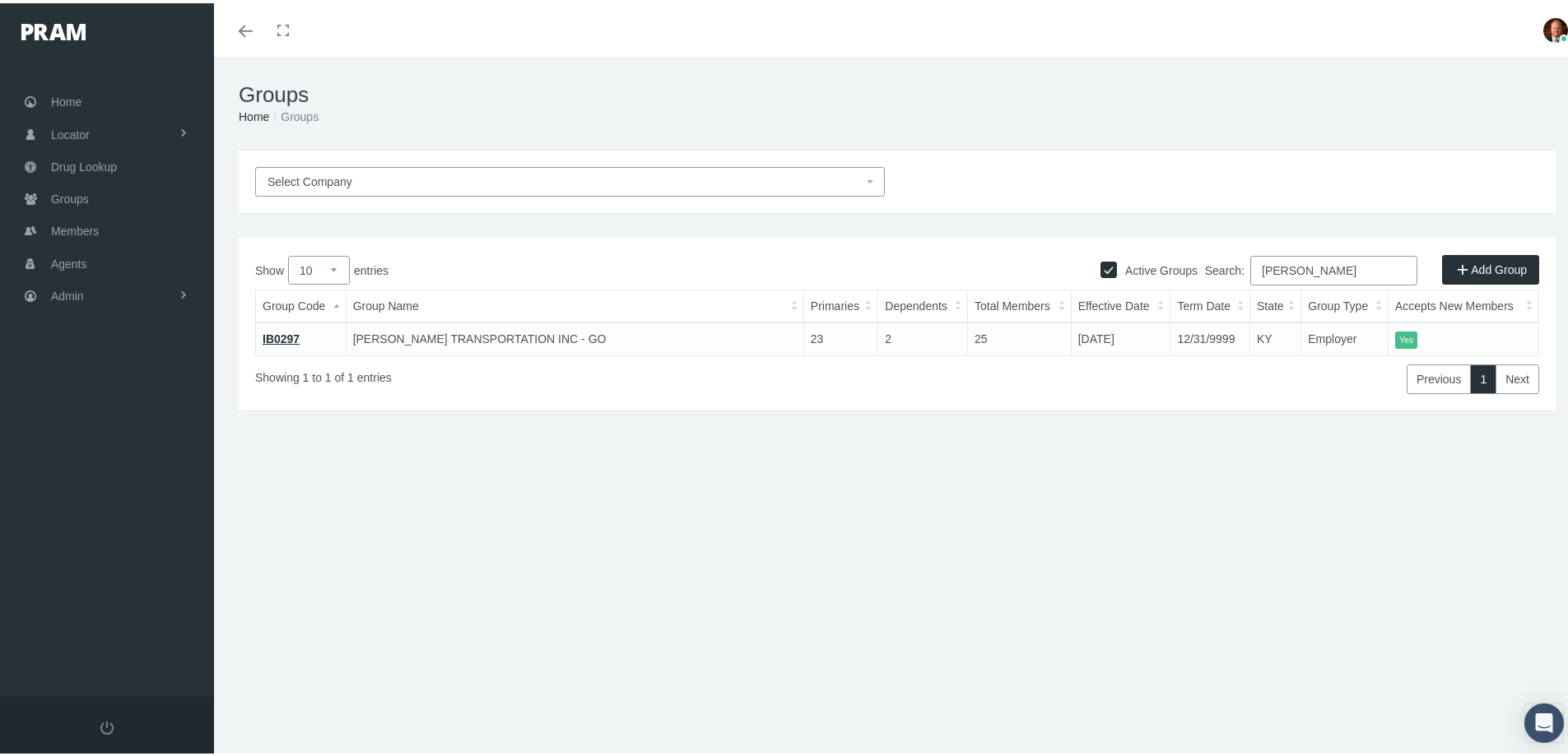
type input "[PERSON_NAME]"
click at [293, 337] on link "IB0297" at bounding box center [280, 336] width 37 height 13
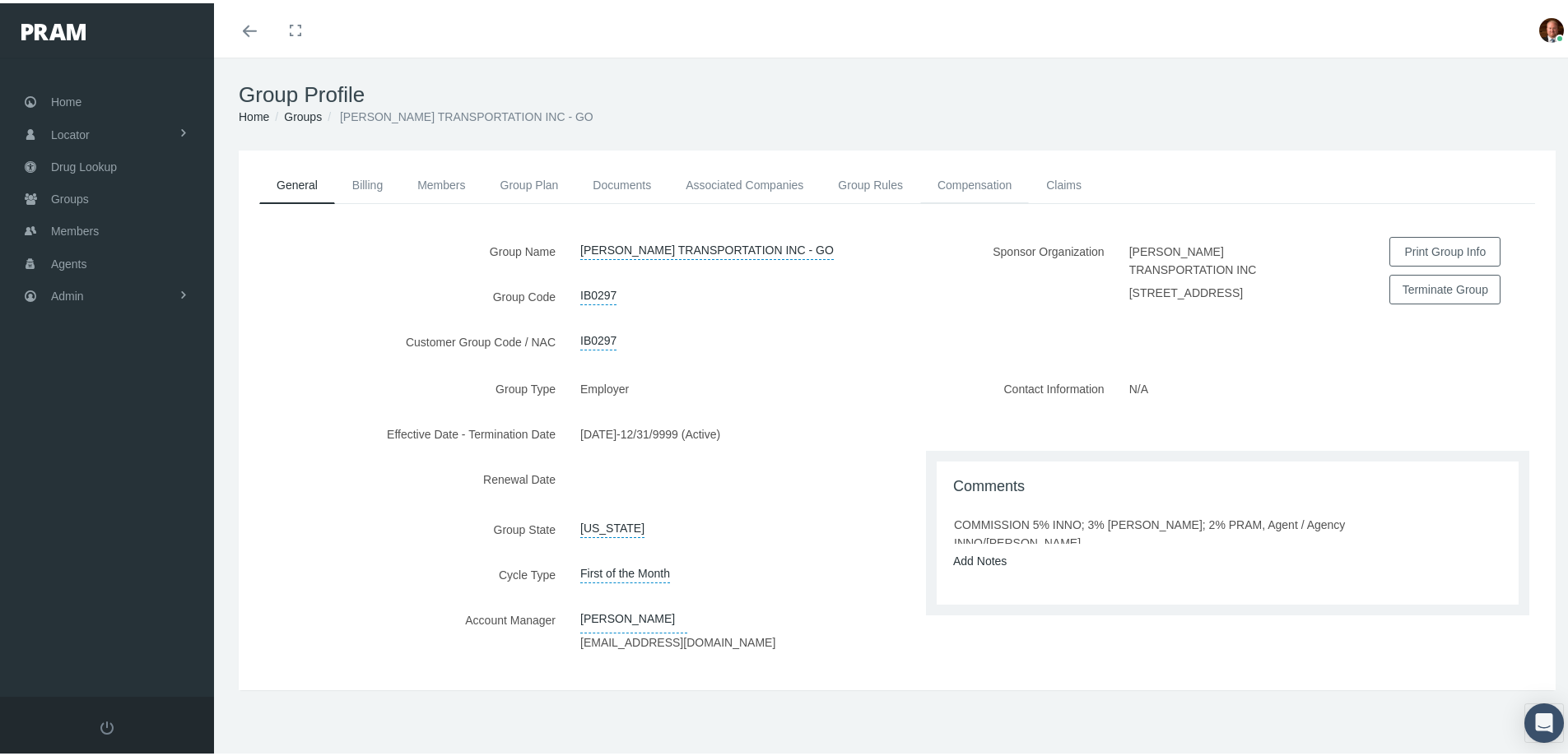
click at [963, 176] on link "Compensation" at bounding box center [974, 182] width 108 height 36
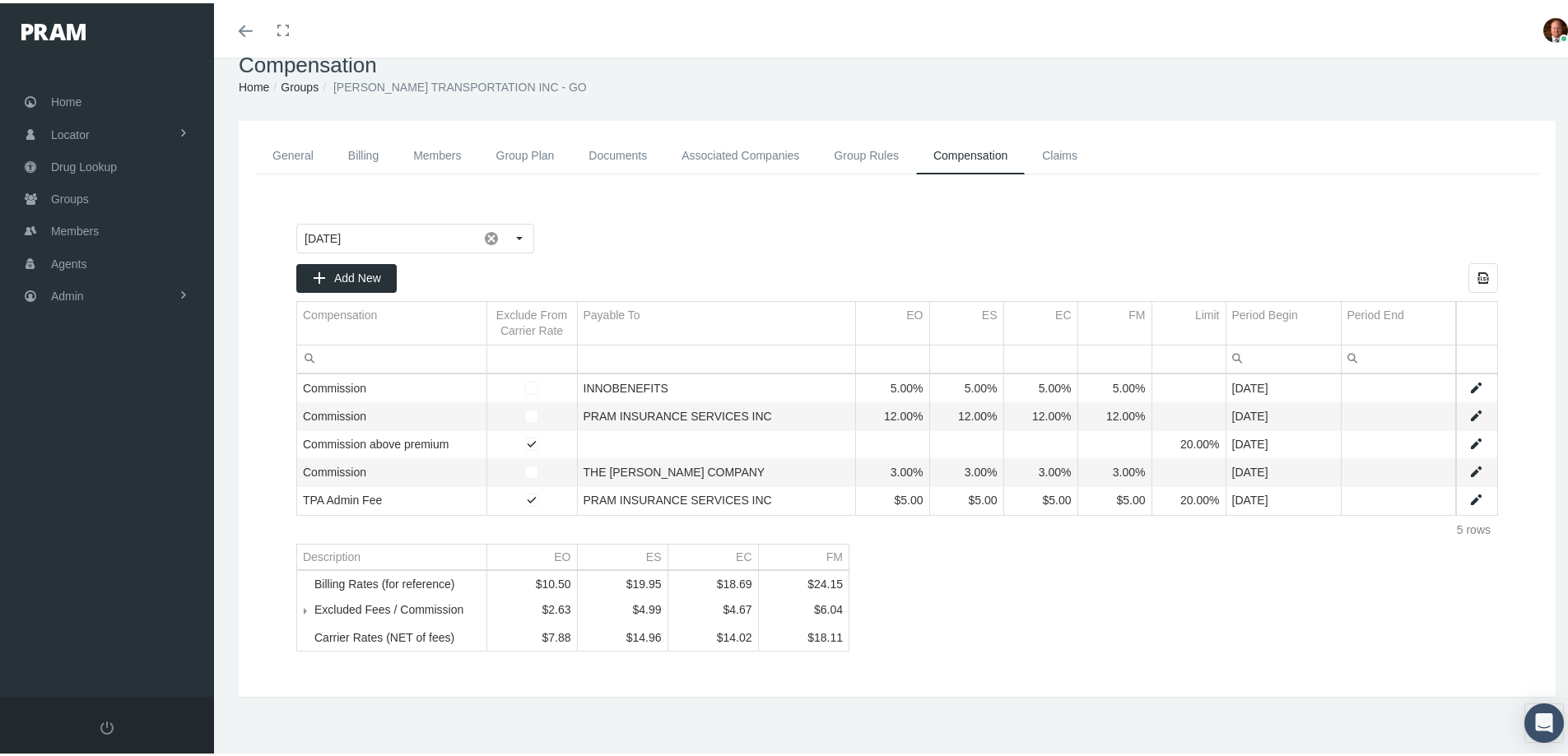
scroll to position [44, 0]
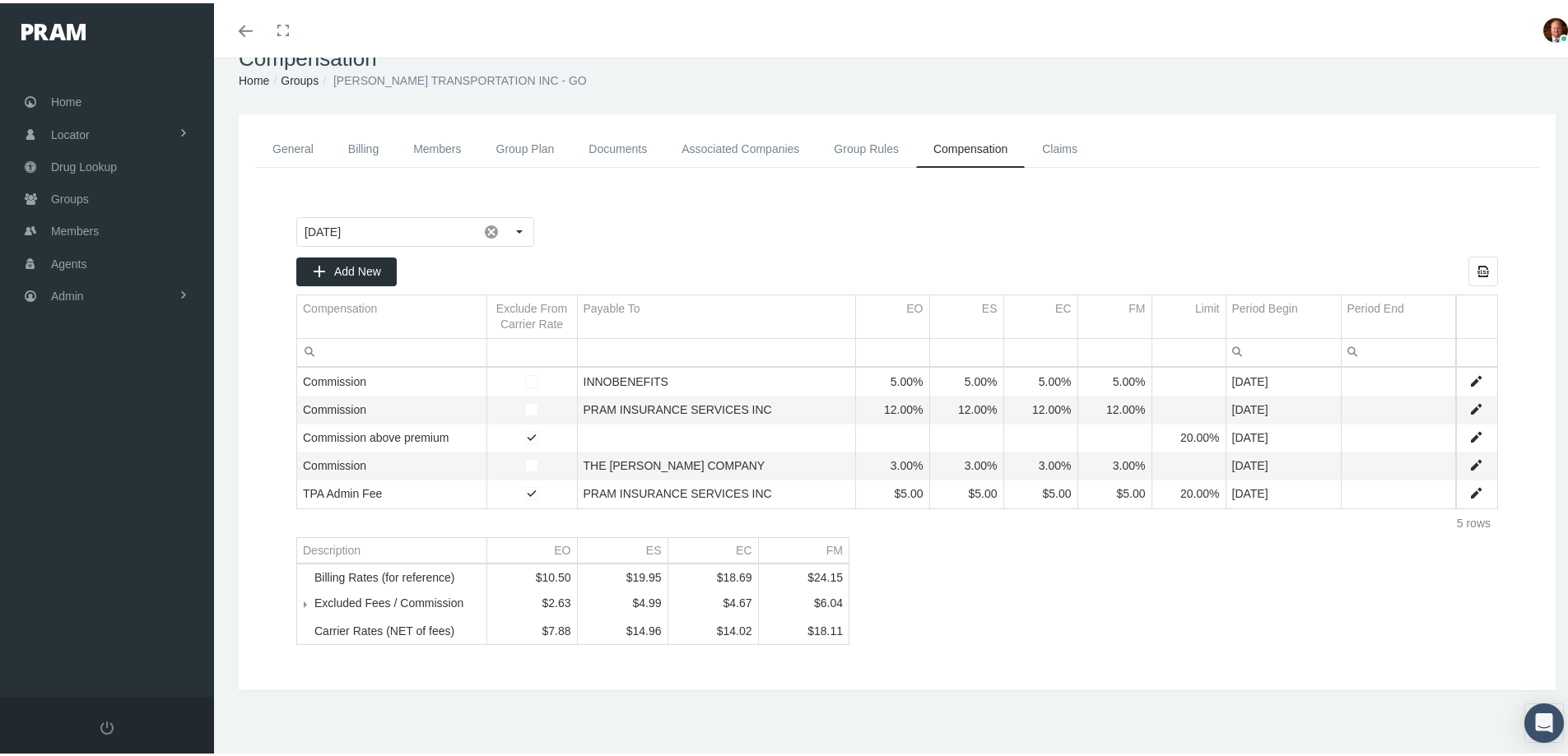
click at [314, 599] on span "Tree list" at bounding box center [314, 600] width 0 height 15
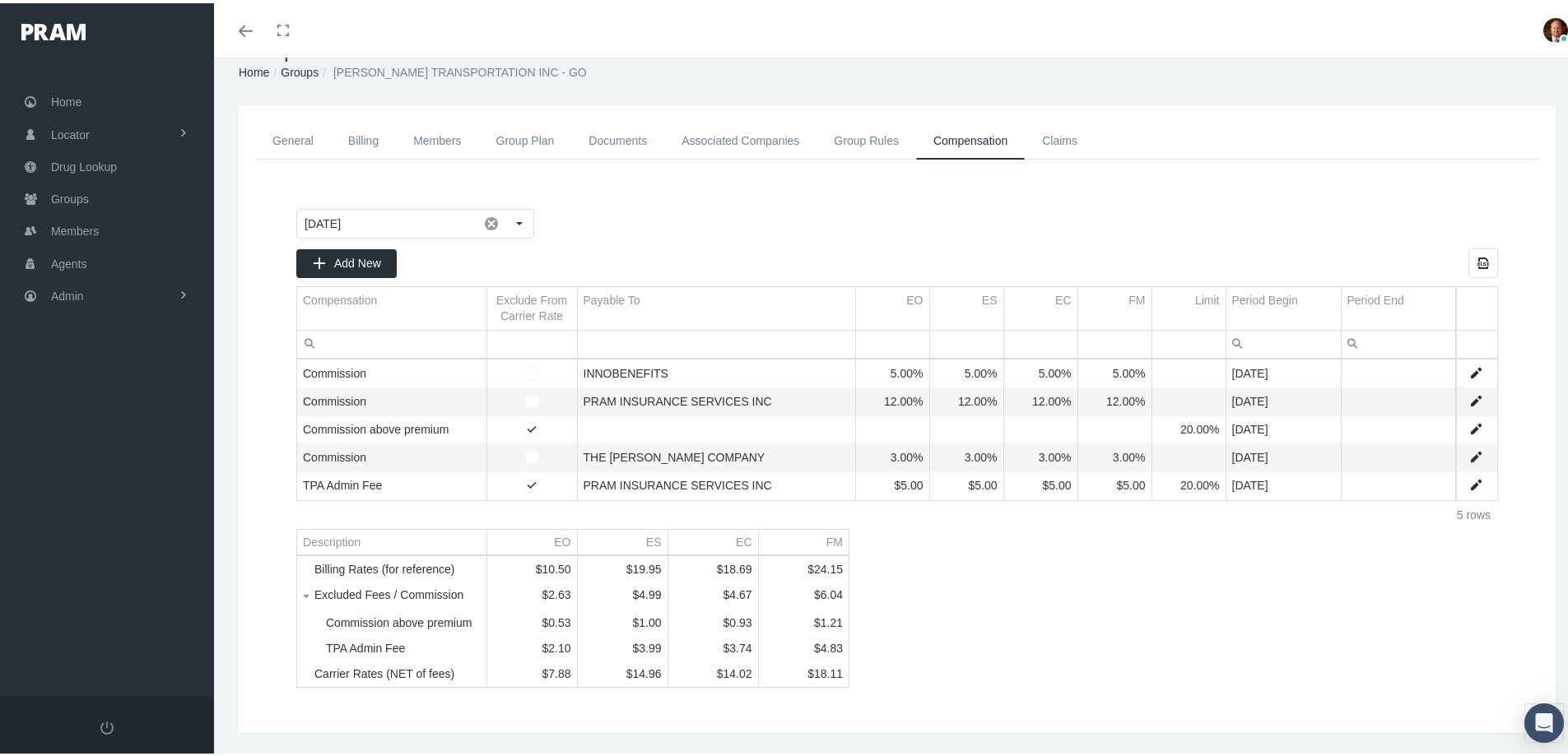
click at [509, 139] on link "Group Plan" at bounding box center [525, 138] width 93 height 37
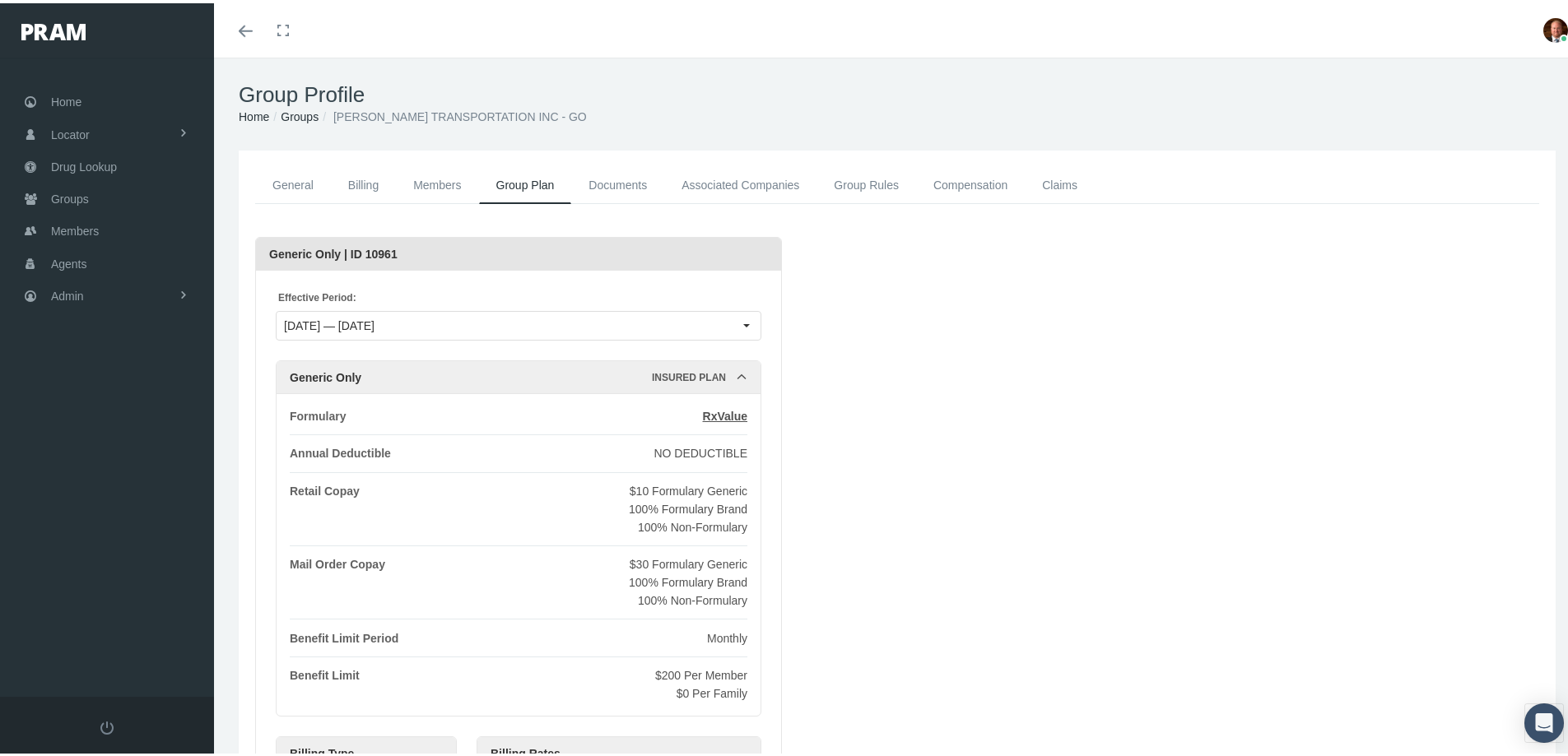
click at [957, 188] on link "Compensation" at bounding box center [969, 182] width 108 height 37
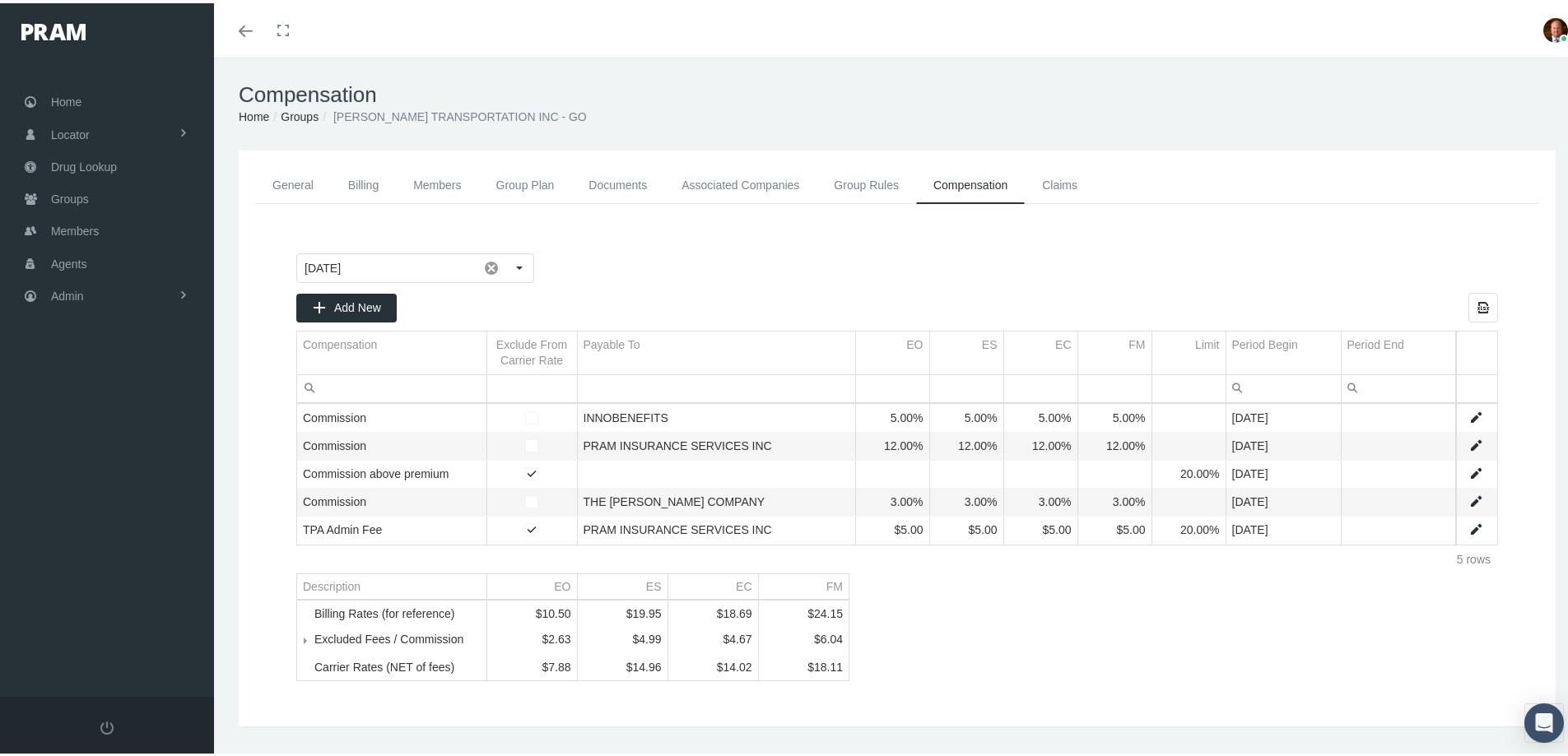
click at [314, 644] on span "Tree list" at bounding box center [314, 637] width 0 height 15
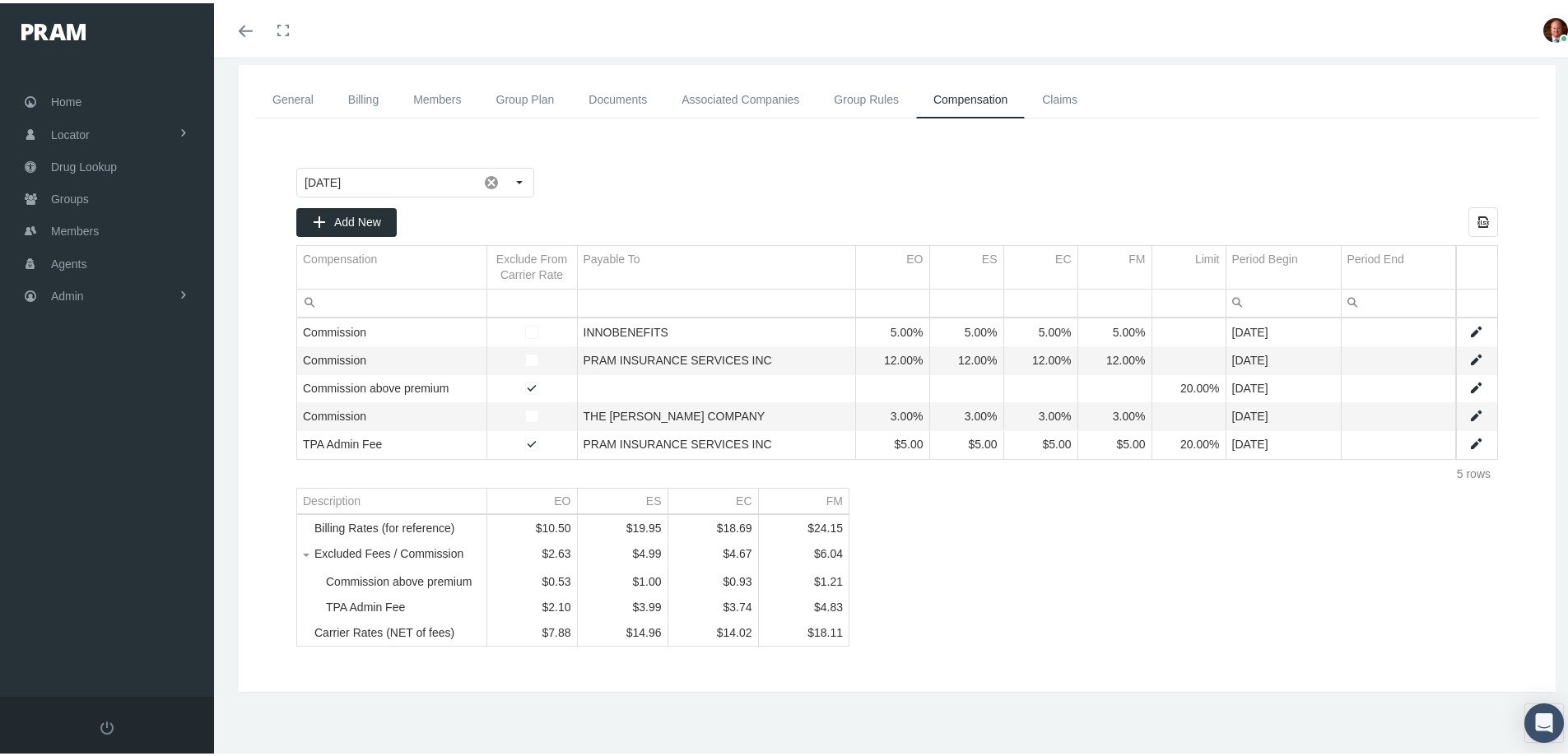
scroll to position [100, 0]
click at [74, 96] on span "Home" at bounding box center [66, 98] width 30 height 31
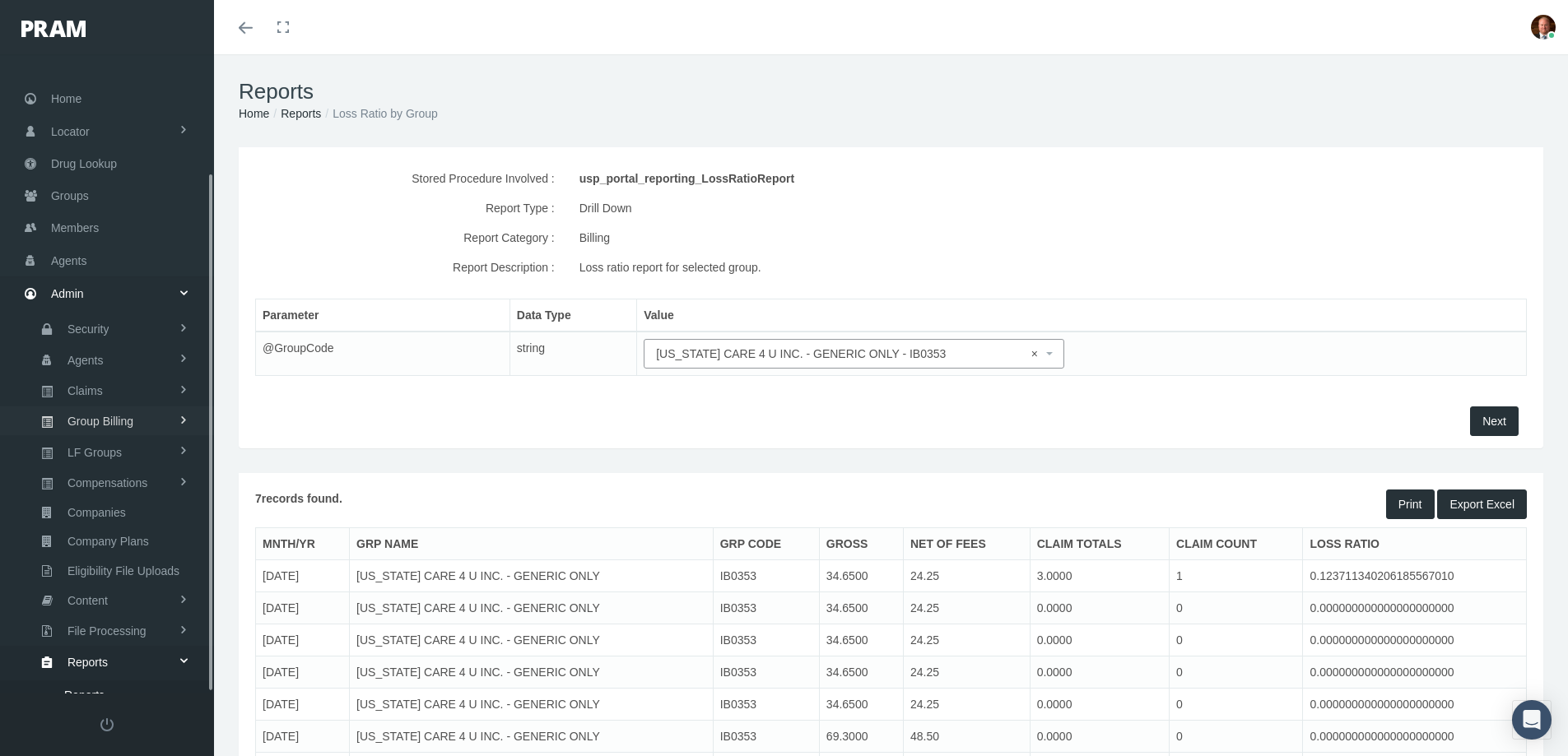
select select "IB0353"
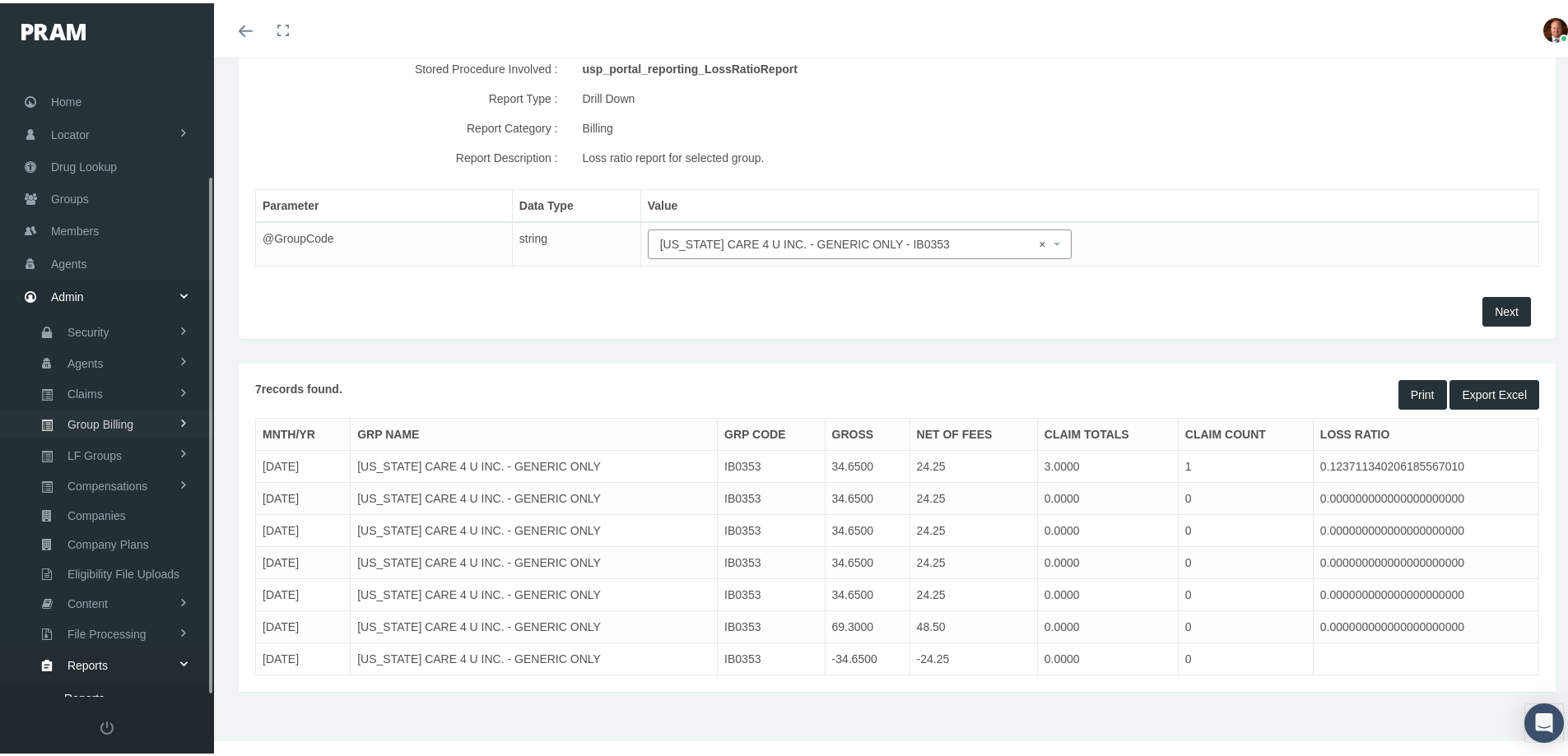
scroll to position [145, 0]
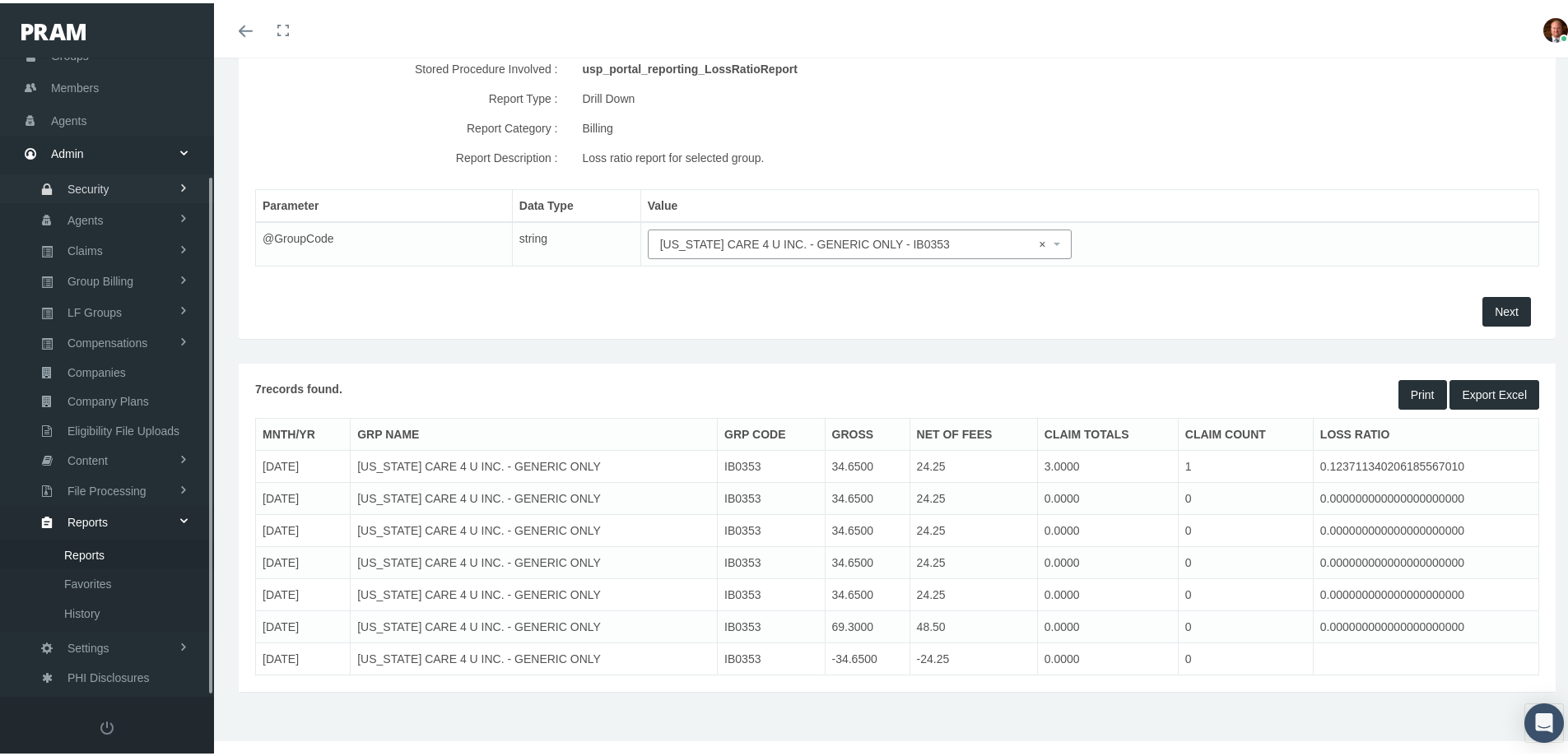
click at [81, 177] on span "Security" at bounding box center [89, 186] width 42 height 28
click at [95, 272] on span "User Lookup" at bounding box center [96, 276] width 65 height 28
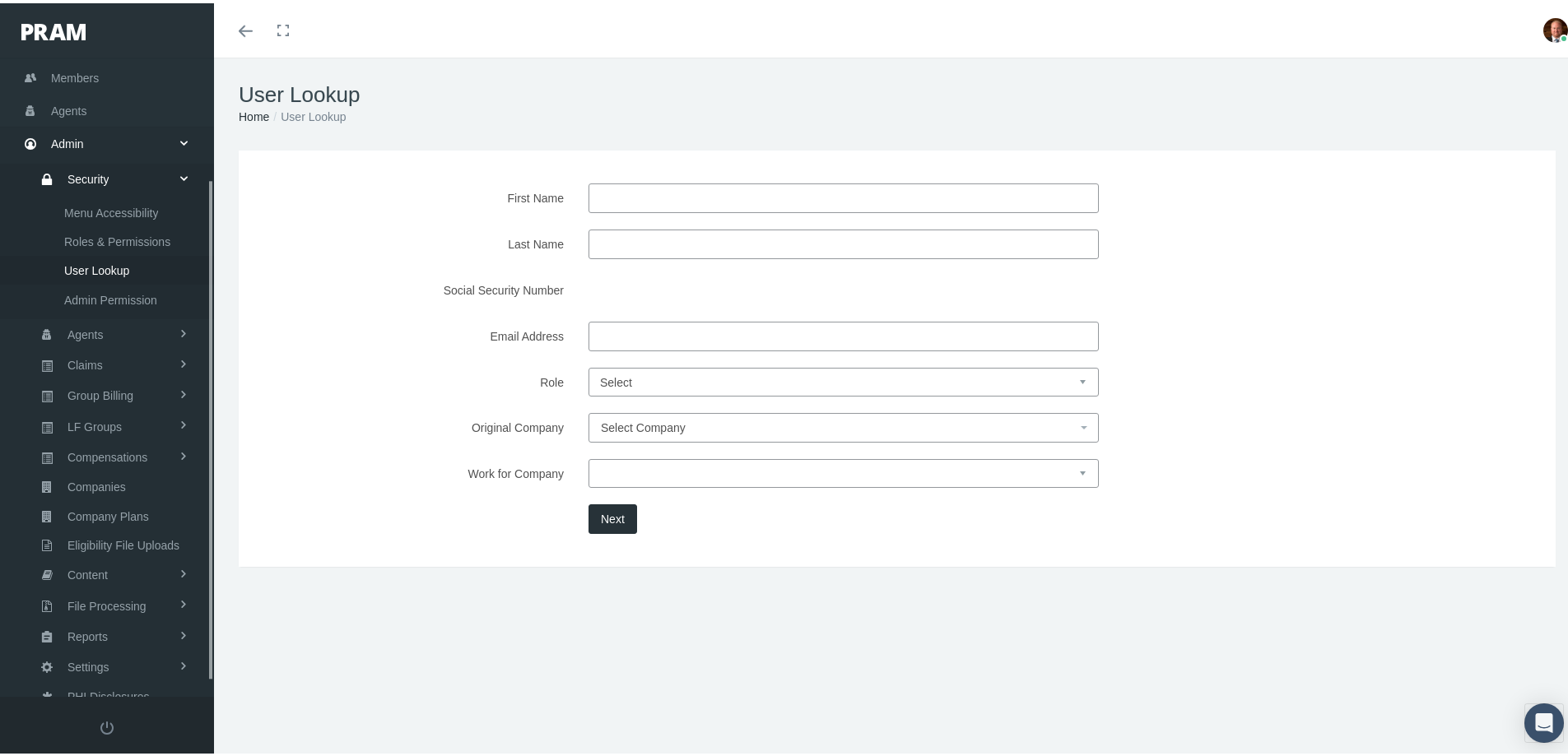
scroll to position [173, 0]
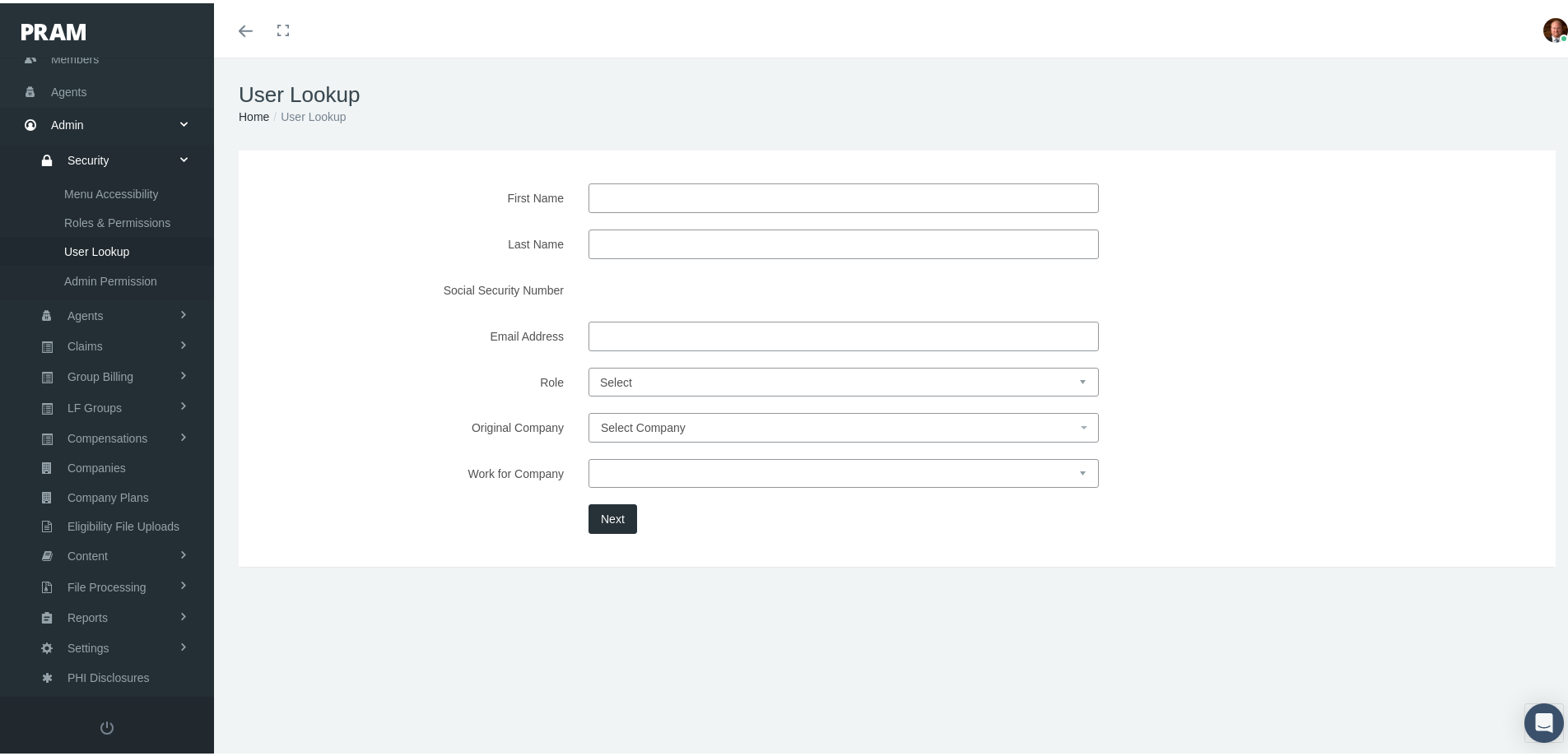
click at [644, 326] on input "Email Address" at bounding box center [843, 333] width 510 height 29
paste input "athmer54@gmail.com"
type input "athmer54@gmail.com"
click at [614, 514] on button "Next" at bounding box center [612, 516] width 48 height 29
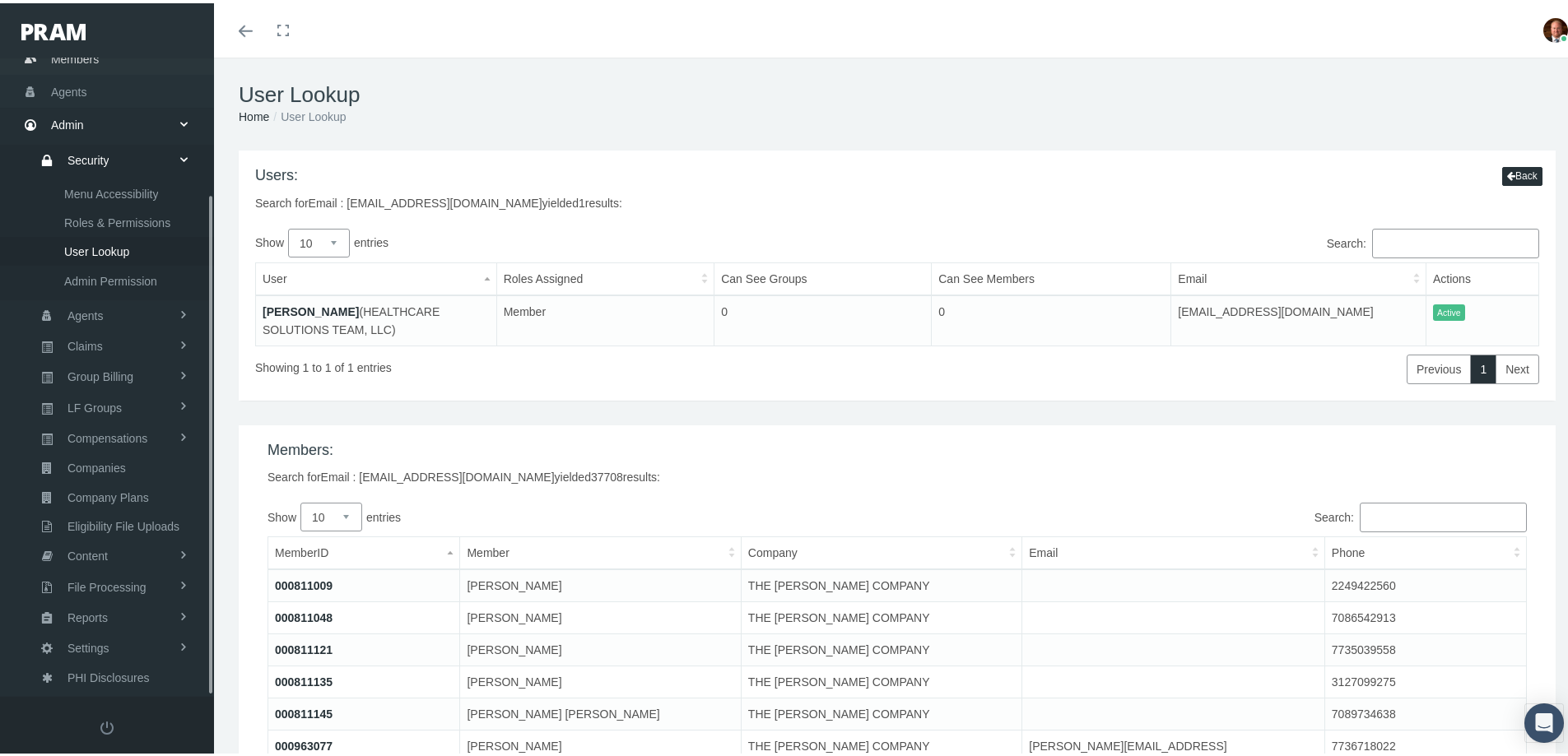
click at [70, 58] on span "Members" at bounding box center [74, 56] width 48 height 31
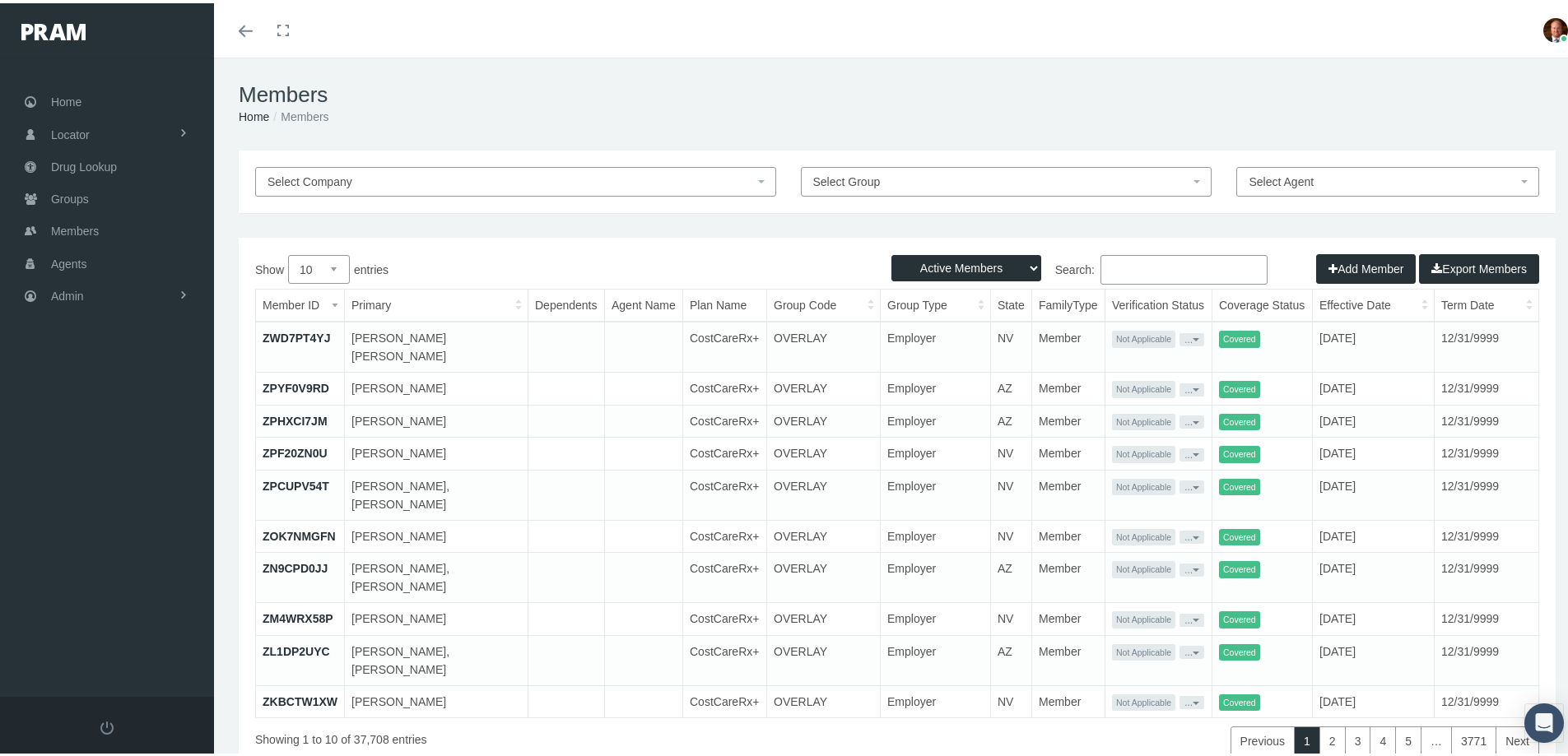
click at [1123, 262] on input "Search:" at bounding box center [1183, 266] width 167 height 29
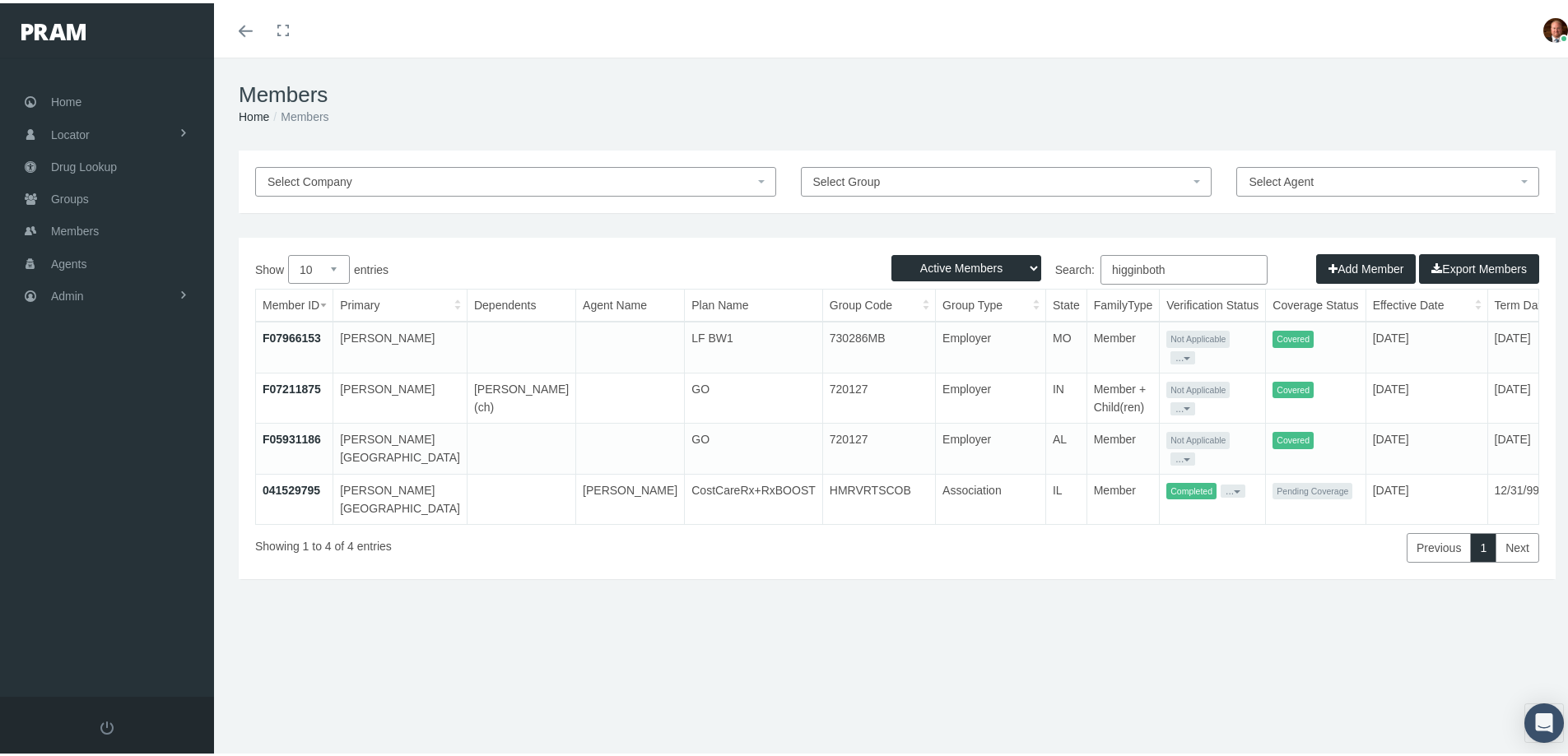
type input "higginboth"
click at [292, 484] on link "041529795" at bounding box center [290, 487] width 58 height 13
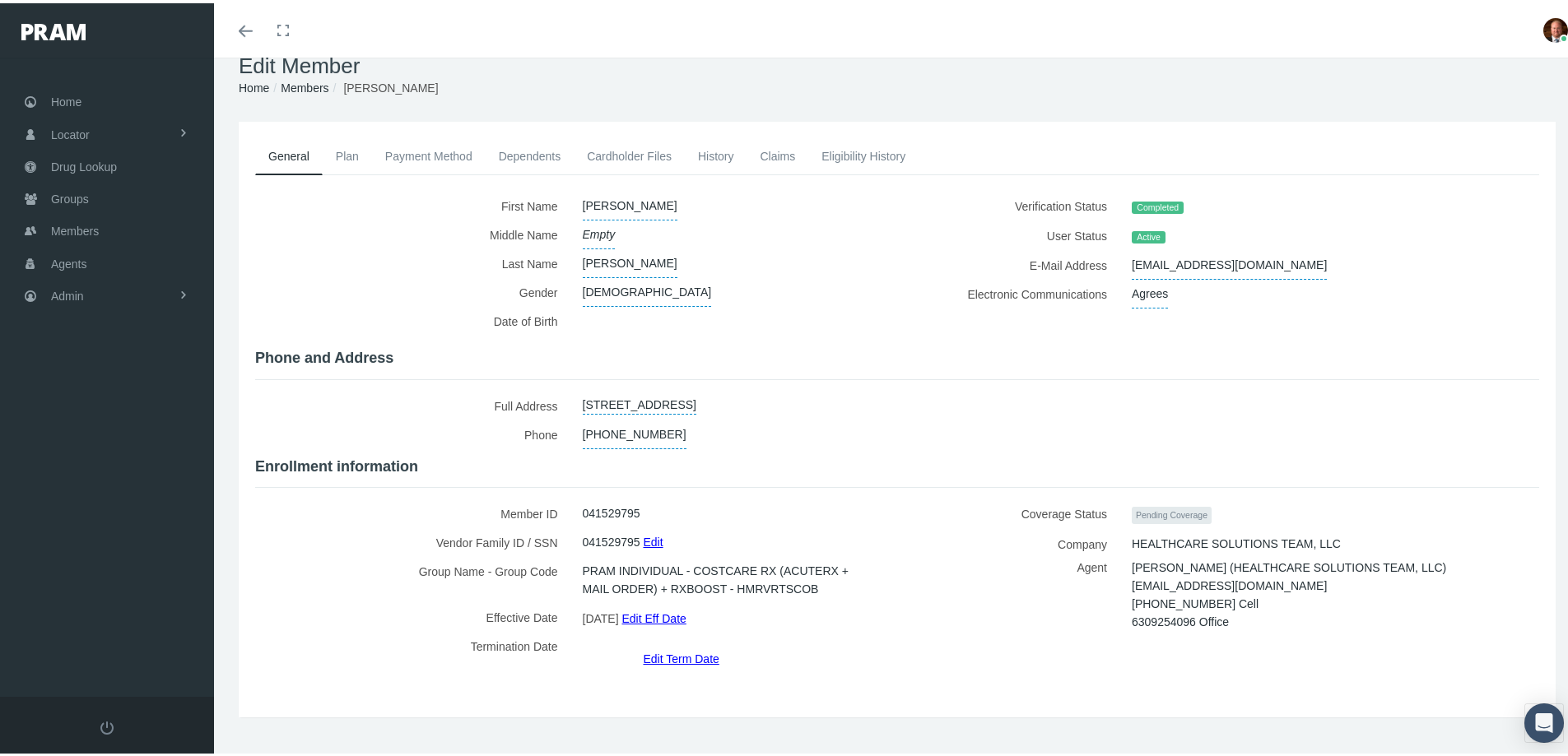
scroll to position [42, 0]
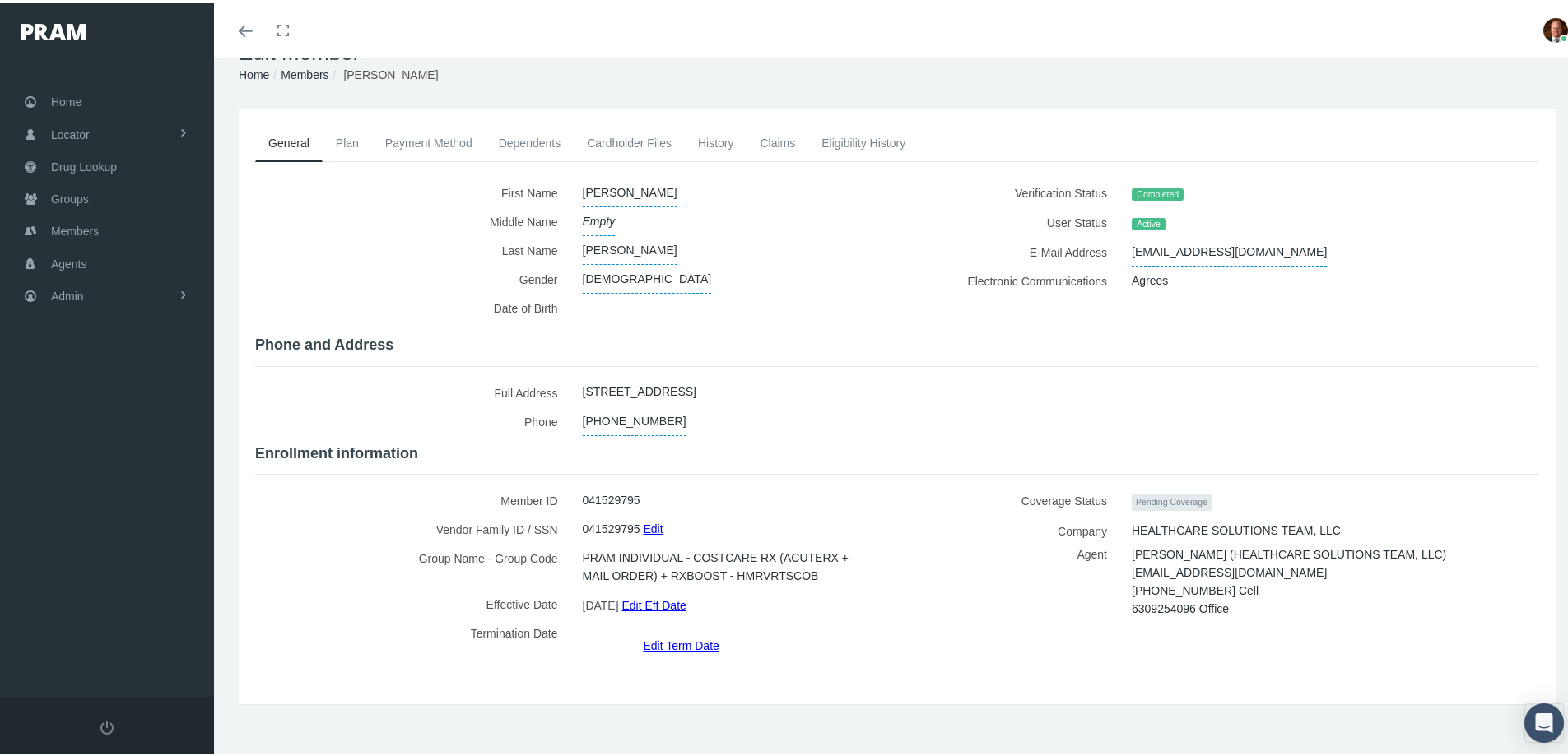
click at [668, 631] on link "Edit Term Date" at bounding box center [681, 642] width 75 height 24
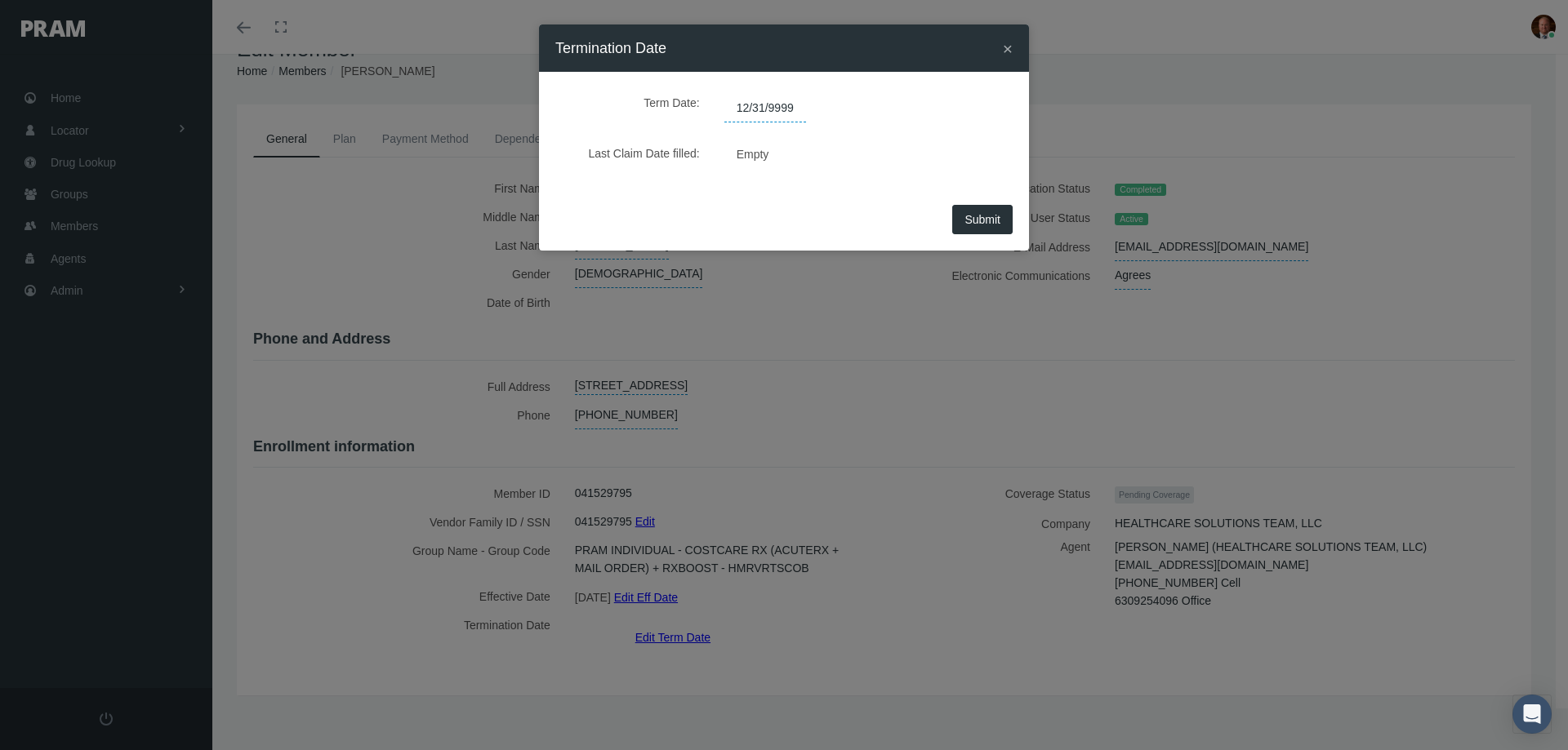
click at [792, 111] on span "12/31/9999" at bounding box center [764, 108] width 81 height 28
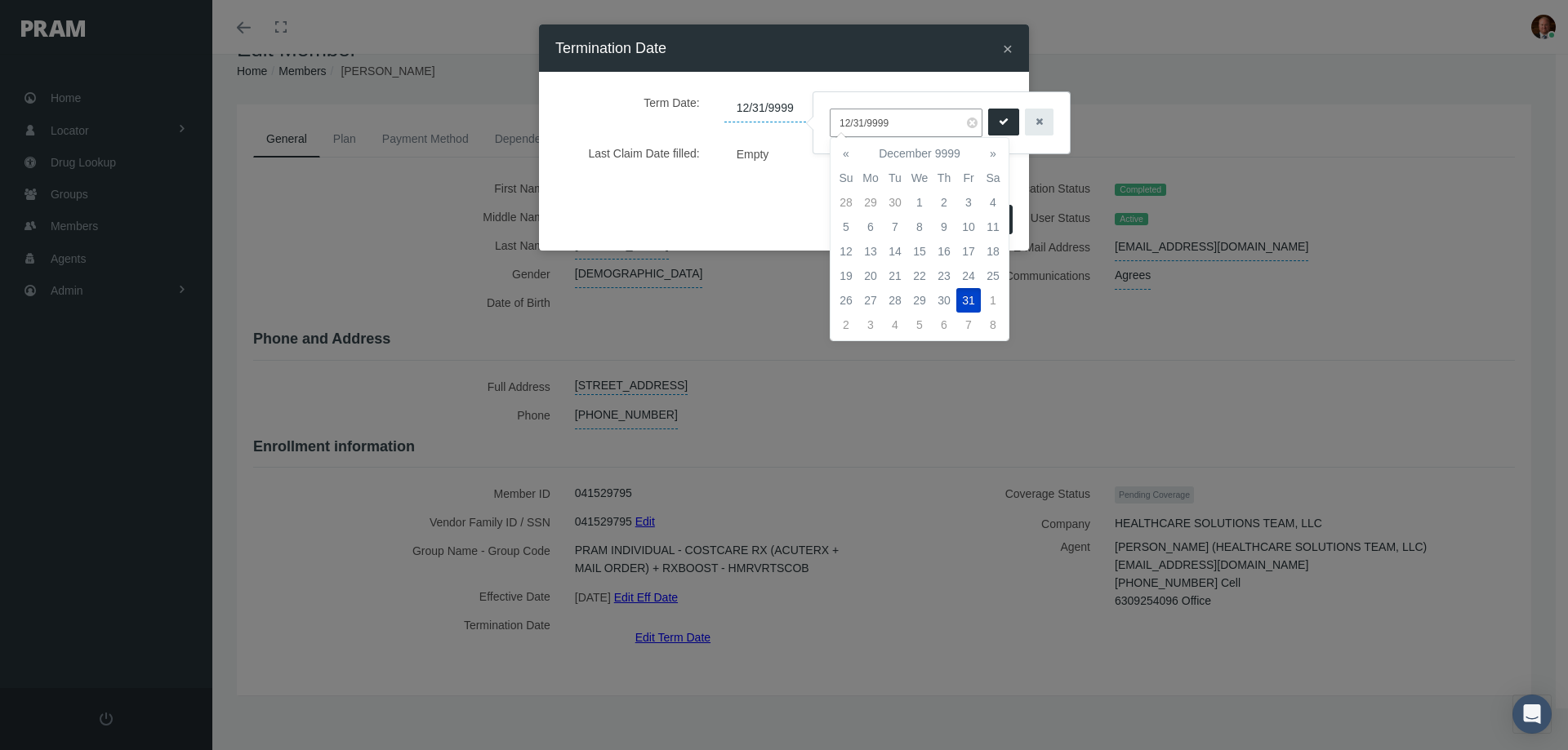
drag, startPoint x: 921, startPoint y: 118, endPoint x: 786, endPoint y: 134, distance: 135.9
click at [786, 134] on body "Toggle Fullscreen Toggle navigation Toggle menubar Toggle fullscreen Profile Lo…" at bounding box center [784, 333] width 1568 height 750
type input "1"
click at [867, 321] on td "1" at bounding box center [870, 325] width 24 height 24
type input "09/01/2025"
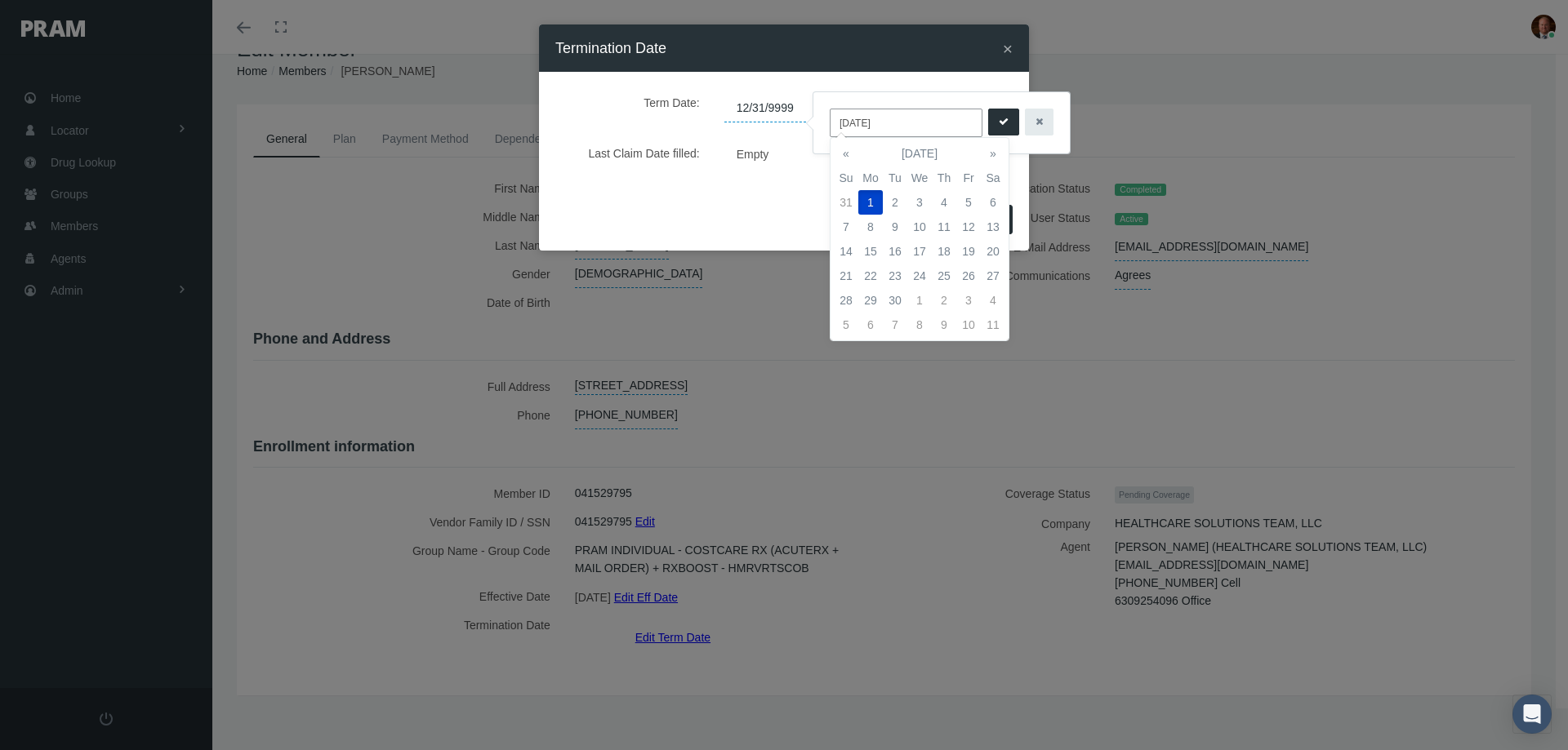
click at [1001, 114] on icon "submit" at bounding box center [1003, 122] width 9 height 16
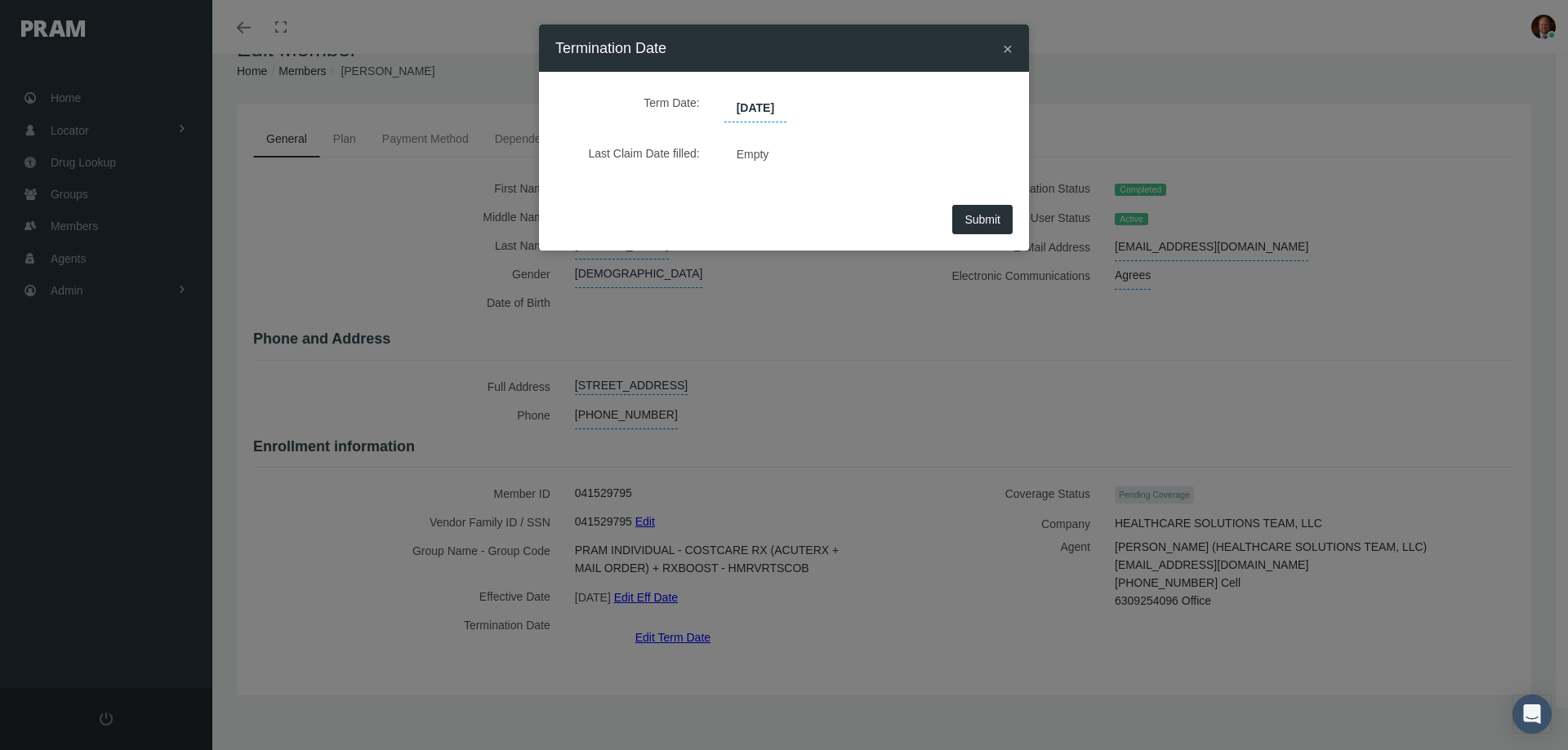
click at [969, 216] on span "Submit" at bounding box center [982, 220] width 36 height 13
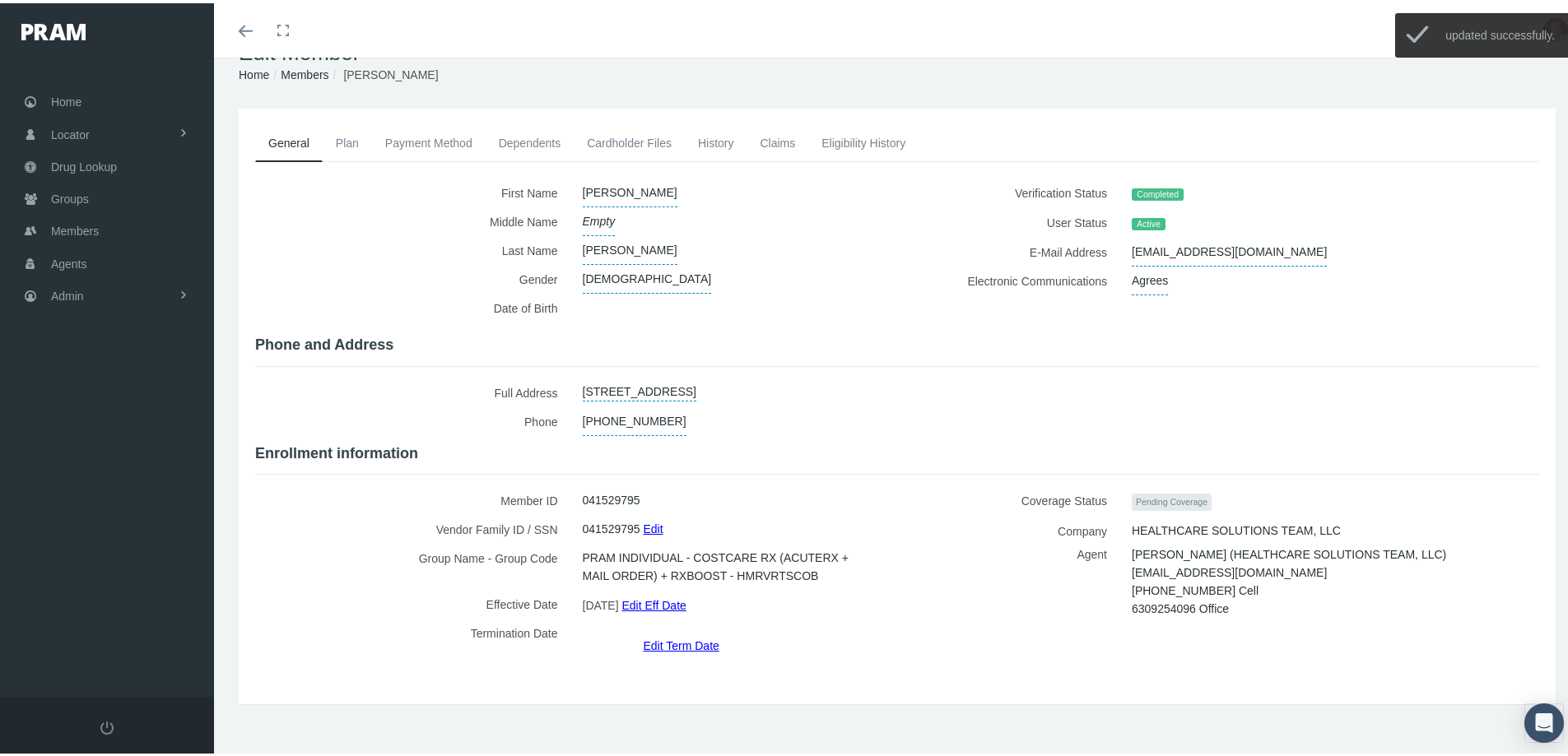
click at [720, 140] on link "History" at bounding box center [716, 140] width 62 height 36
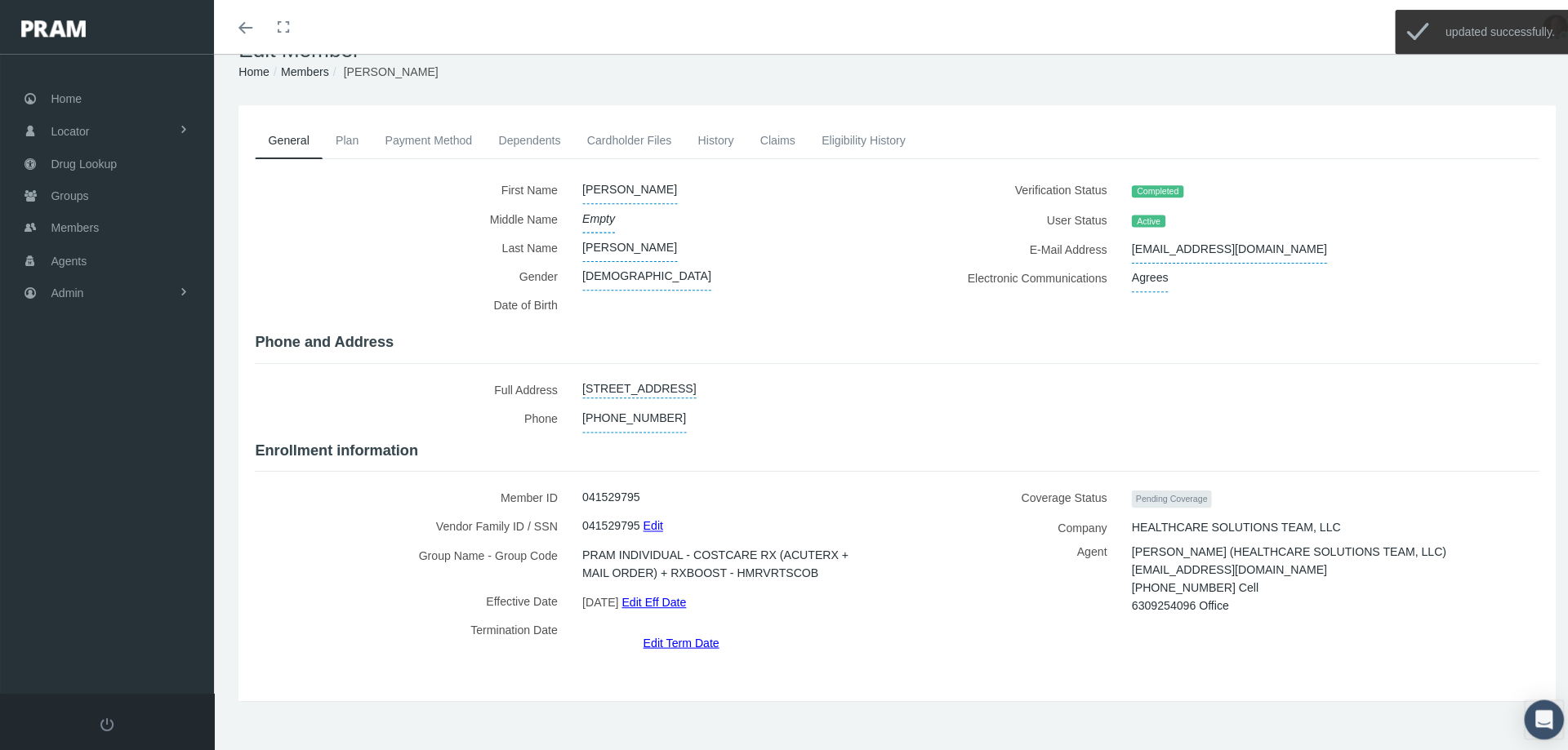
scroll to position [36, 0]
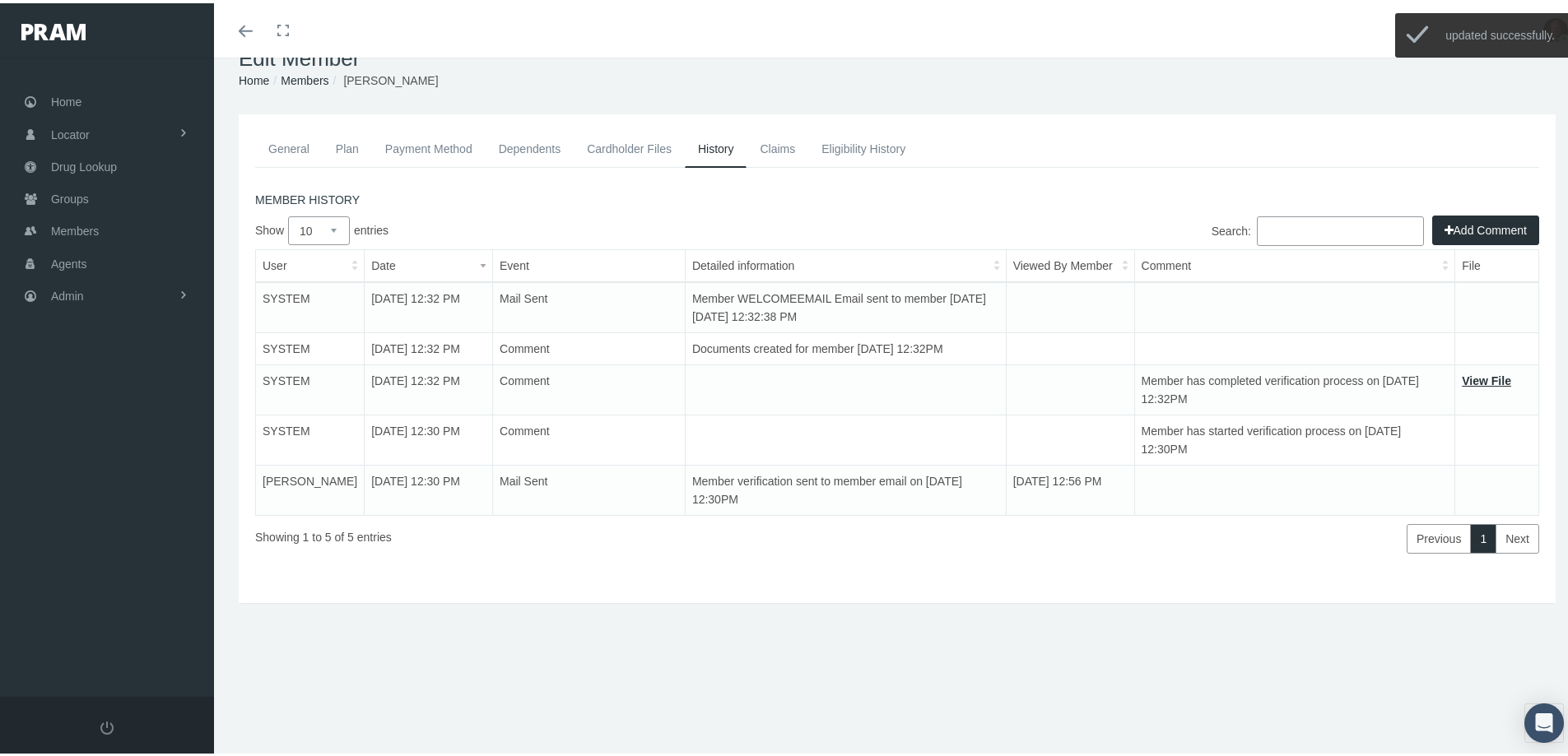
click at [1475, 231] on button "Add Comment" at bounding box center [1485, 226] width 107 height 29
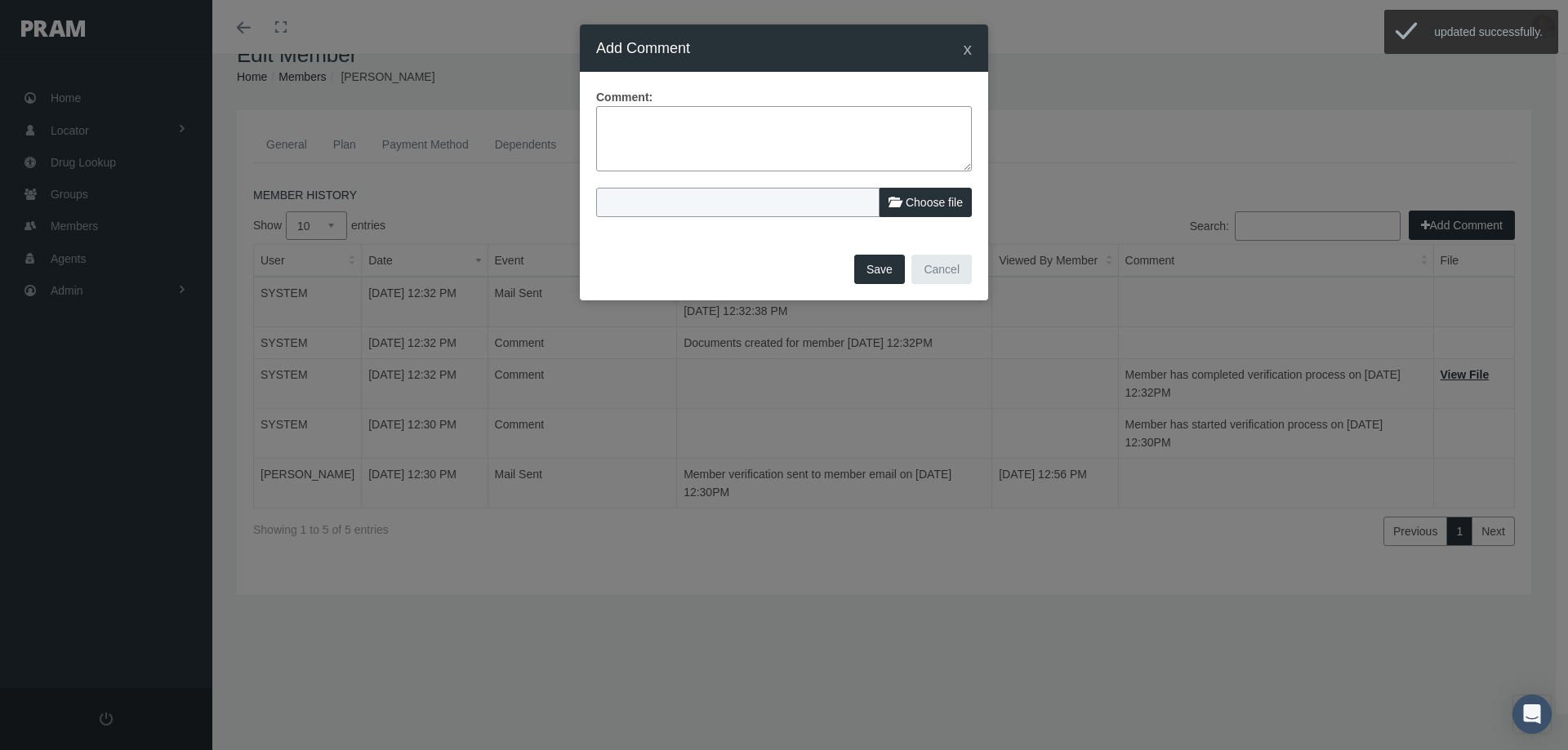
click at [767, 138] on textarea at bounding box center [783, 138] width 375 height 65
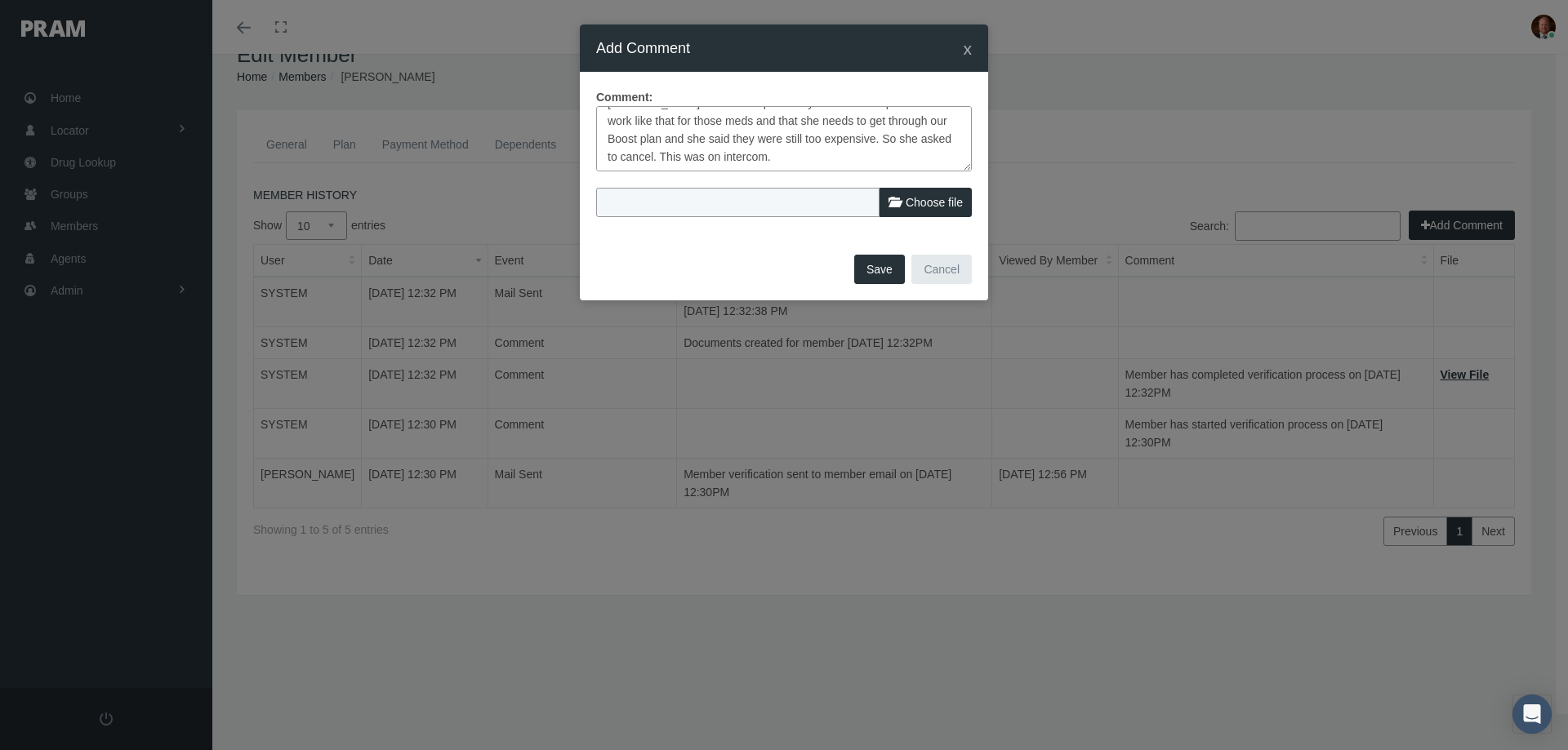
type textarea "Member reached out asking about her Ozempic and Jardiance at her retail pharmac…"
click at [869, 265] on button "Save" at bounding box center [879, 268] width 51 height 29
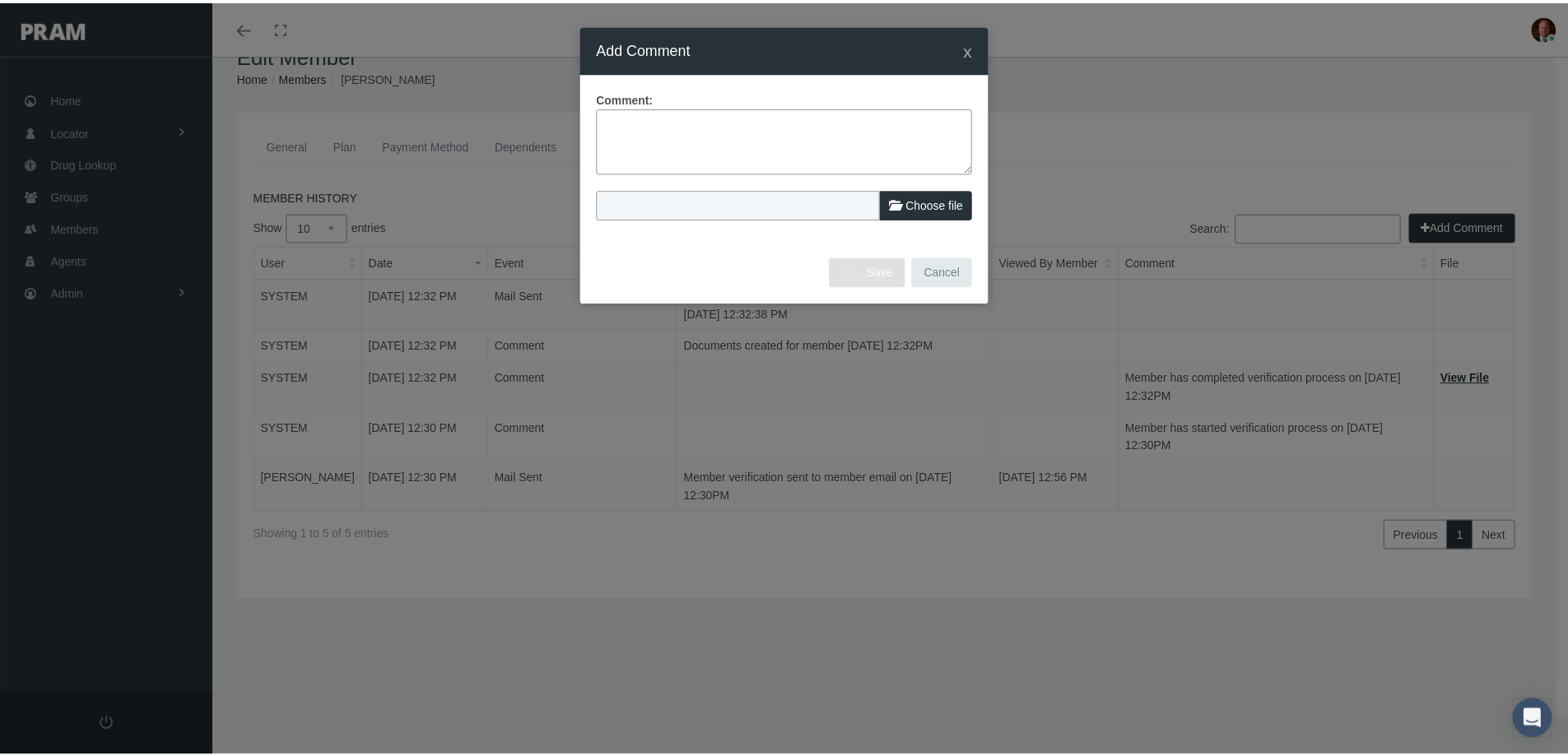
scroll to position [0, 0]
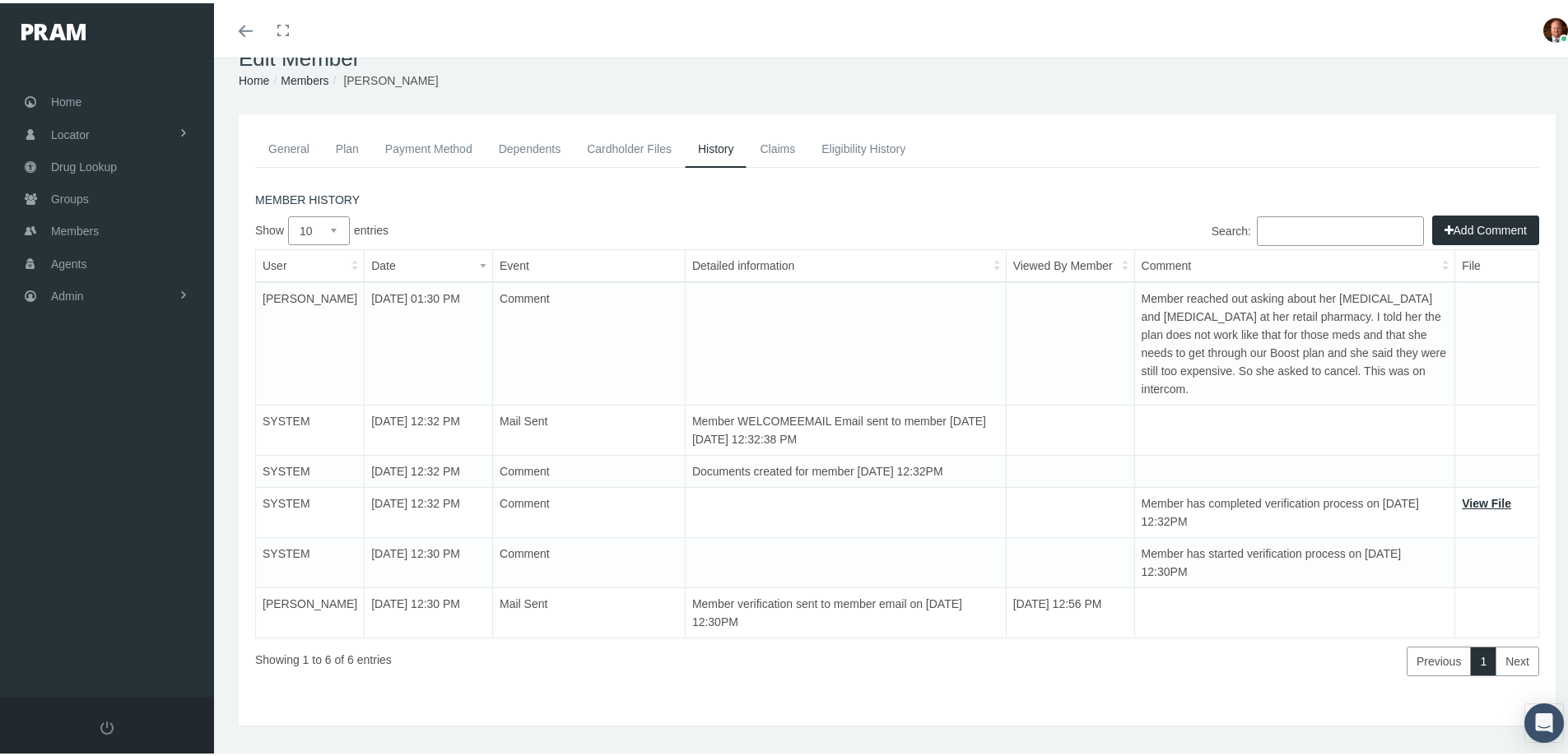
click at [292, 146] on link "General" at bounding box center [289, 145] width 68 height 36
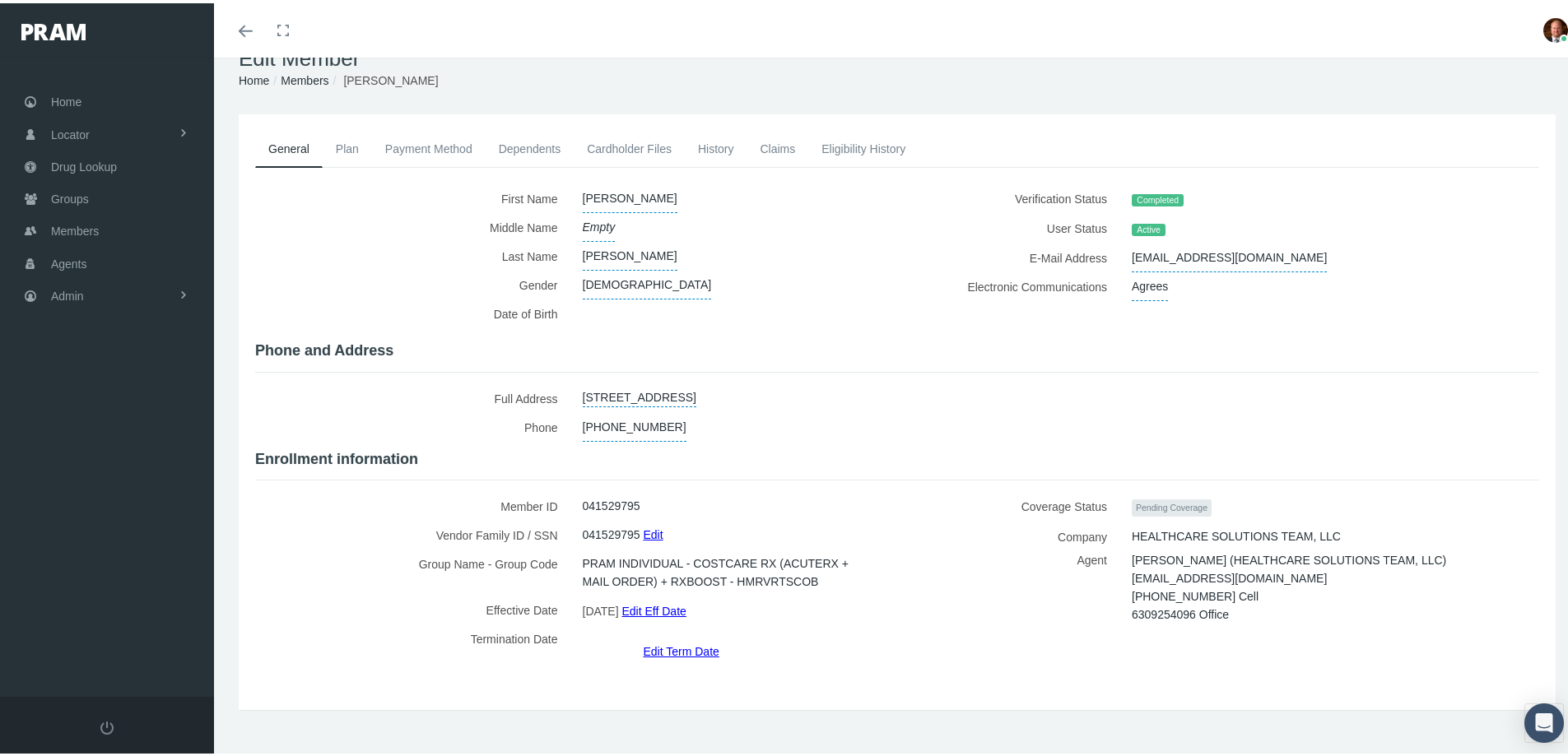
click at [716, 149] on link "History" at bounding box center [716, 145] width 62 height 36
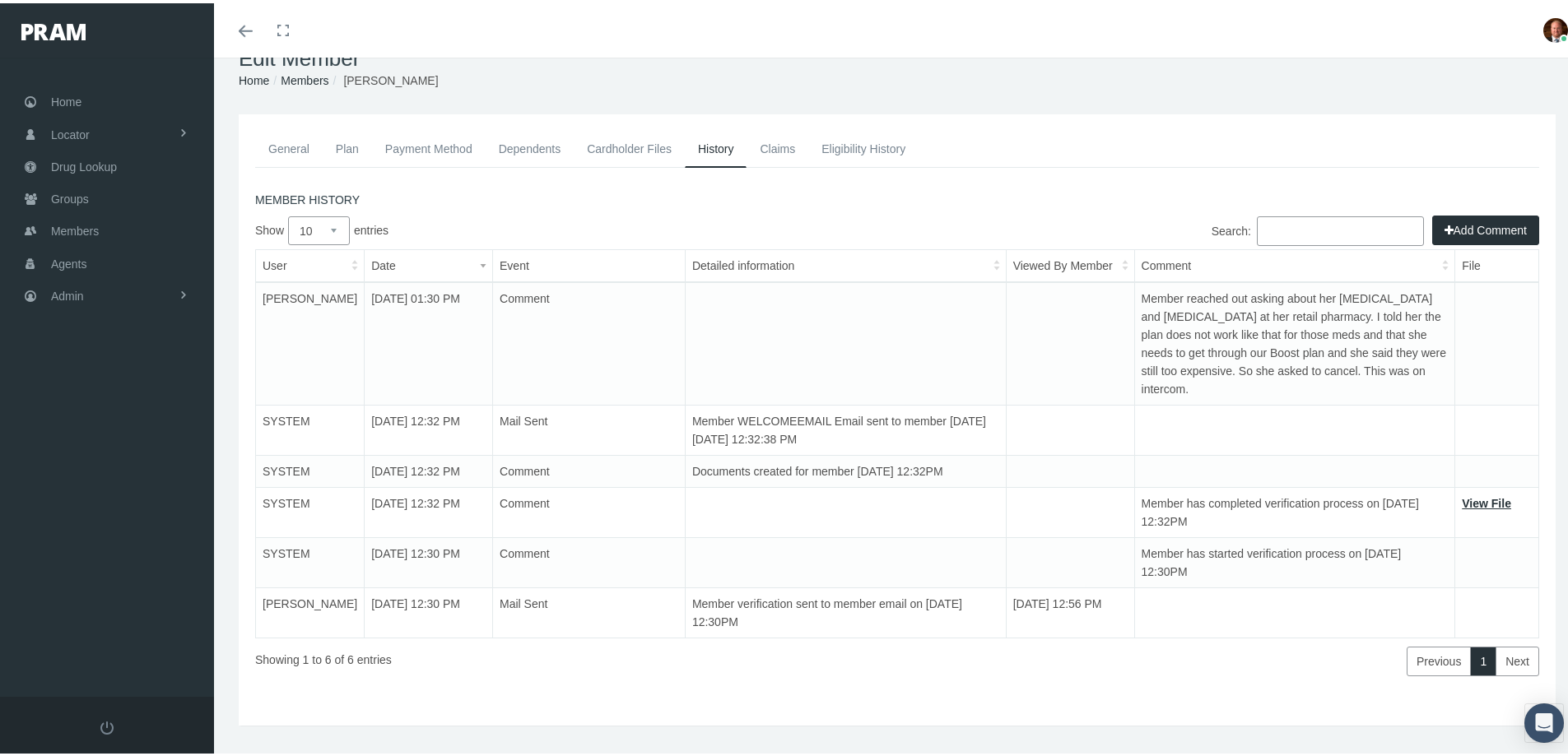
click at [1442, 233] on button "Add Comment" at bounding box center [1485, 226] width 107 height 29
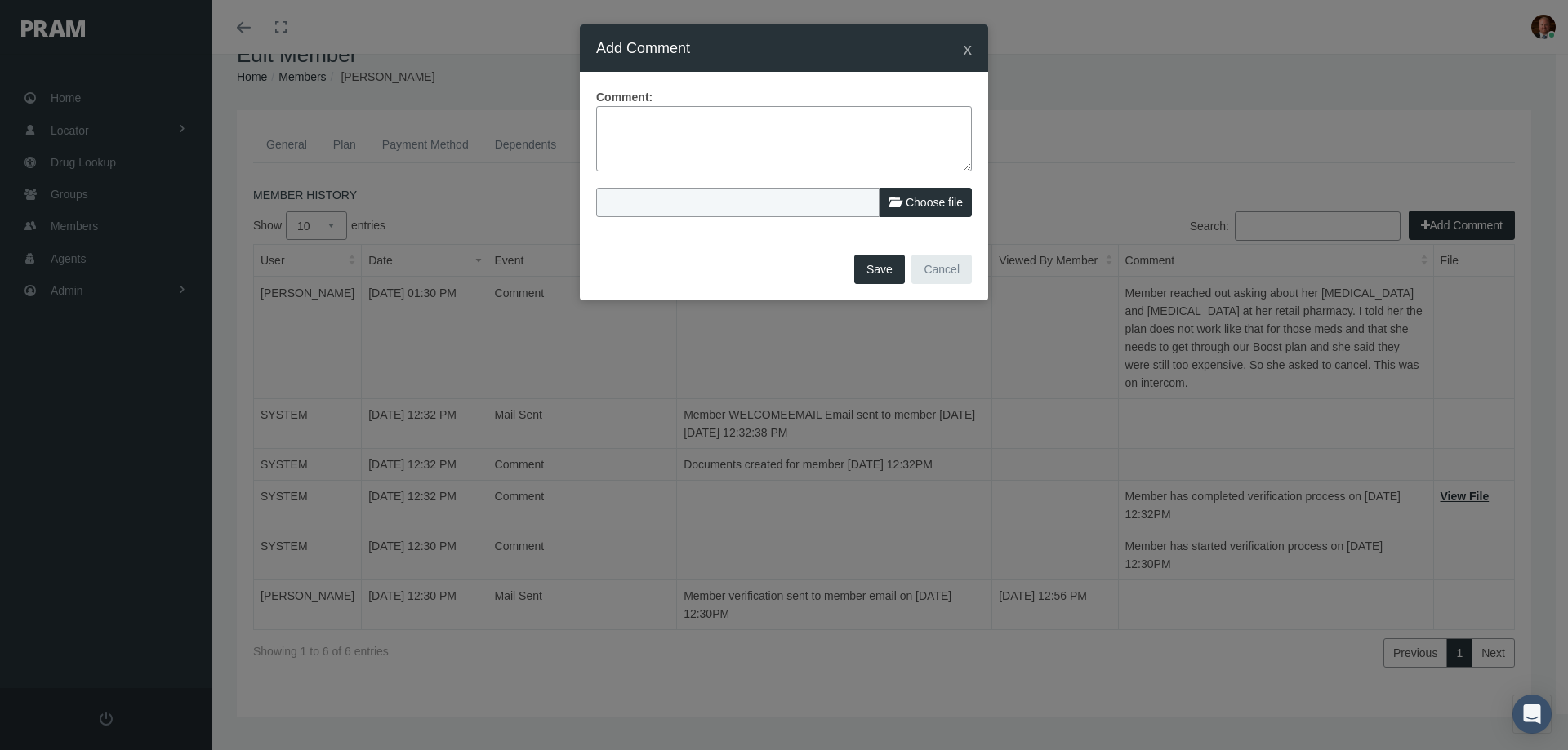
click at [849, 122] on textarea at bounding box center [783, 138] width 375 height 65
type textarea "I also forgot to mention I told her about the PAP and she still wasnt intereste…"
click at [869, 267] on span "Save" at bounding box center [879, 269] width 26 height 13
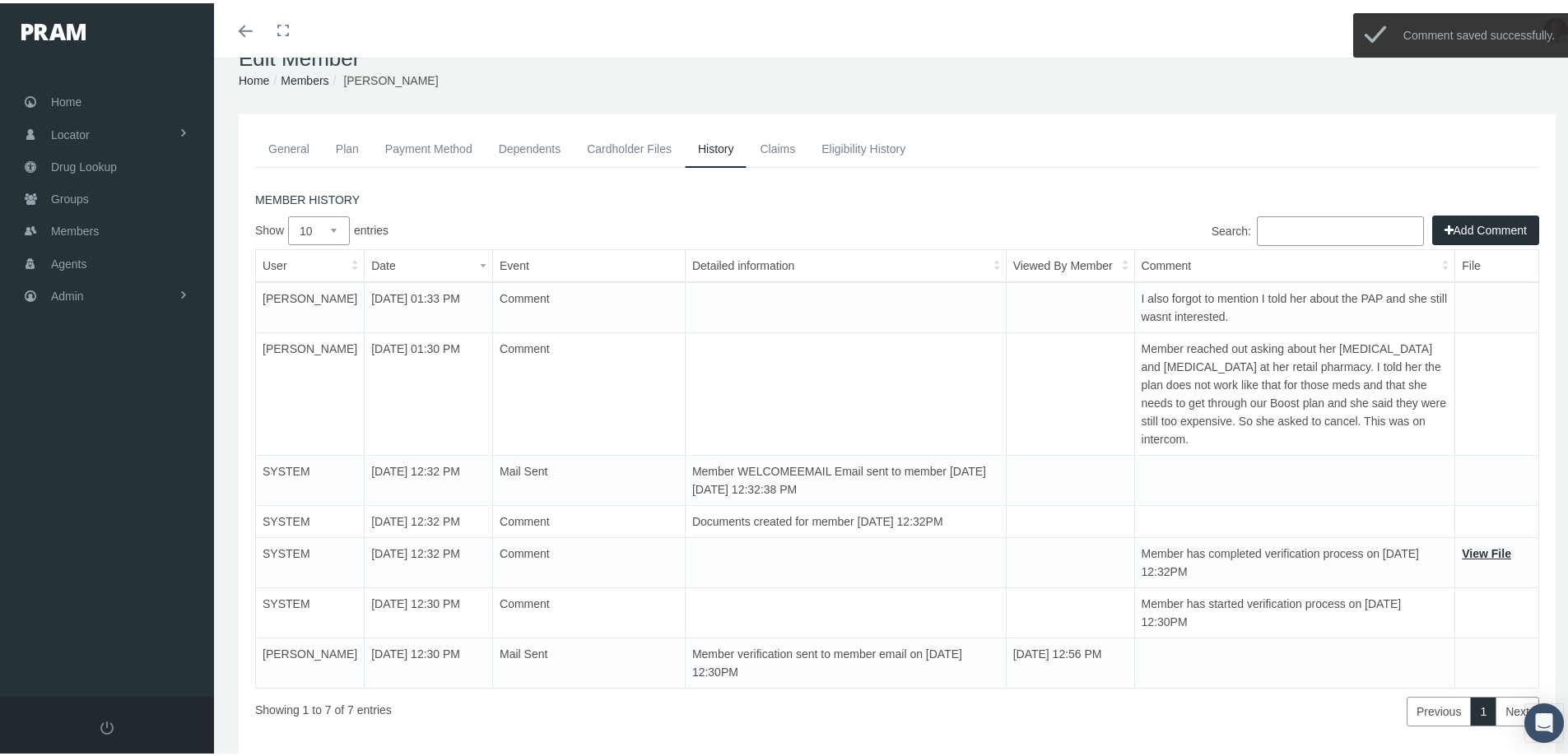
click at [282, 145] on link "General" at bounding box center [289, 145] width 68 height 36
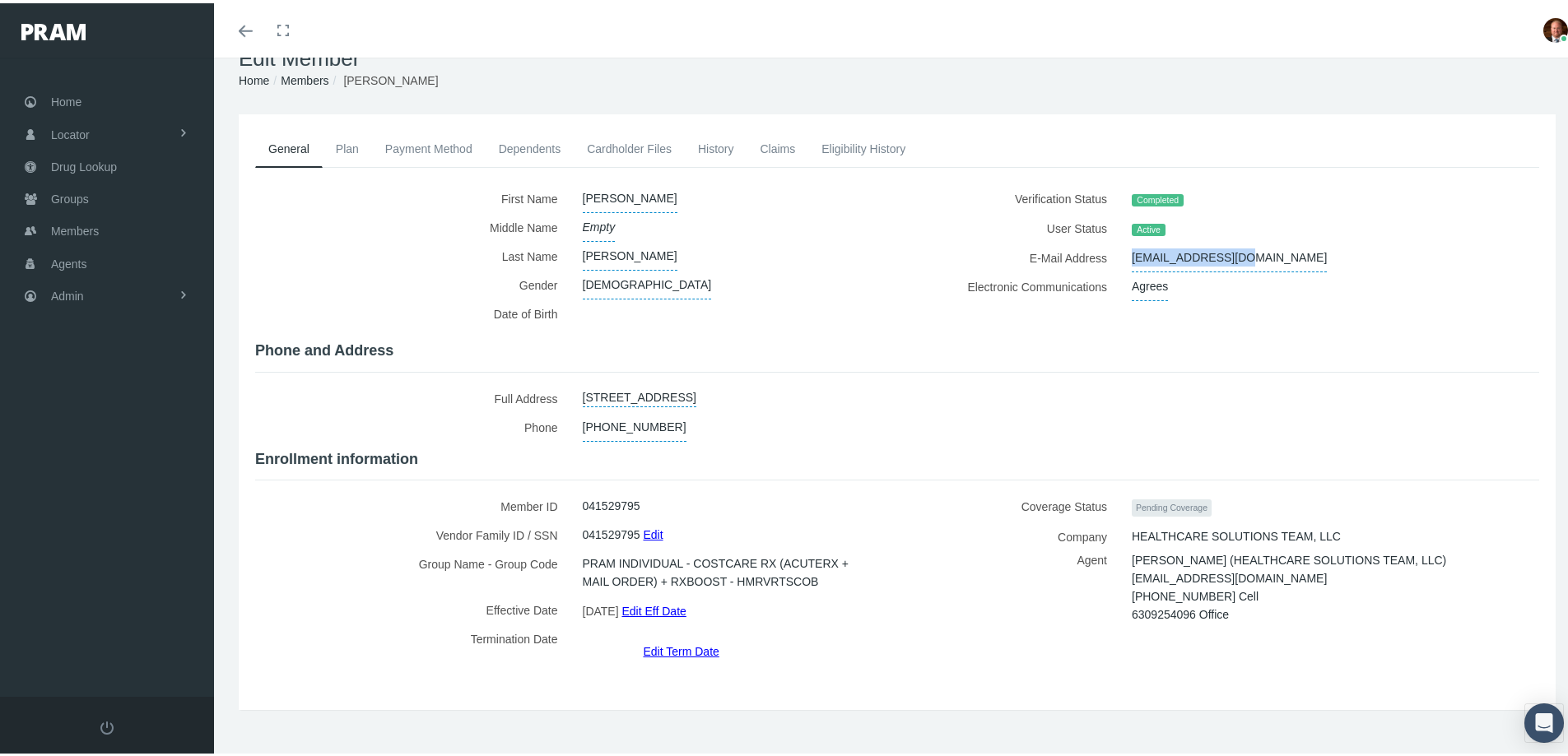
drag, startPoint x: 1119, startPoint y: 255, endPoint x: 1237, endPoint y: 242, distance: 118.7
click at [1237, 242] on div "athmer54@gmail.com" at bounding box center [1302, 255] width 367 height 29
copy span "athmer54@gmail.com"
